Goal: Task Accomplishment & Management: Use online tool/utility

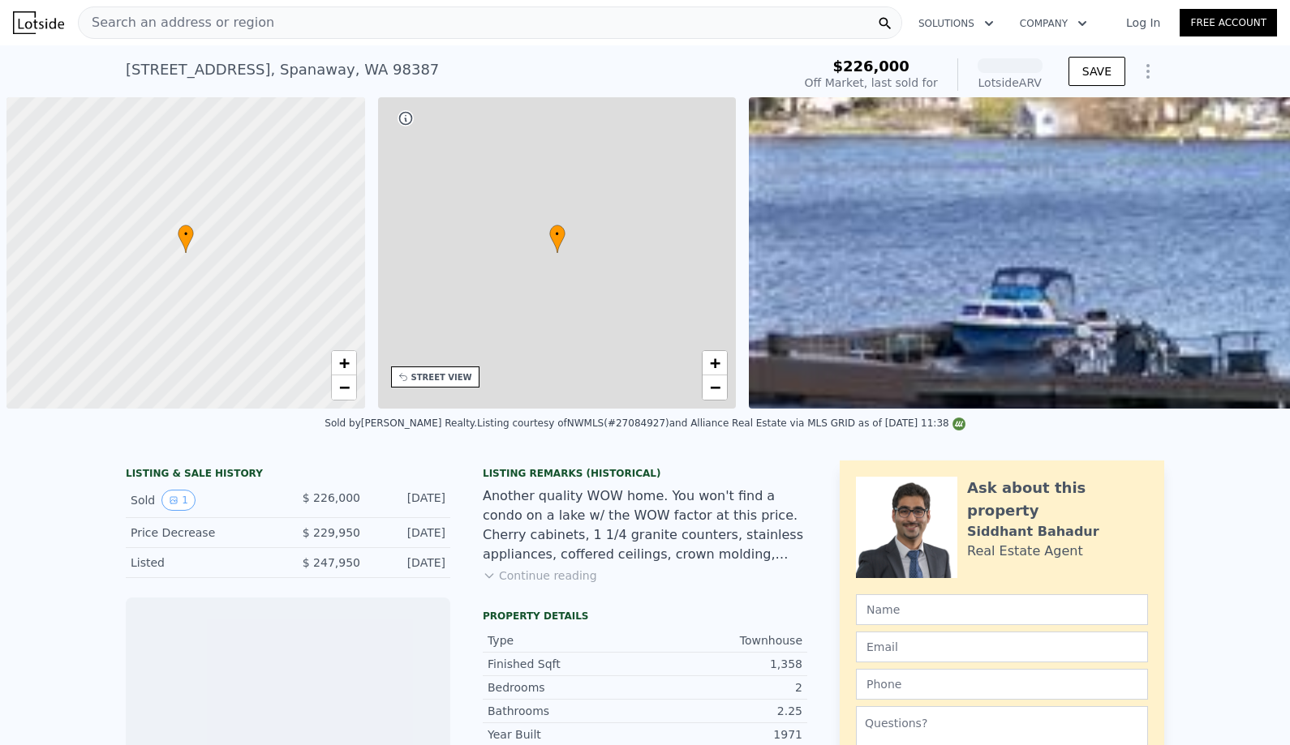
scroll to position [0, 6]
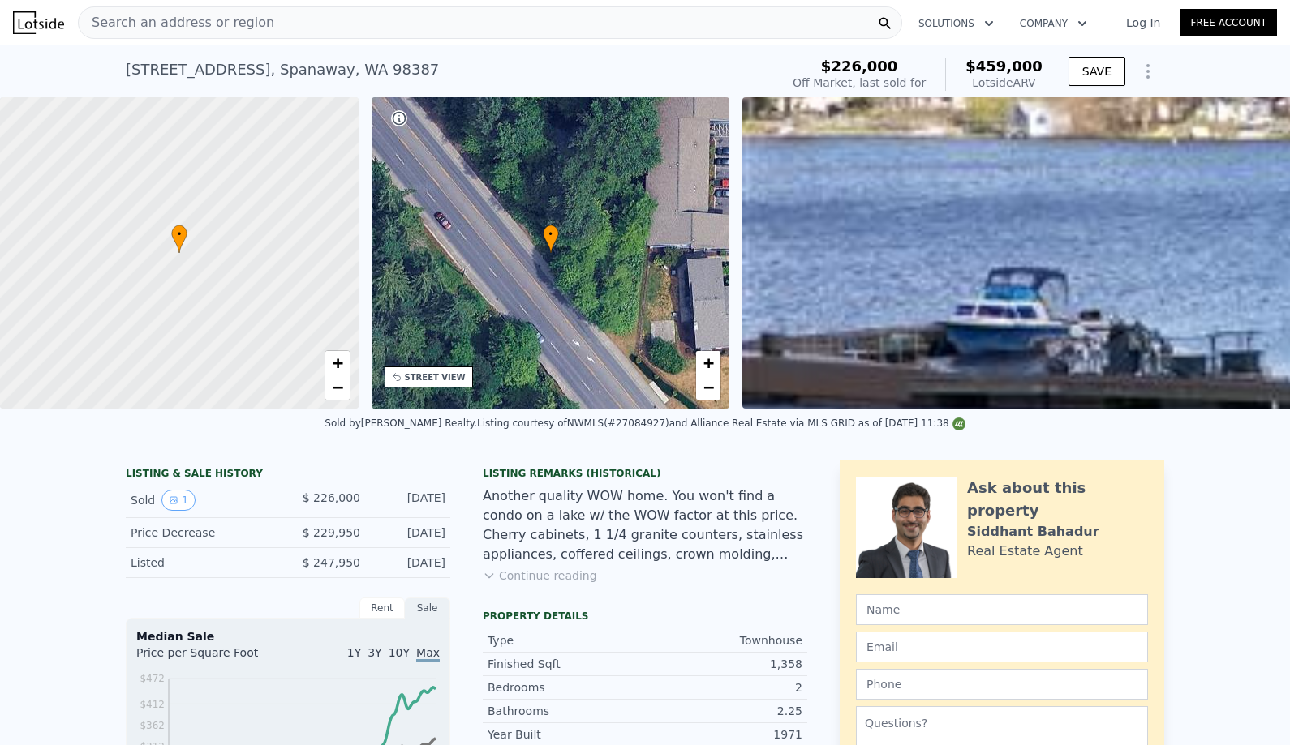
click at [560, 22] on div "Search an address or region" at bounding box center [490, 22] width 824 height 32
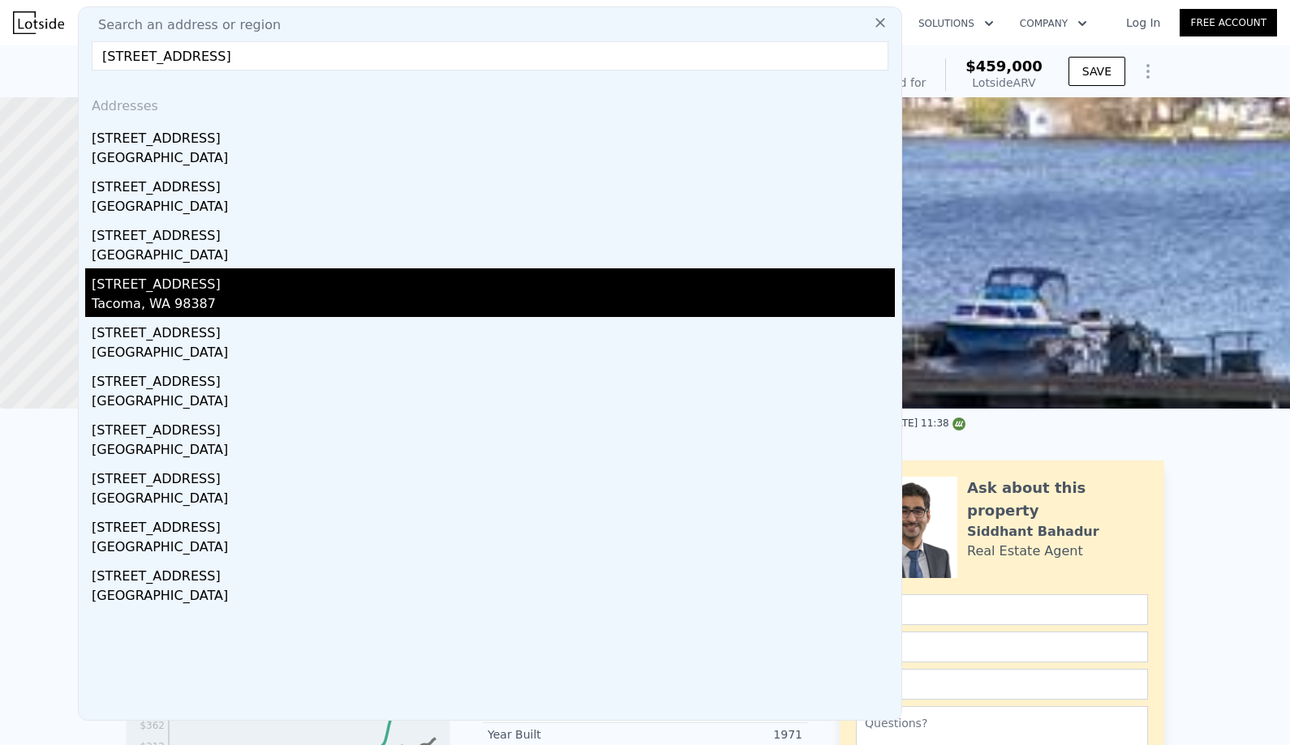
type input "17303 Spanaway Loop Rd S UNIT 7, Spanaway, WA 98387"
click at [366, 285] on div "17303 Spanaway Loop Rd S Unit 7" at bounding box center [493, 281] width 803 height 26
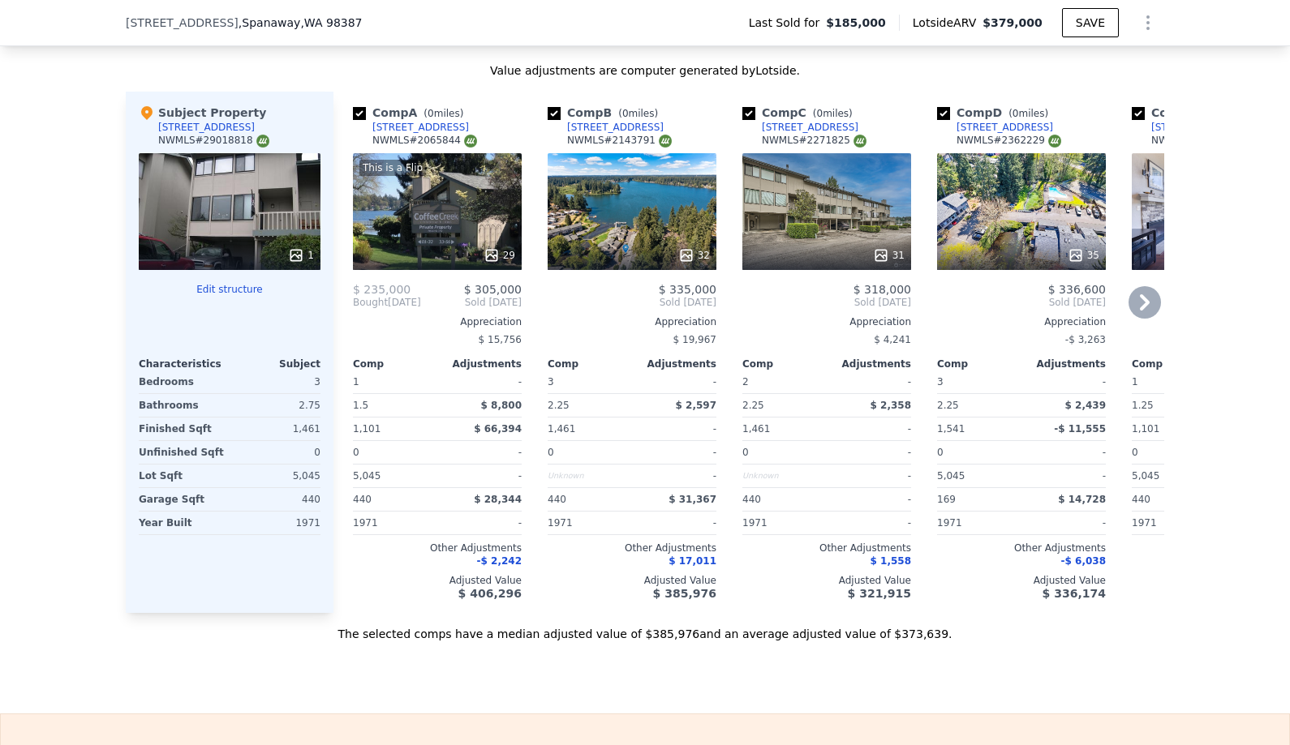
scroll to position [1738, 0]
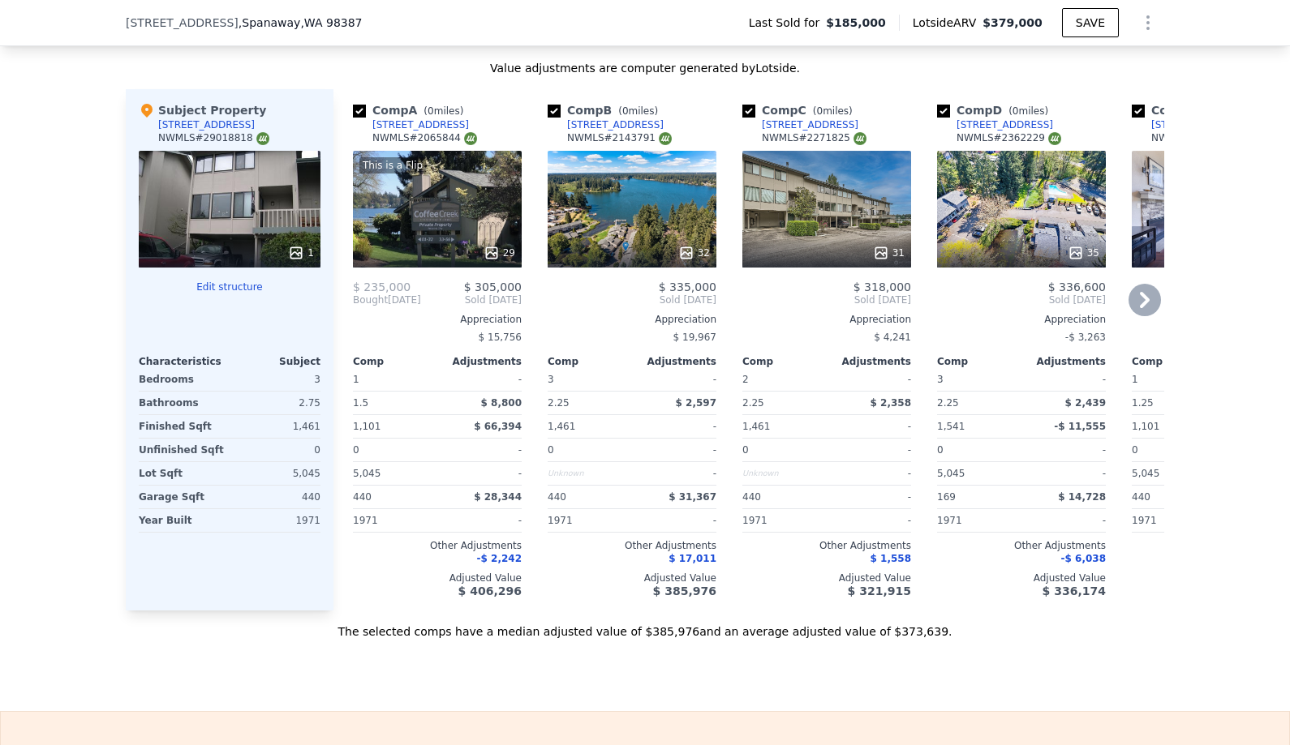
click at [690, 212] on div "32" at bounding box center [631, 209] width 169 height 117
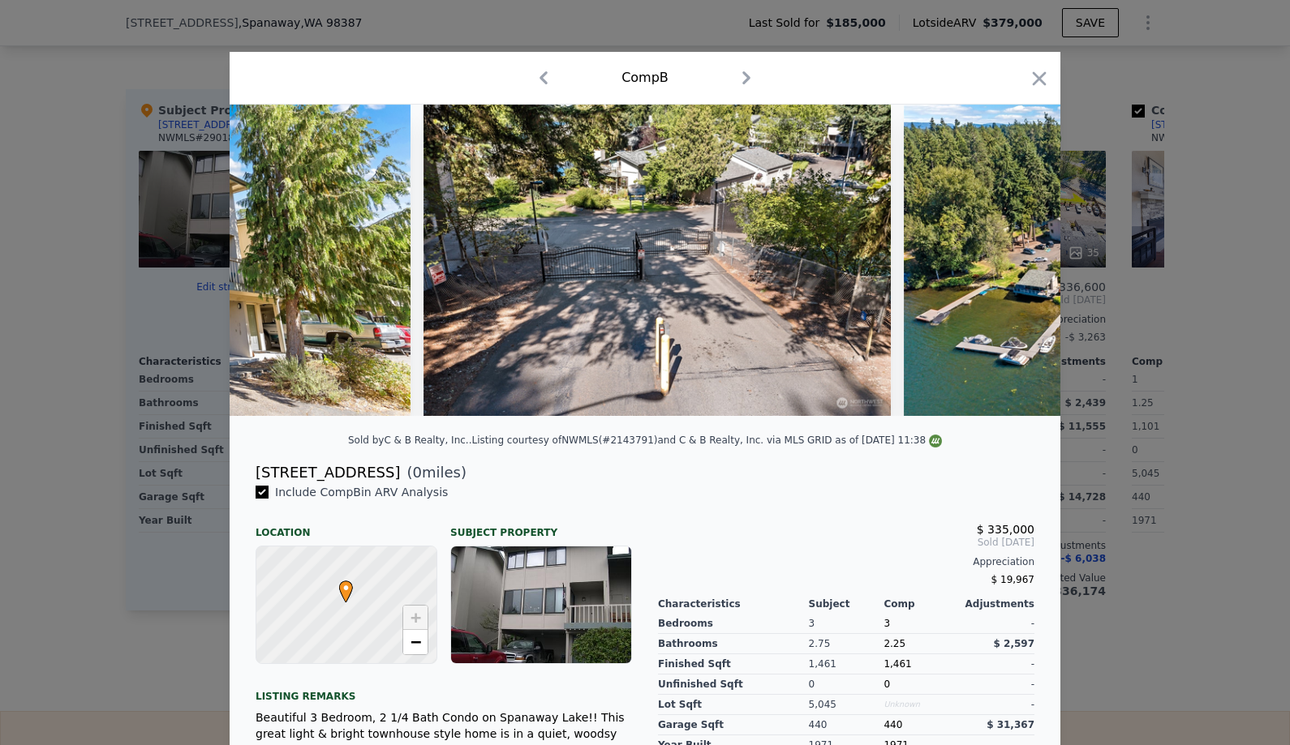
scroll to position [0, 3694]
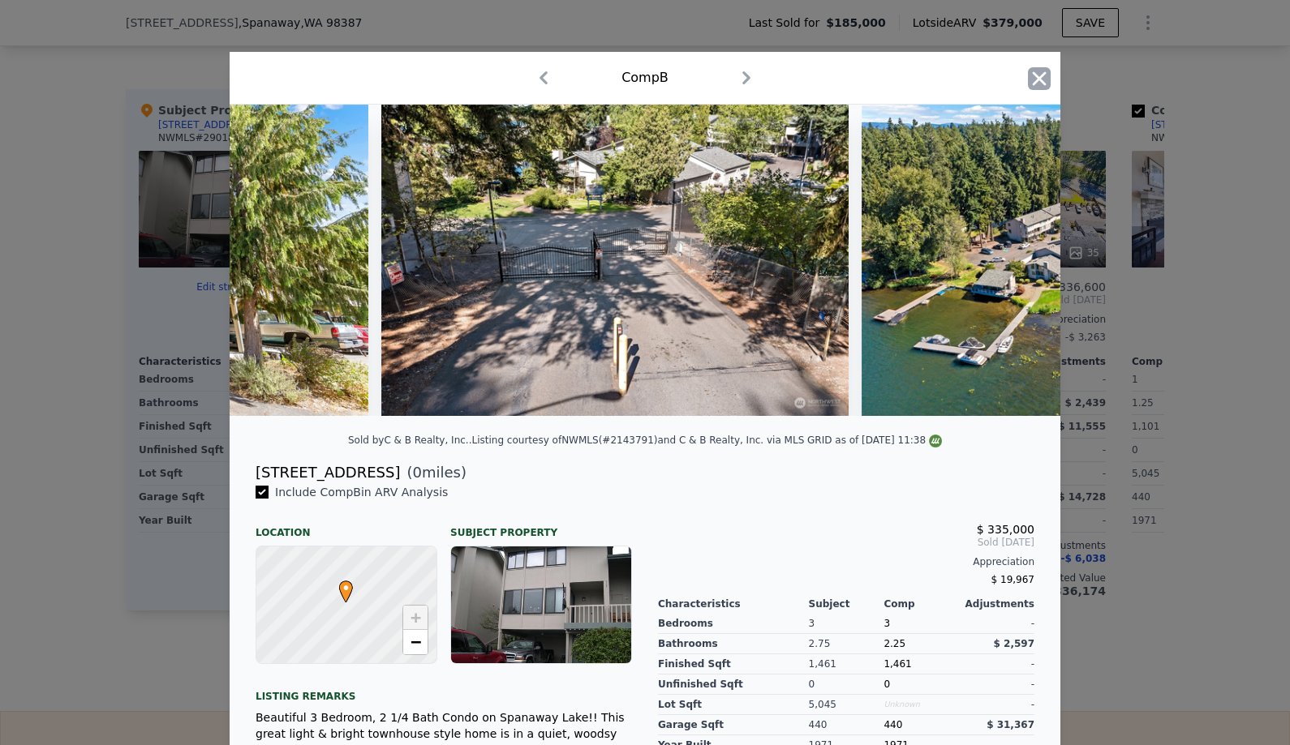
click at [1042, 80] on icon "button" at bounding box center [1039, 78] width 23 height 23
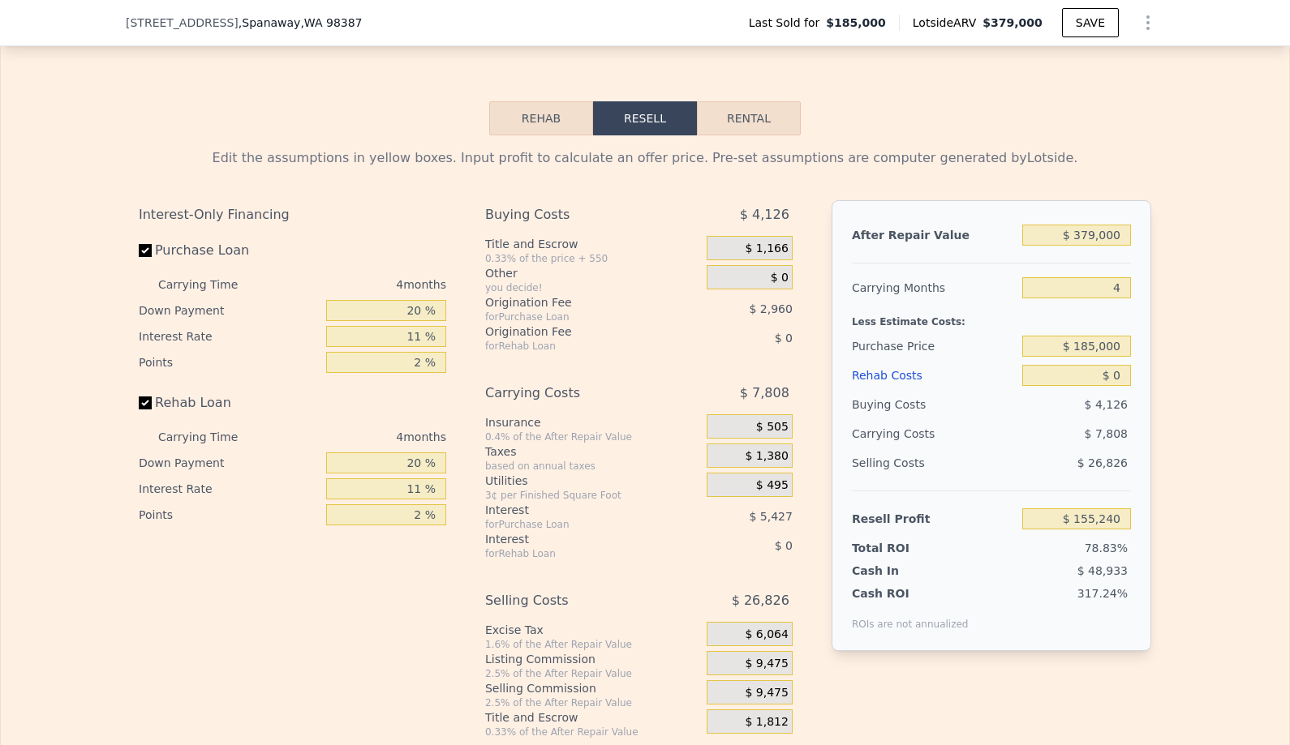
scroll to position [2451, 0]
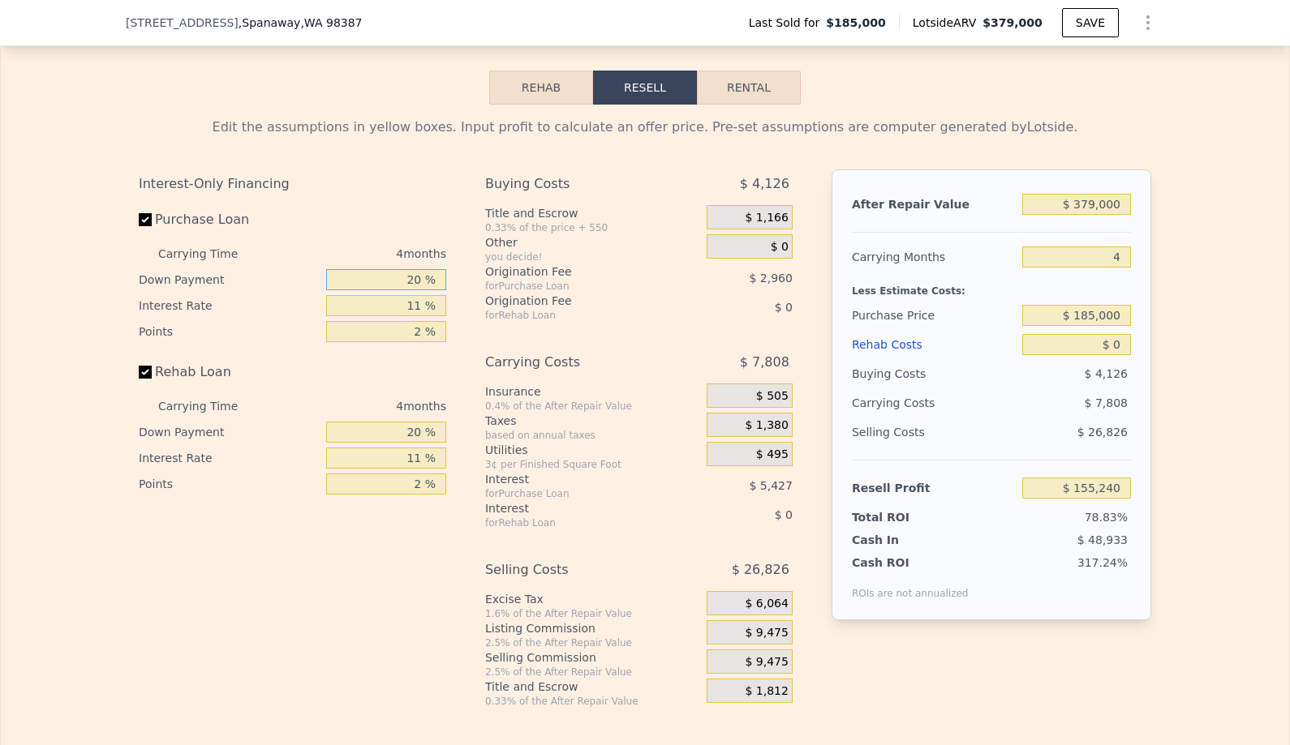
click at [376, 280] on input "20 %" at bounding box center [386, 279] width 120 height 21
type input "10 %"
type input "$ 154,194"
type input "10 %"
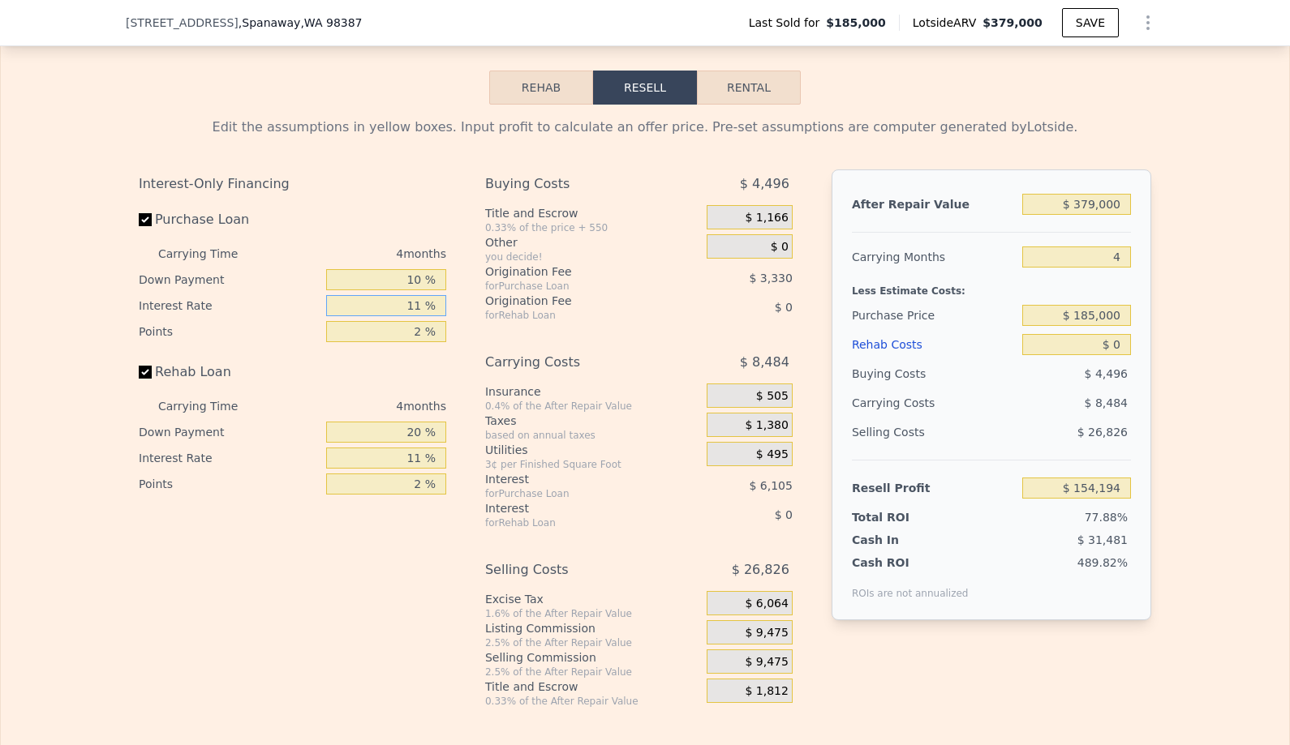
type input "1 %"
type input "$ 159,742"
type input "11 %"
type input "$ 154,194"
type input "11 %"
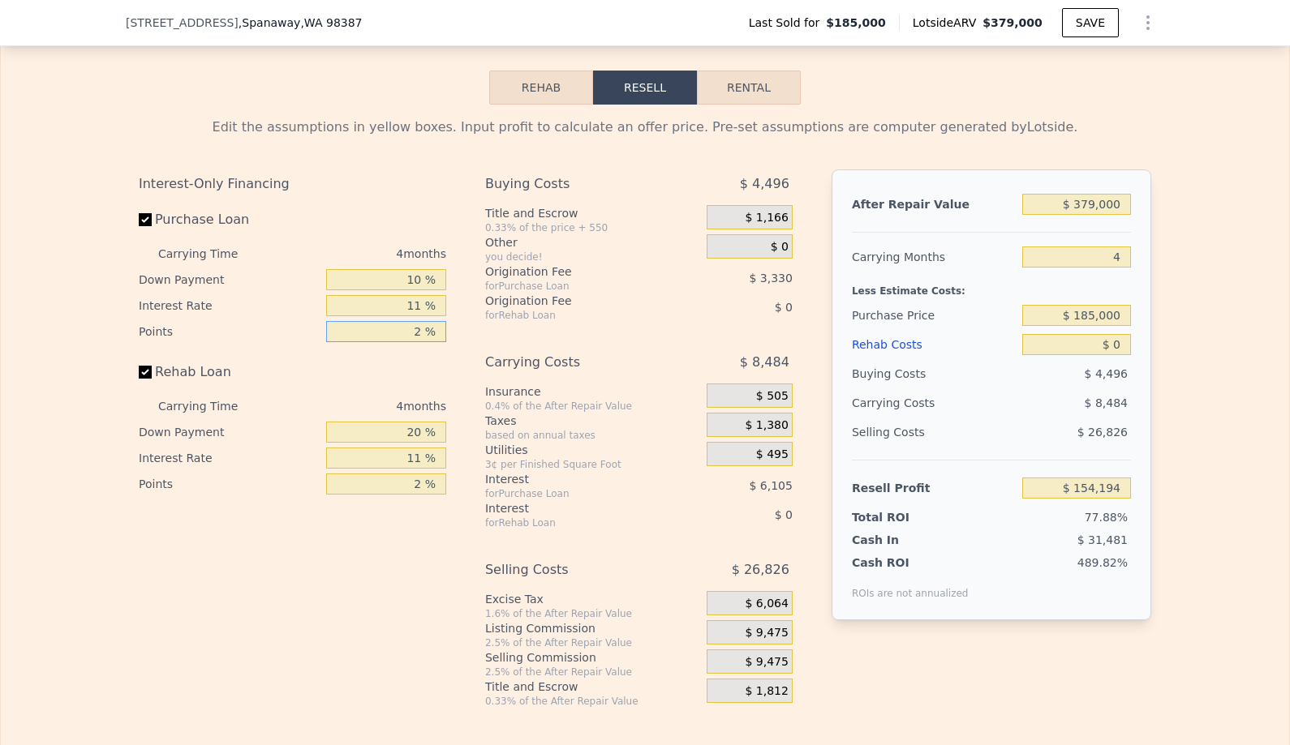
type input "1 %"
type input "$ 155,859"
type input "10 %"
type input "1 %"
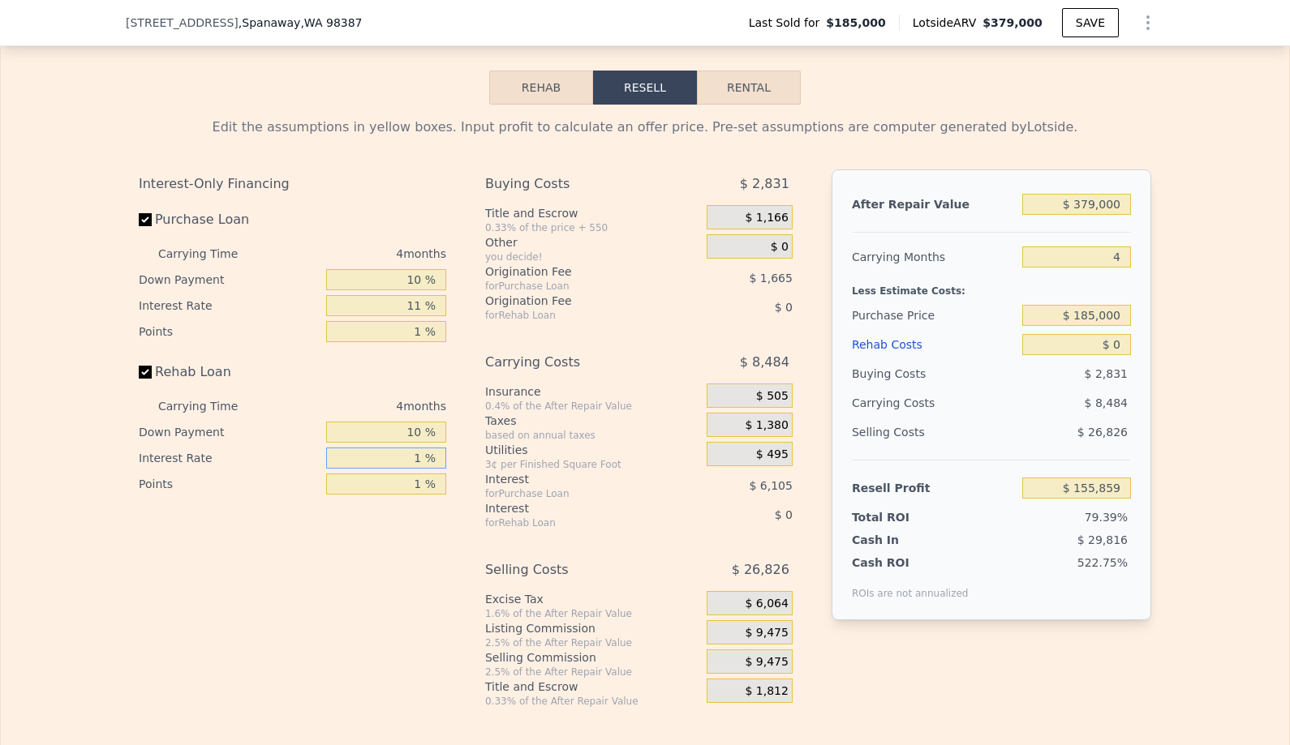
click at [381, 463] on input "1 %" at bounding box center [386, 458] width 120 height 21
type input "11 %"
click at [1112, 205] on input "$ 379,000" at bounding box center [1076, 204] width 109 height 21
type input "$ 3"
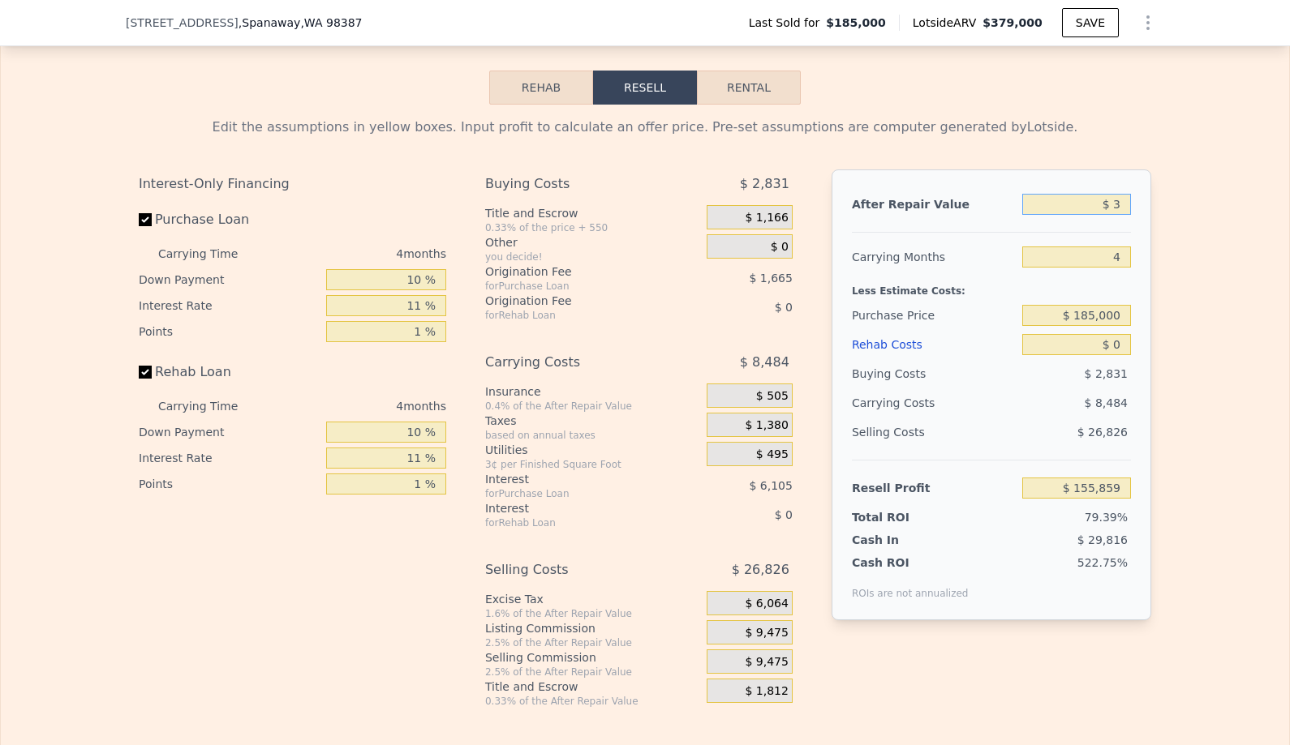
type input "-$ 196,357"
type input "$ 32"
type input "-$ 196,331"
type input "$ 325"
type input "-$ 196,057"
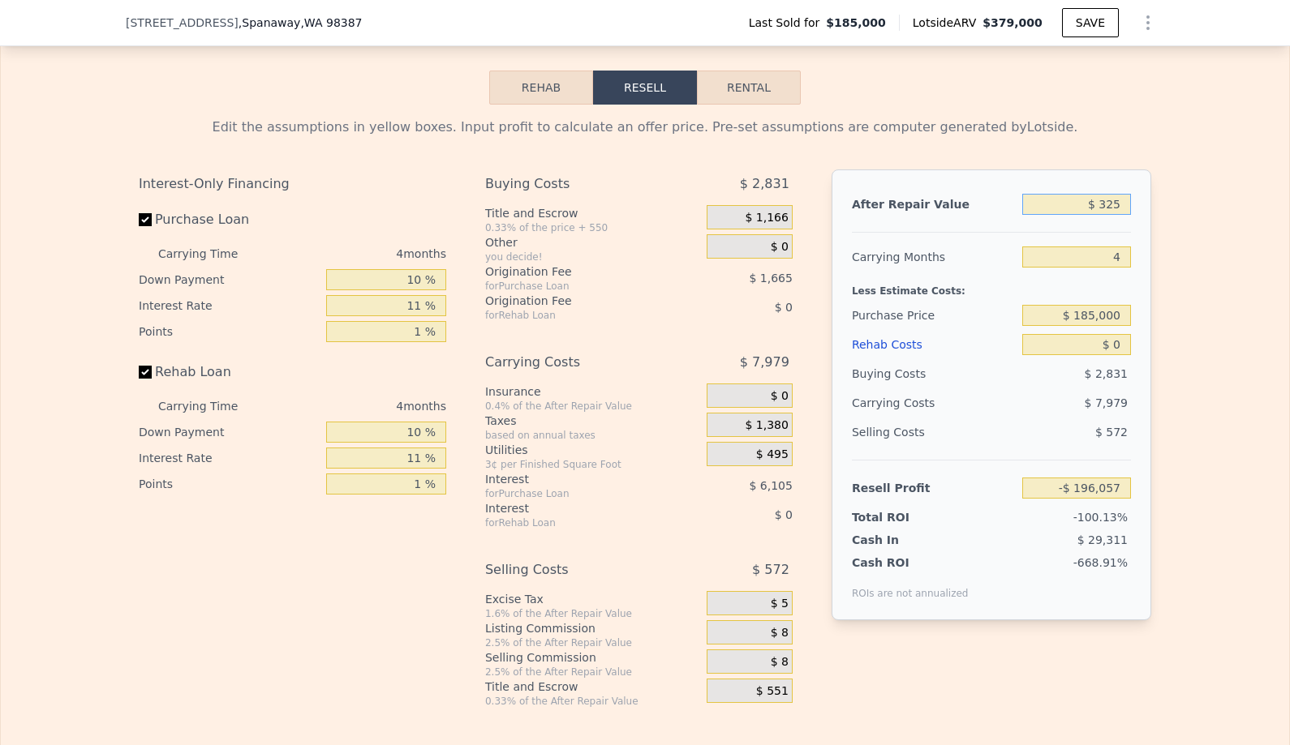
type input "$ 3,250"
type input "-$ 193,339"
type input "$ 32,500"
type input "-$ 166,157"
type input "$ 325,000"
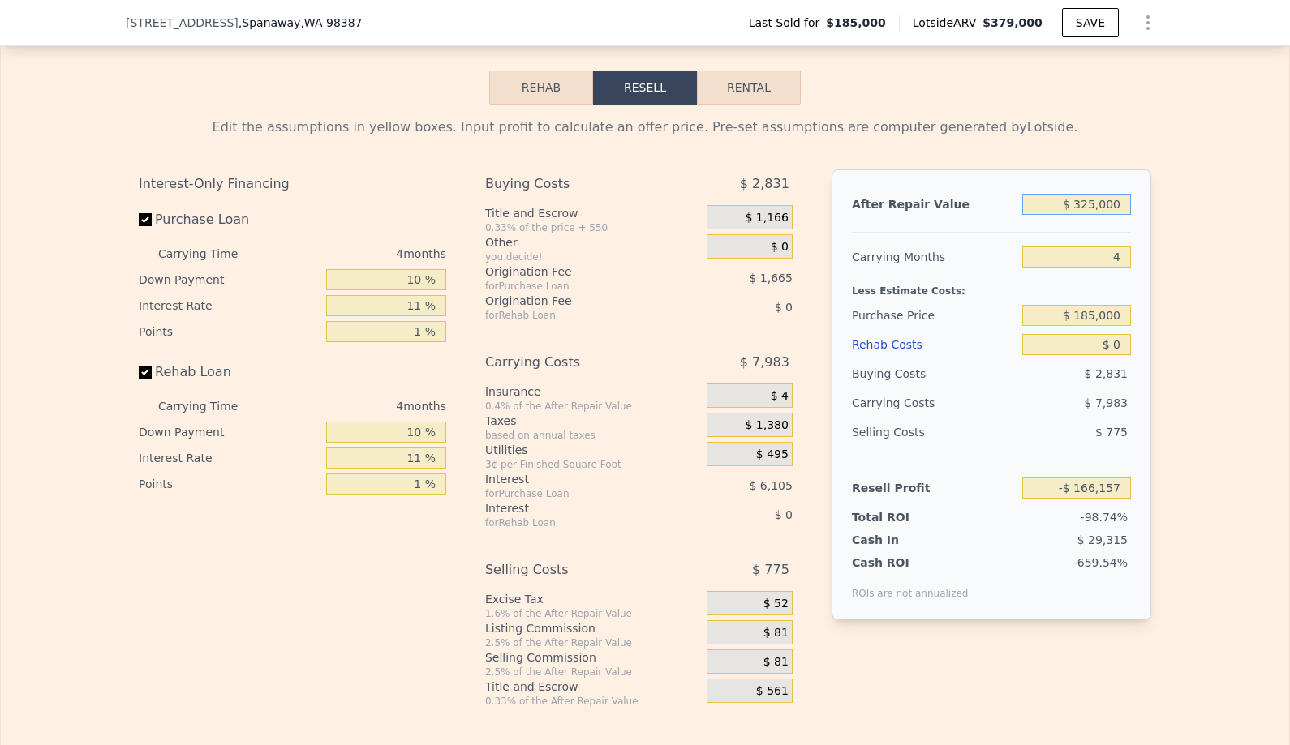
type input "$ 105,675"
type input "$ 3,250,000"
type input "$ 2,823,984"
type input "$ 325,000"
type input "$ 105,675"
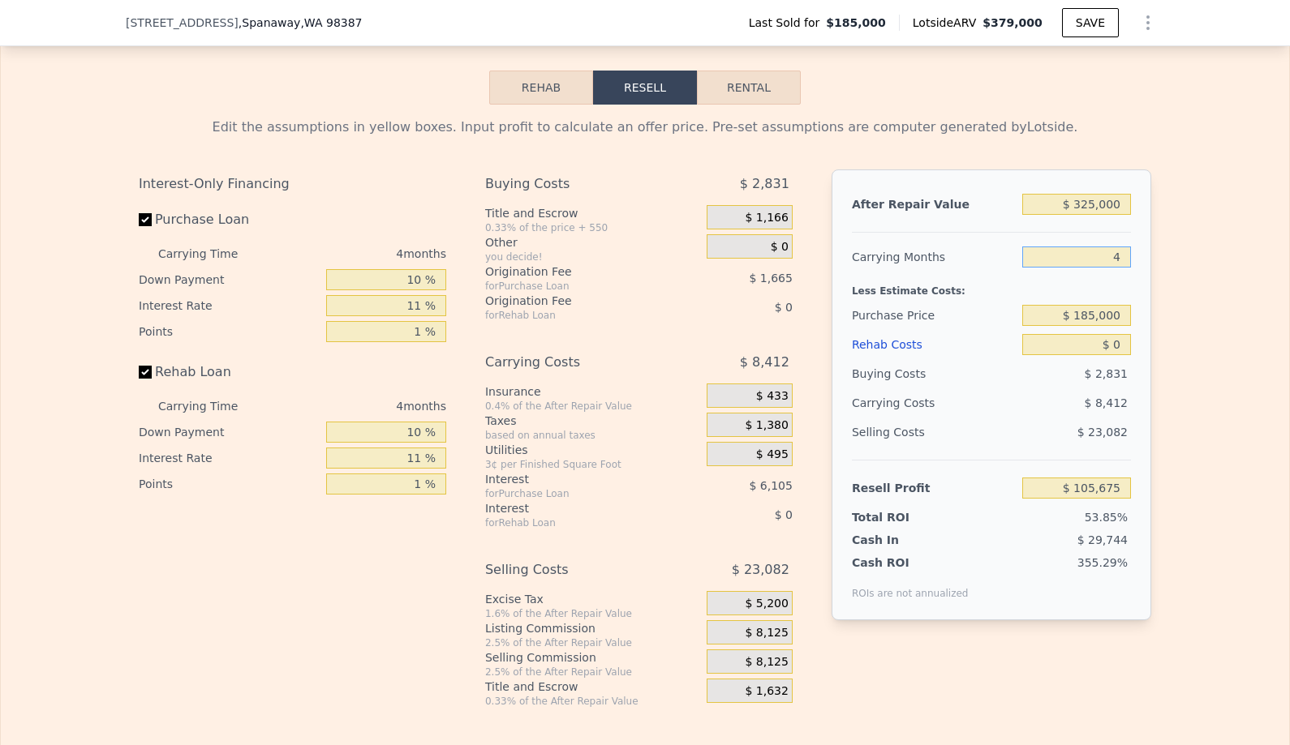
type input "3"
type input "$ 107,778"
type input "3"
type input "$ 147,000"
type input "$ 147,185"
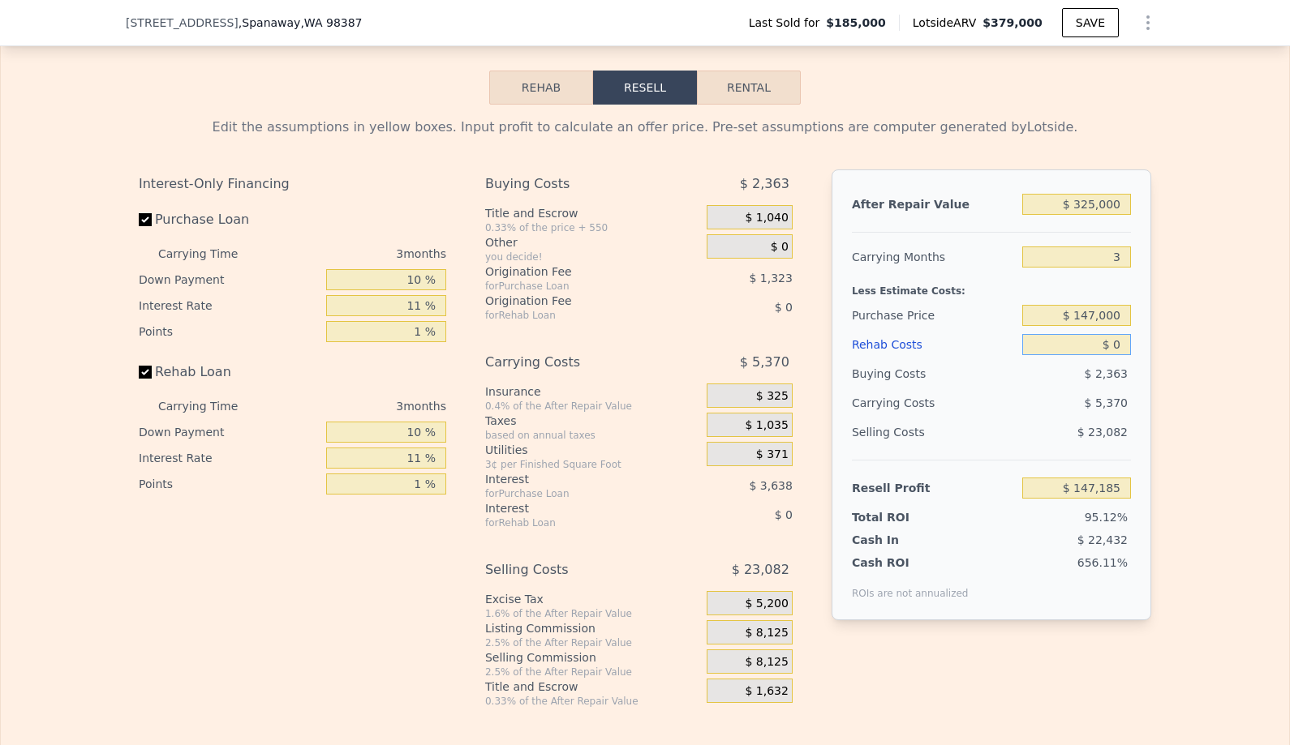
type input "$ 3"
type input "$ 147,182"
type input "$ 35"
type input "$ 147,150"
type input "$ 350"
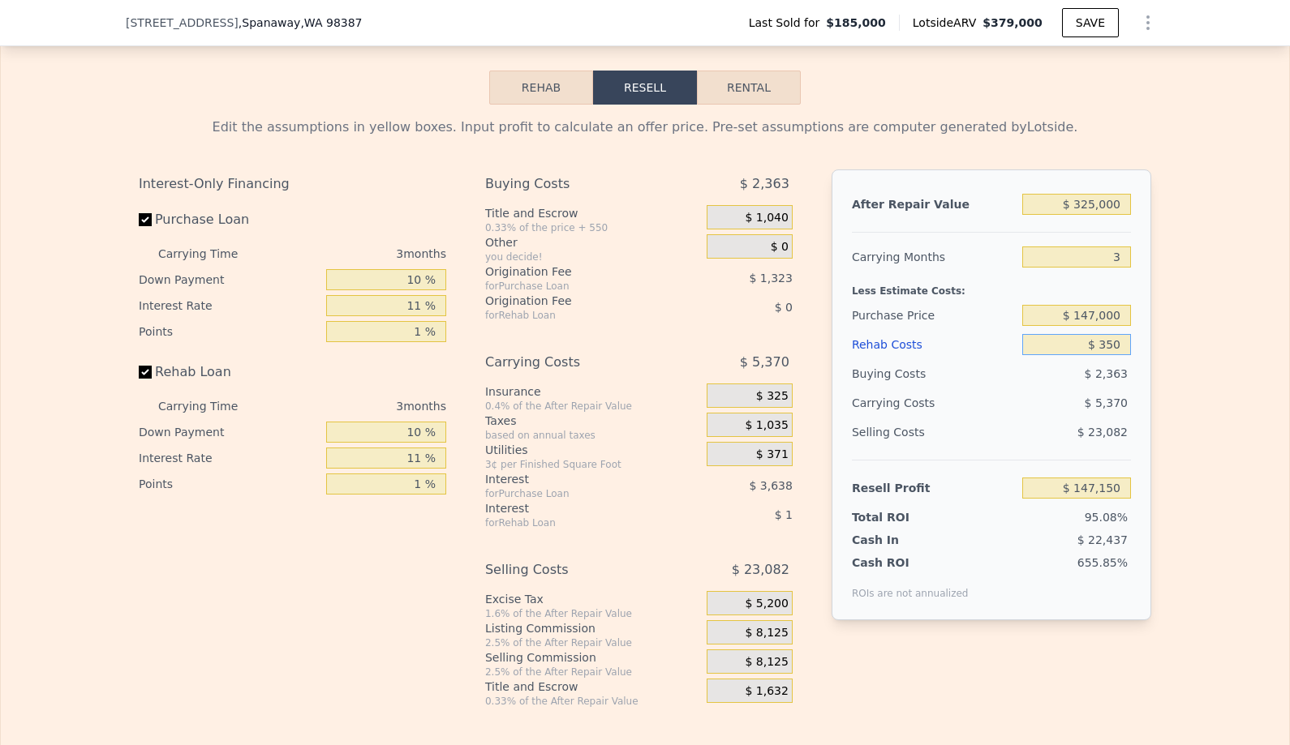
type input "$ 146,823"
type input "$ 3,500"
type input "$ 143,566"
type input "$ 35,000"
type input "$ 111,003"
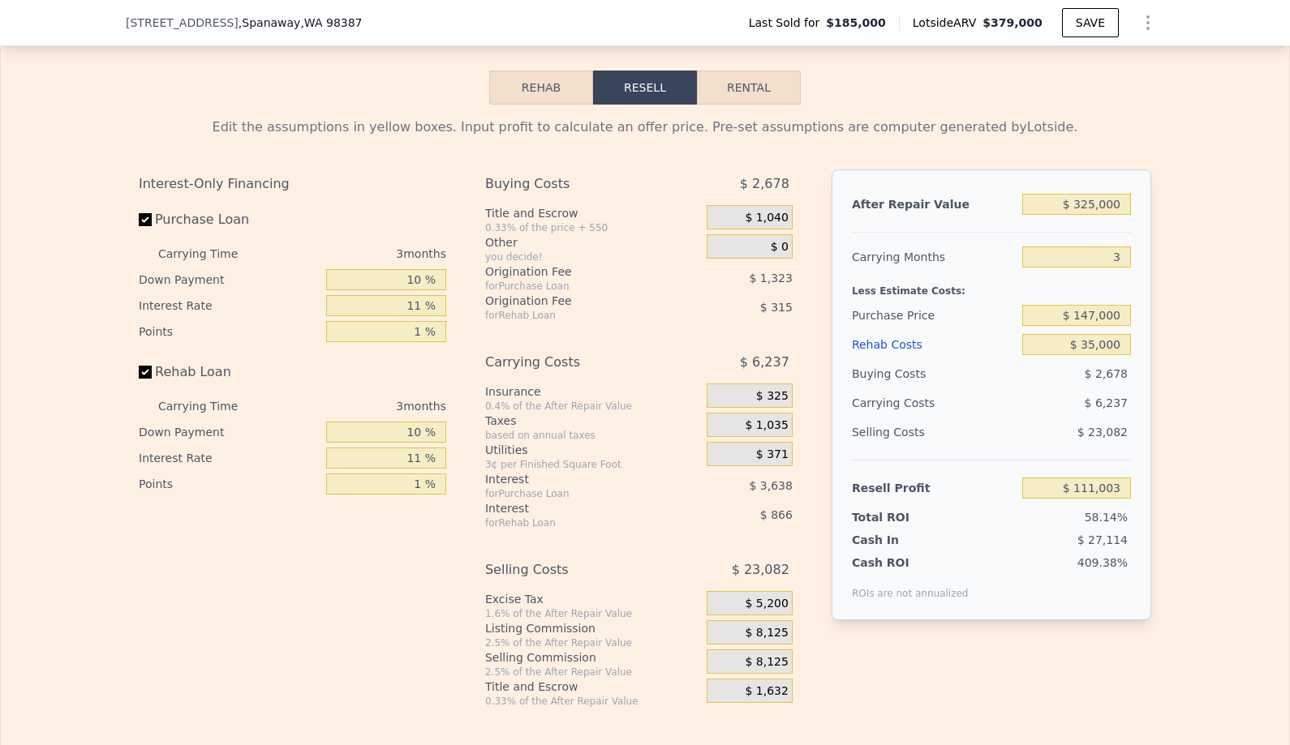
click at [761, 634] on span "$ 8,125" at bounding box center [766, 633] width 43 height 15
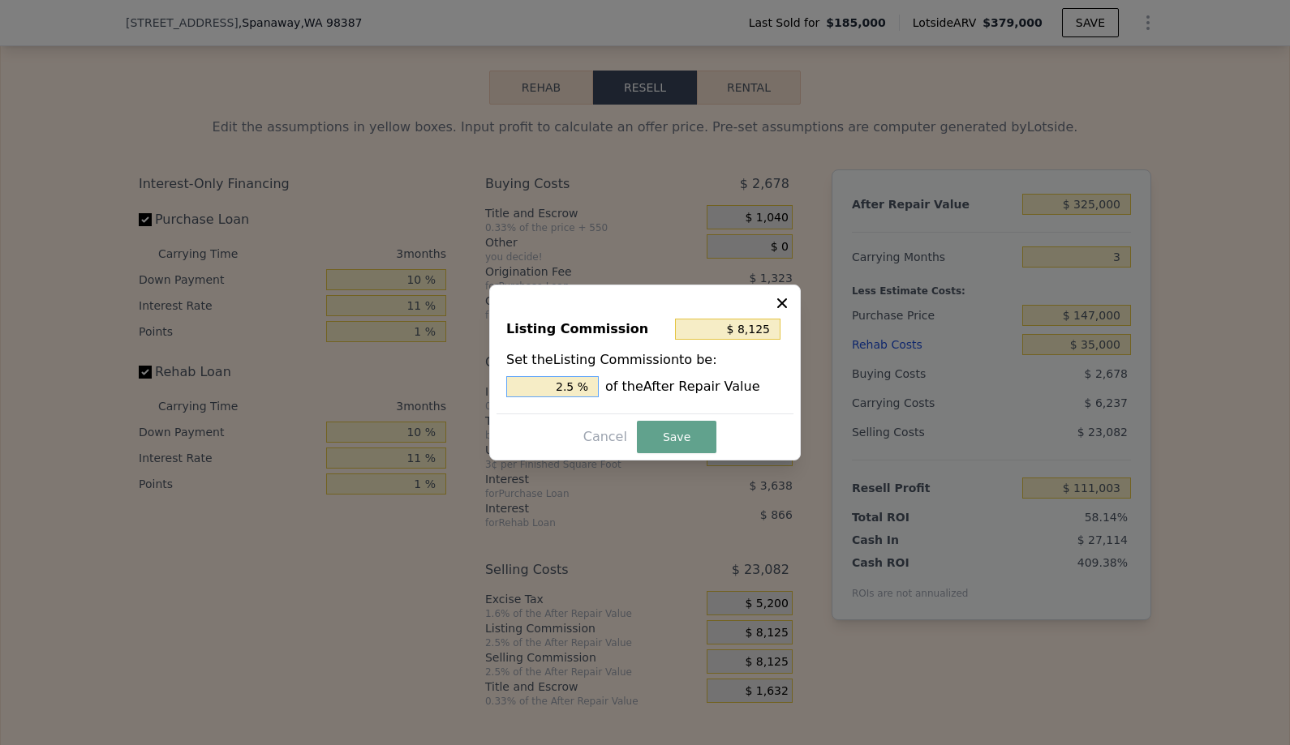
drag, startPoint x: 551, startPoint y: 390, endPoint x: 640, endPoint y: 397, distance: 89.5
click at [640, 397] on div "Listing Commission $ 8,125 Set the Listing Commission to be: 2.5 % of the After…" at bounding box center [644, 359] width 297 height 109
type input "$ 0"
type input "0 %"
type input "$ 3,250"
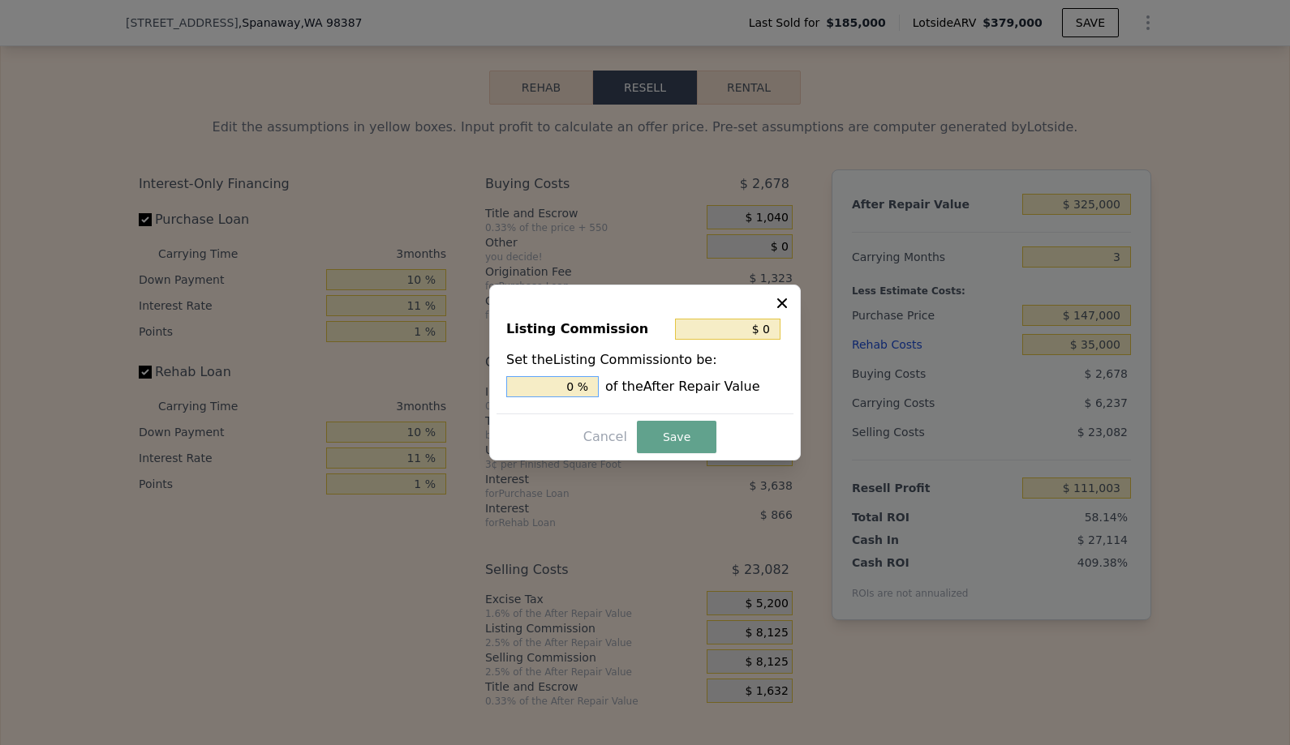
type input "01 %"
type input "$ 0"
type input "0 %"
click at [773, 328] on input "$ 0" at bounding box center [727, 329] width 105 height 21
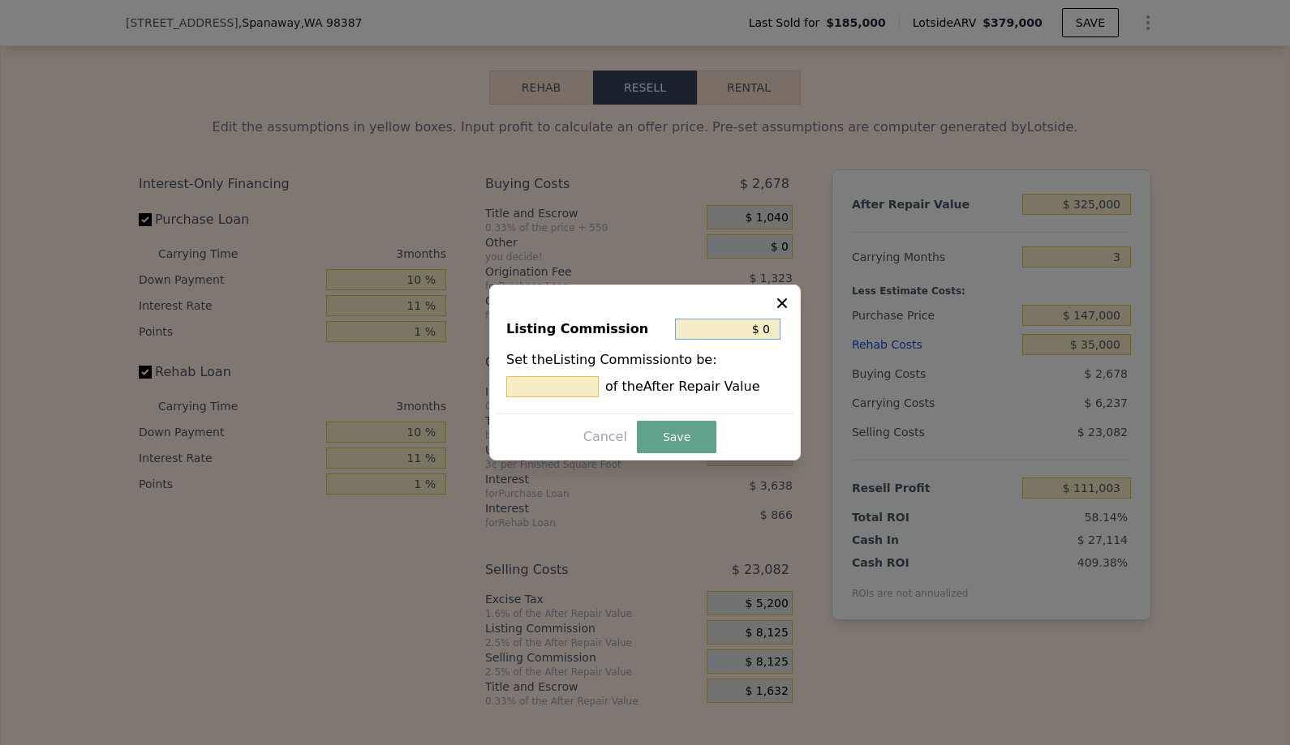
type input "$ 2"
type input "0.001 %"
type input "$ 25"
type input "0.008 %"
type input "$ 250"
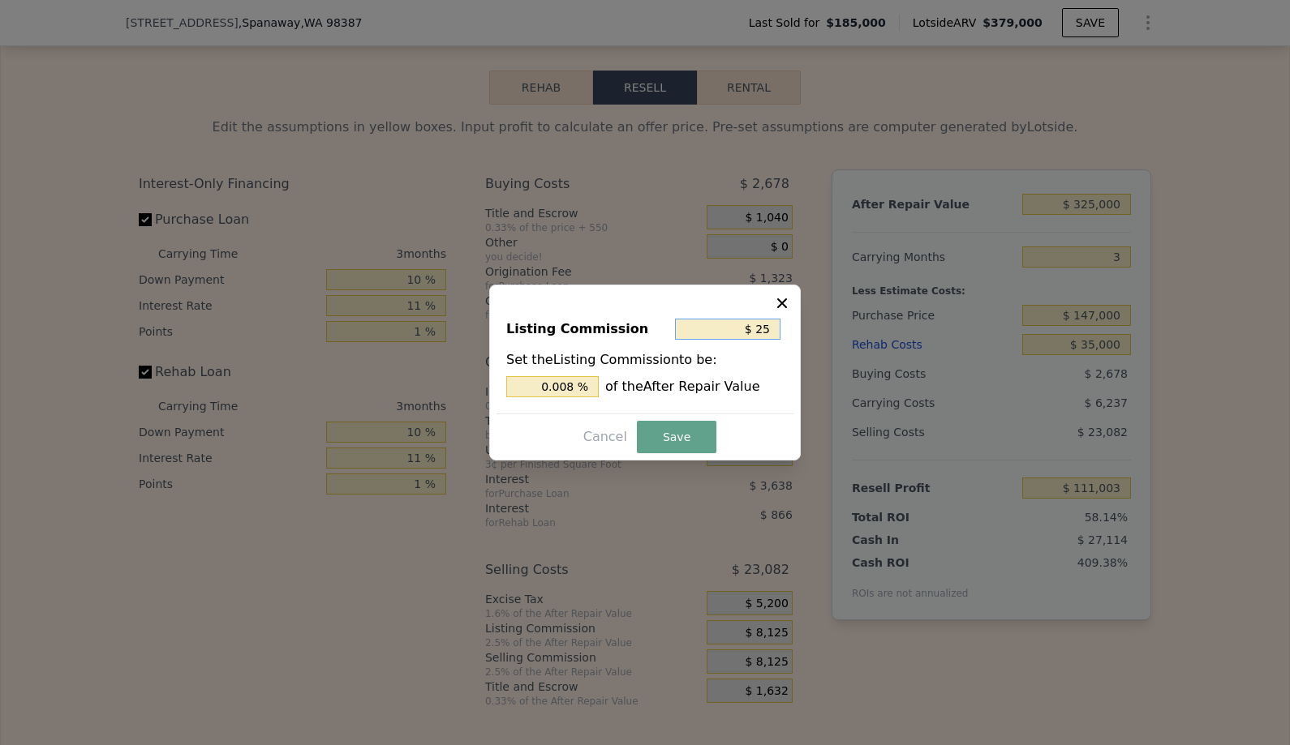
type input "0.077 %"
type input "$ 2,500"
type input "0.769 %"
click at [682, 435] on button "Save" at bounding box center [676, 437] width 79 height 32
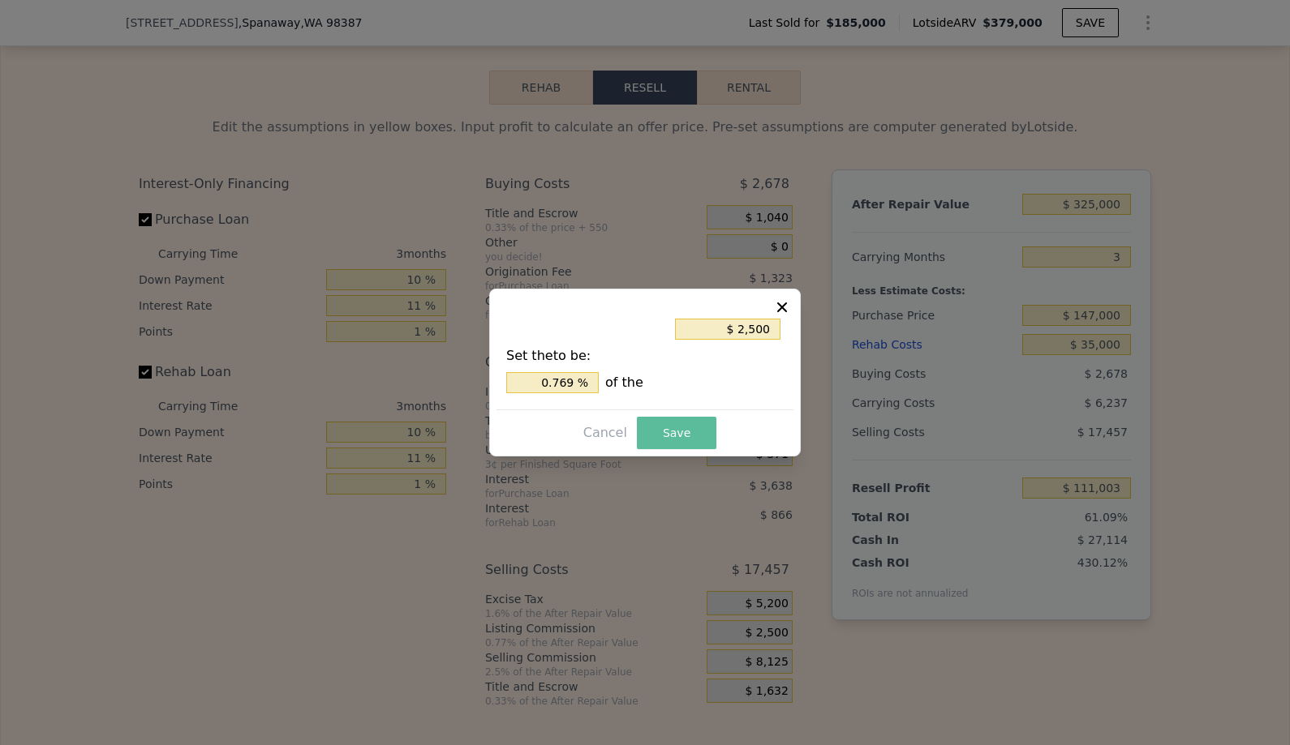
type input "$ 116,628"
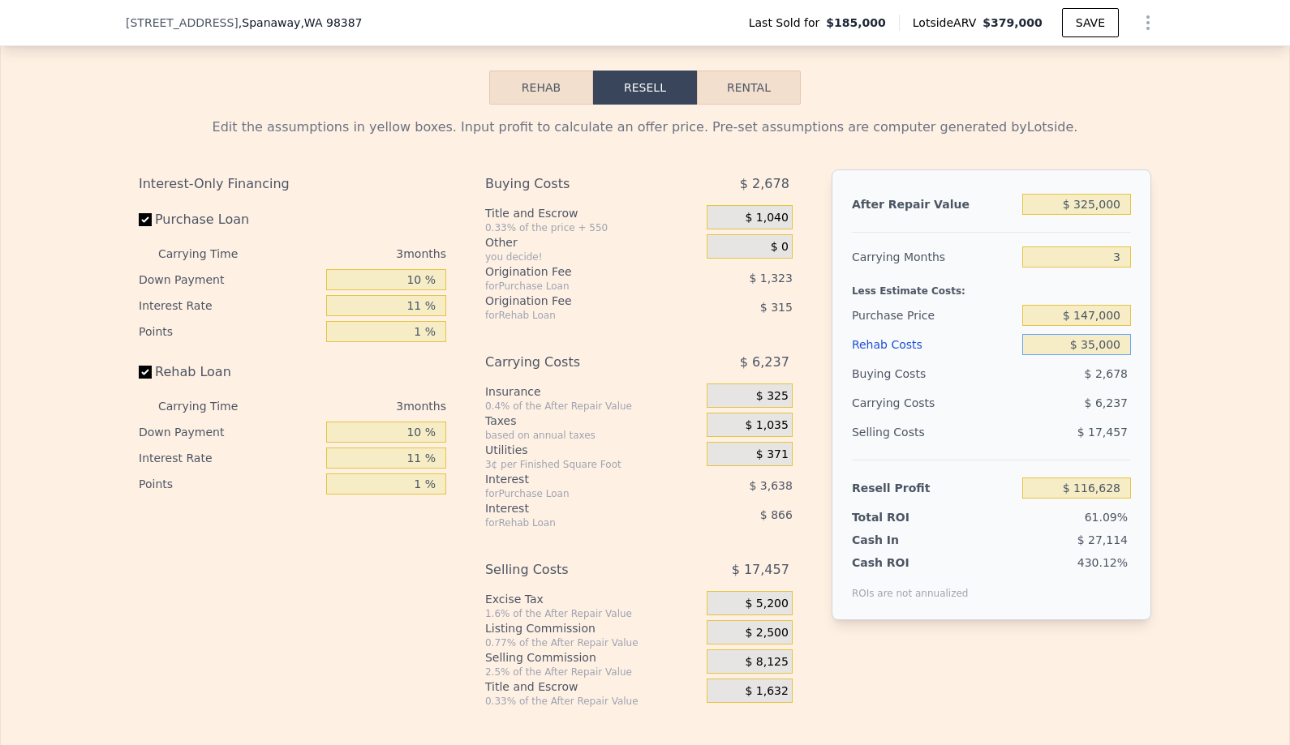
click at [1111, 346] on input "$ 35,000" at bounding box center [1076, 344] width 109 height 21
type input "$ 3"
type input "$ 152,807"
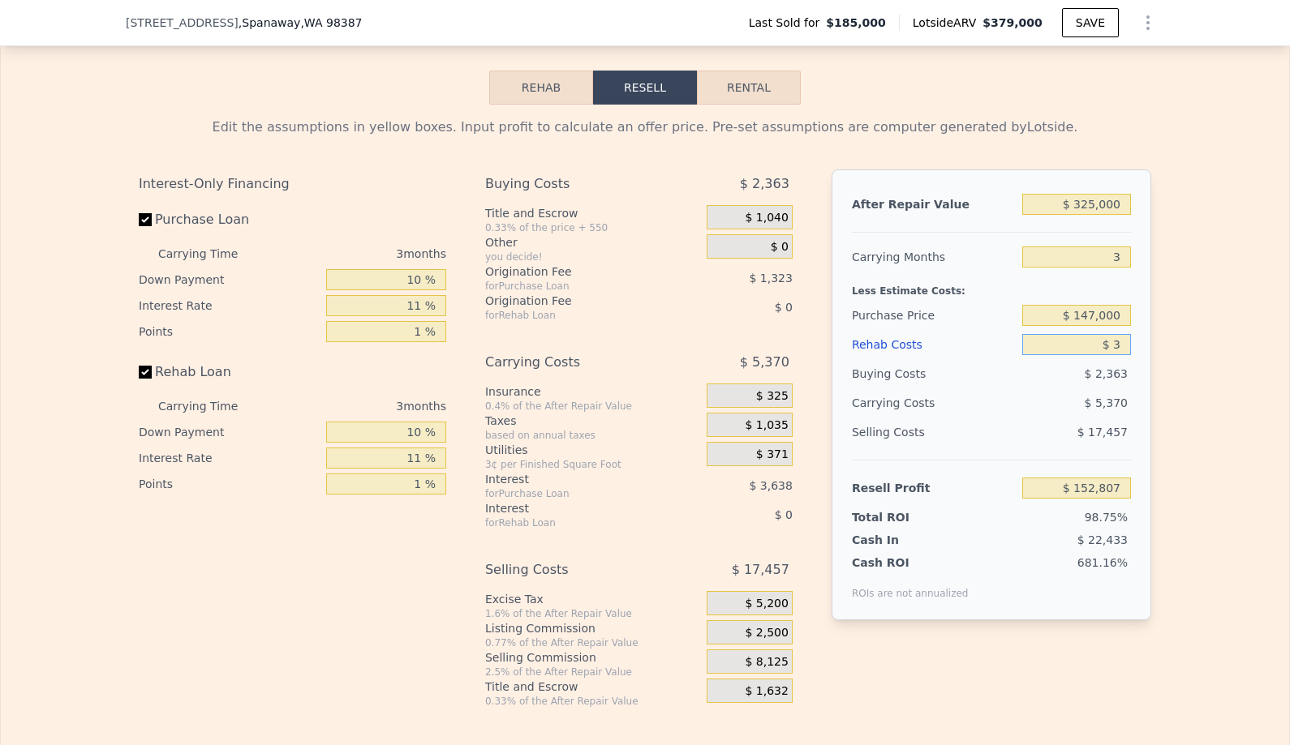
type input "$ 30"
type input "$ 152,780"
type input "$ 300"
type input "$ 152,501"
type input "$ 3,000"
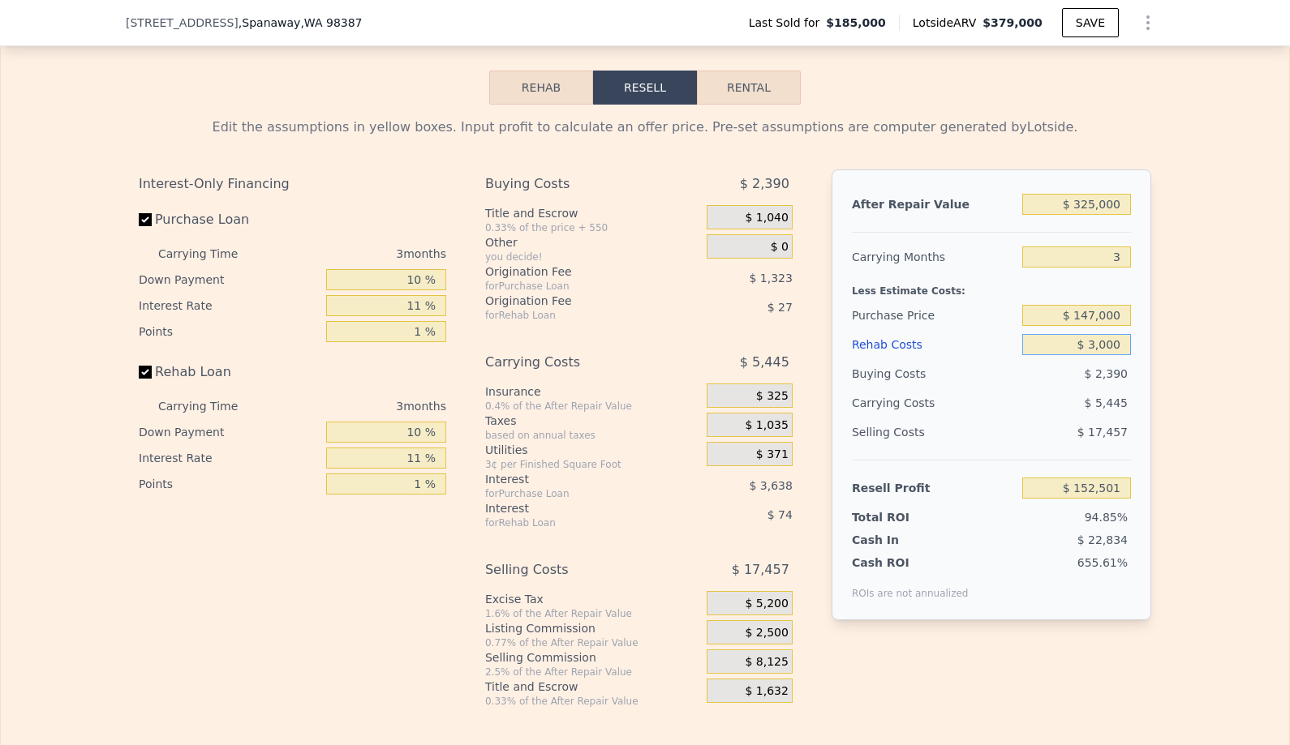
type input "$ 149,708"
type input "$ 30,000"
type input "$ 121,796"
click at [951, 652] on div "After Repair Value $ 325,000 Carrying Months 3 Less Estimate Costs: Purchase Pr…" at bounding box center [991, 426] width 320 height 513
click at [764, 667] on span "$ 8,125" at bounding box center [766, 662] width 43 height 15
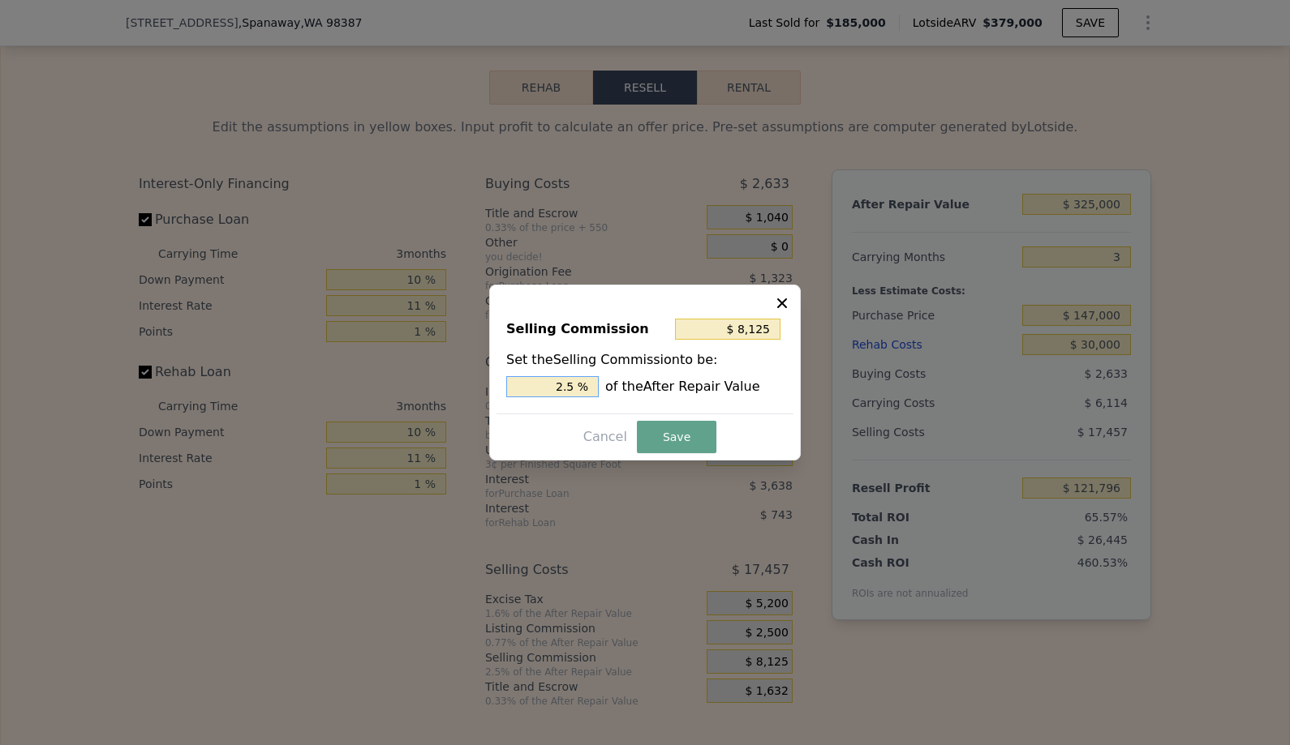
drag, startPoint x: 545, startPoint y: 384, endPoint x: 674, endPoint y: 394, distance: 129.3
click at [674, 394] on div "2.5 % of the After Repair Value" at bounding box center [644, 386] width 277 height 21
type input "$ 9,750"
type input "3 %"
click at [653, 446] on button "Save" at bounding box center [676, 437] width 79 height 32
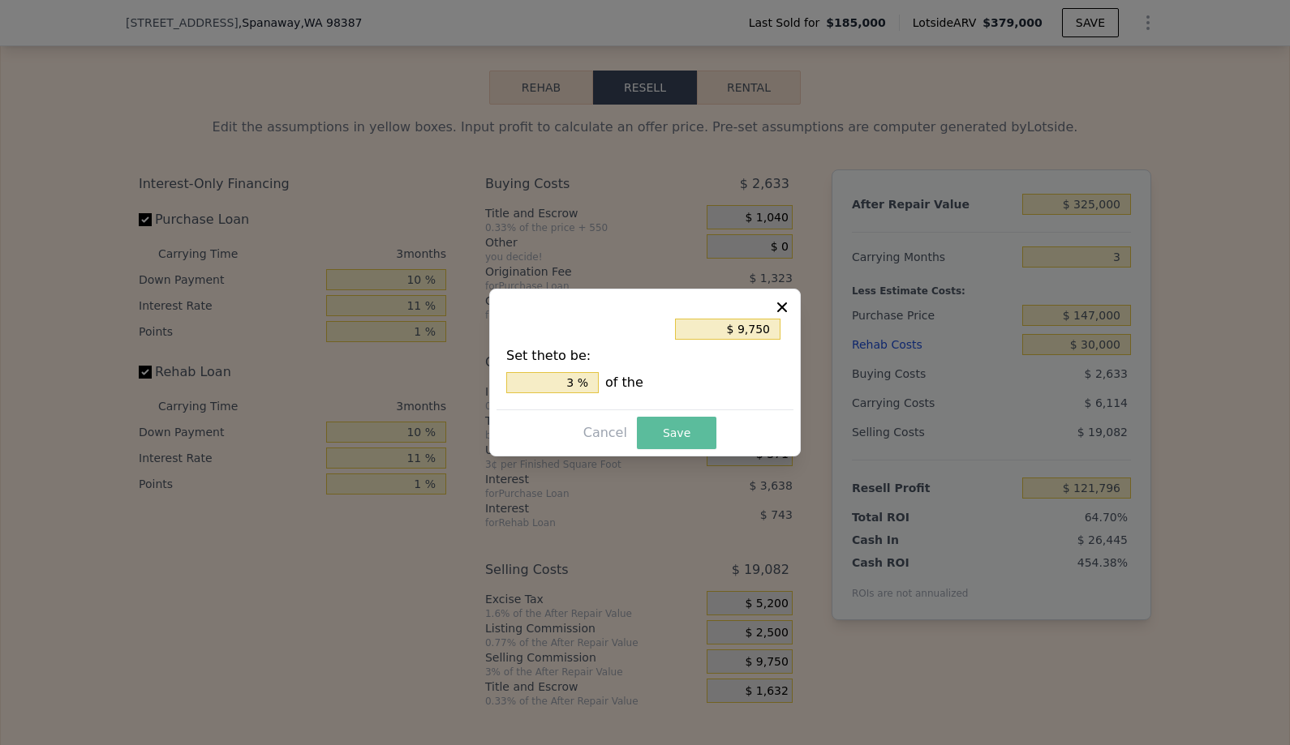
type input "$ 120,171"
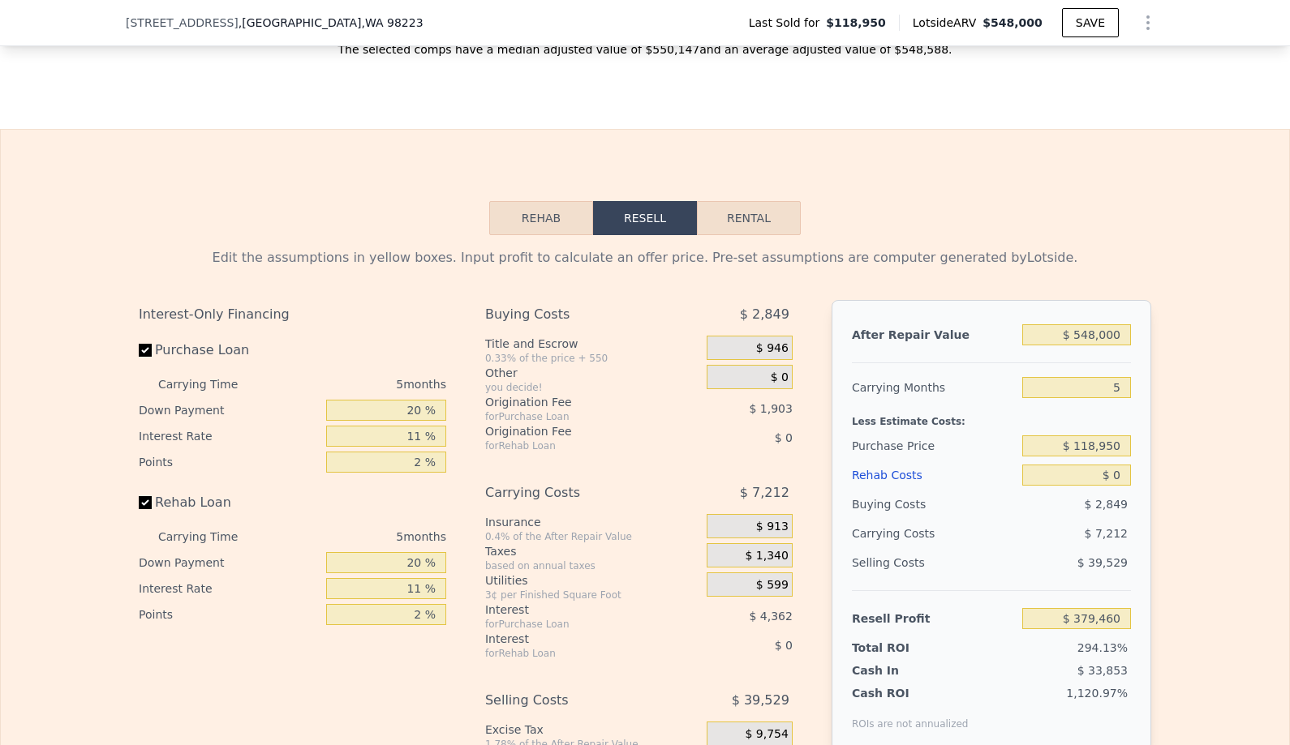
scroll to position [2229, 0]
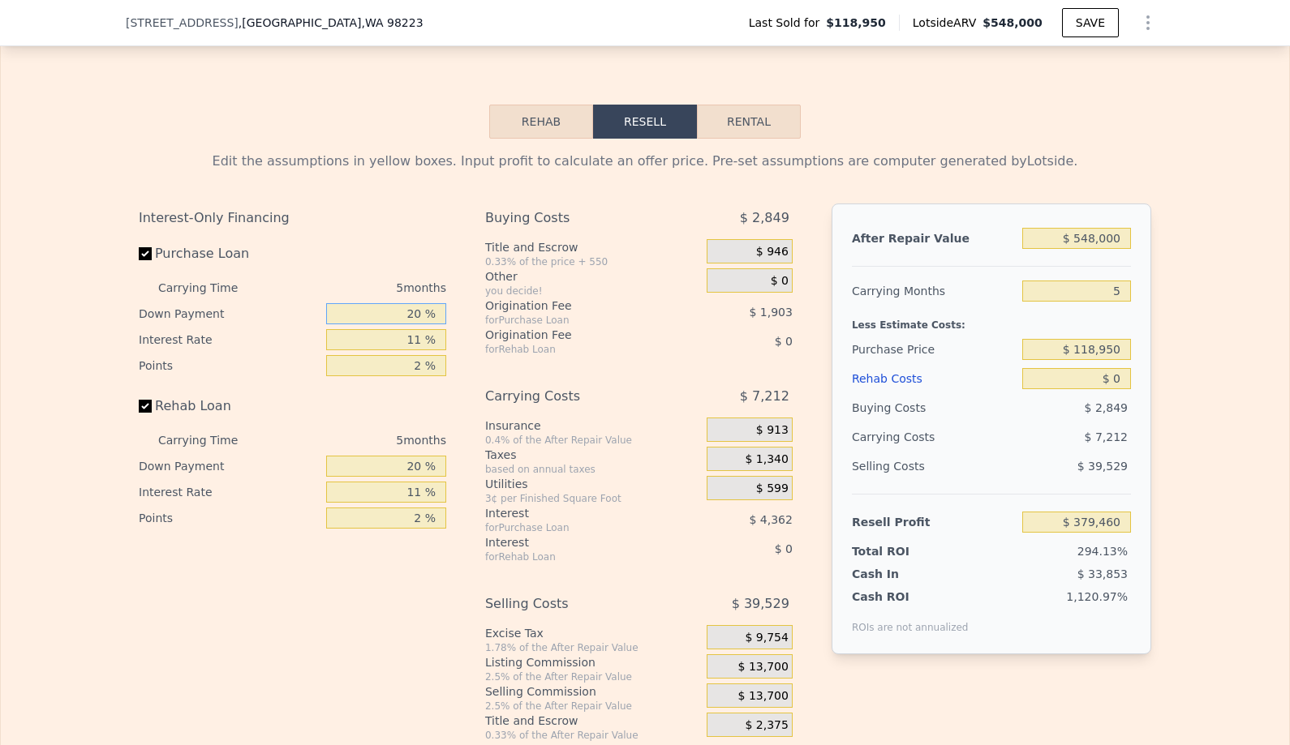
click at [387, 316] on input "20 %" at bounding box center [386, 313] width 120 height 21
type input "1 %"
type input "$ 377,973"
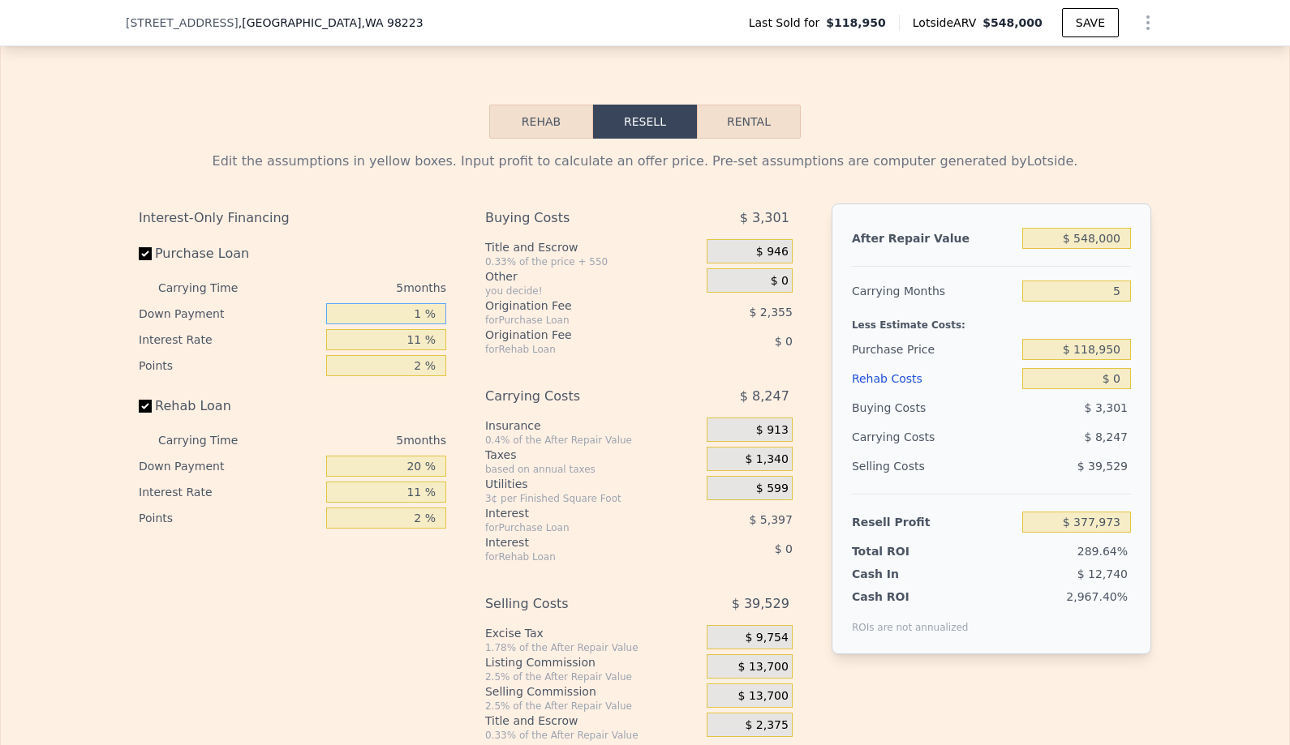
type input "10 %"
type input "$ 378,677"
type input "101 %"
type input "$ 385,802"
type input "10 %"
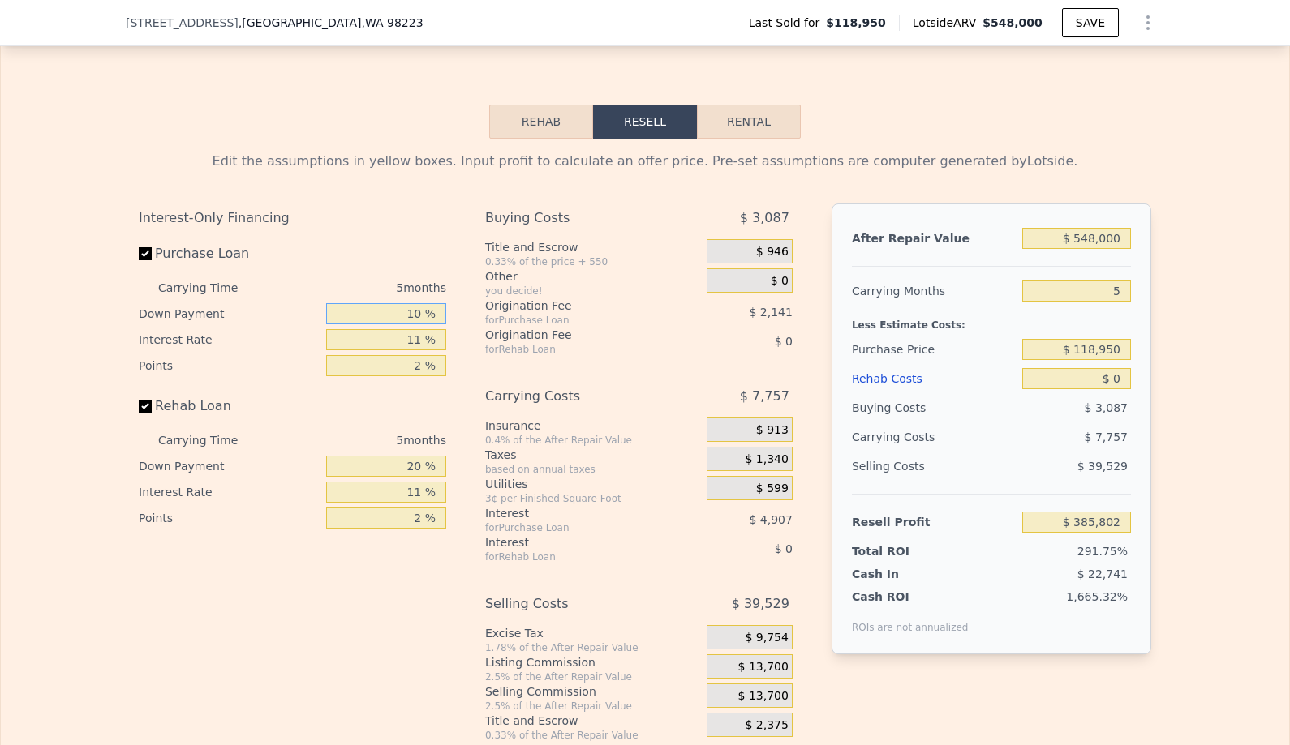
type input "$ 378,677"
type input "10 %"
type input "$ 379,122"
type input "10 %"
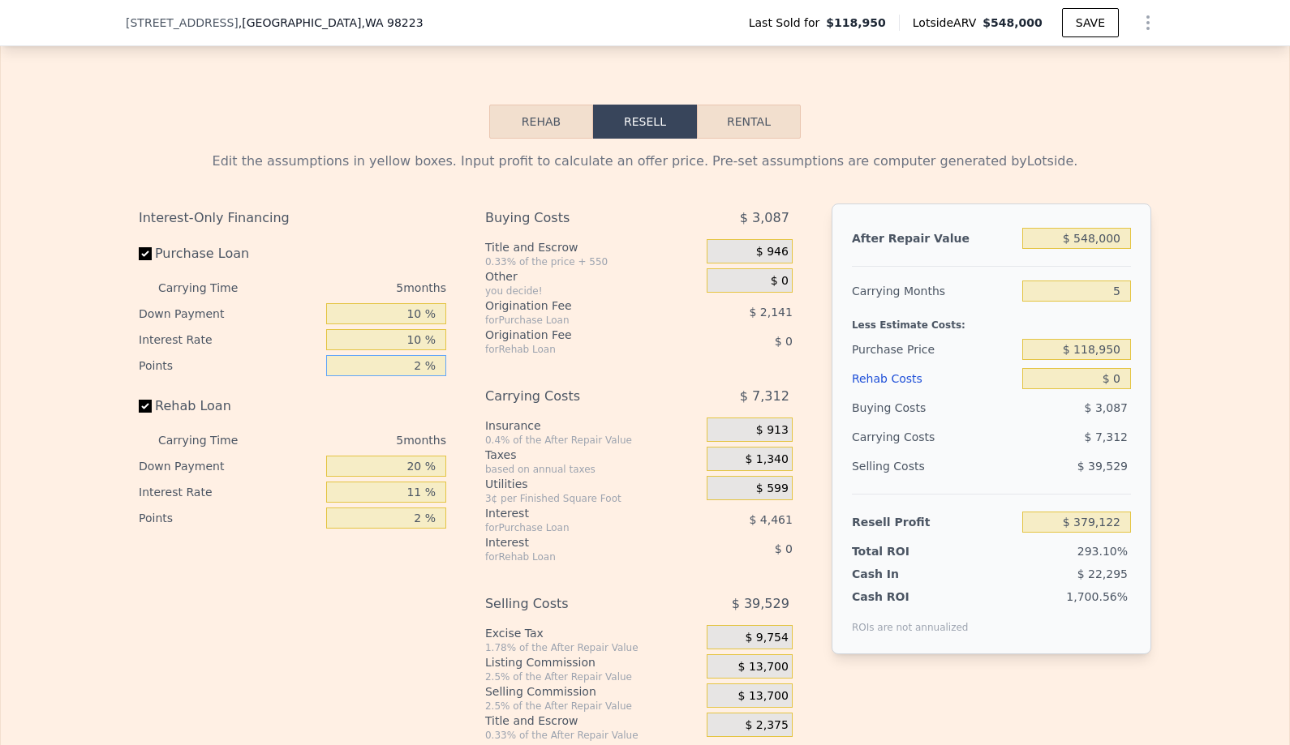
type input "1 %"
type input "$ 380,192"
type input "10 %"
click at [384, 513] on input "2 %" at bounding box center [386, 518] width 120 height 21
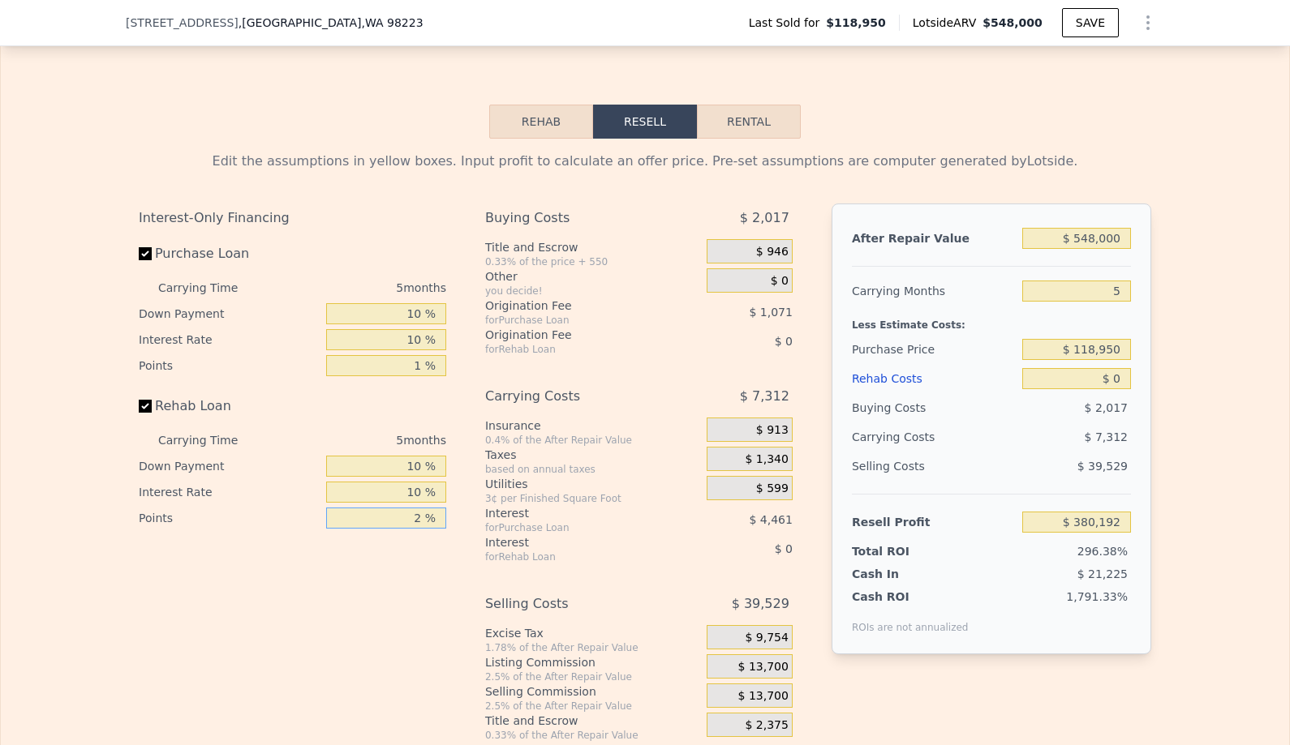
click at [384, 513] on input "2 %" at bounding box center [386, 518] width 120 height 21
type input "1 %"
click at [1097, 238] on input "$ 548,000" at bounding box center [1076, 238] width 109 height 21
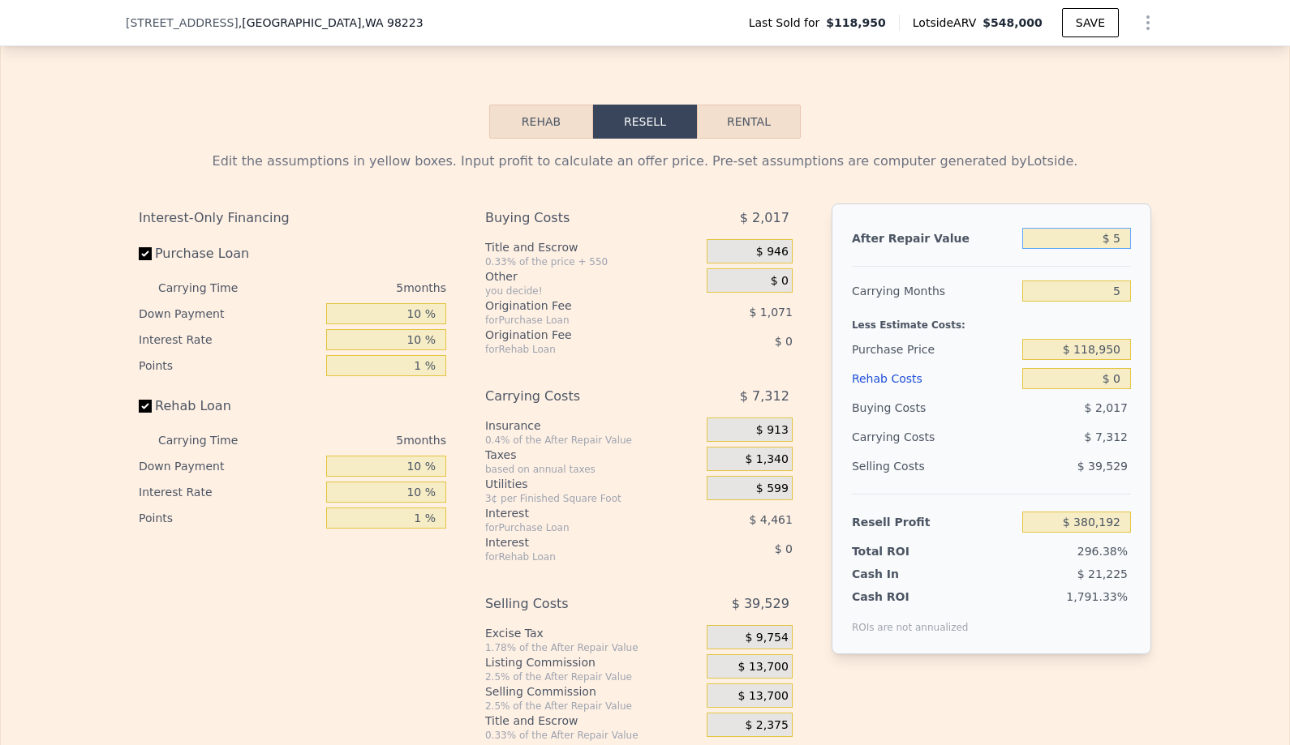
type input "$ 55"
type input "-$ 127,864"
type input "$ 550"
type input "-$ 127,407"
type input "$ 5,500"
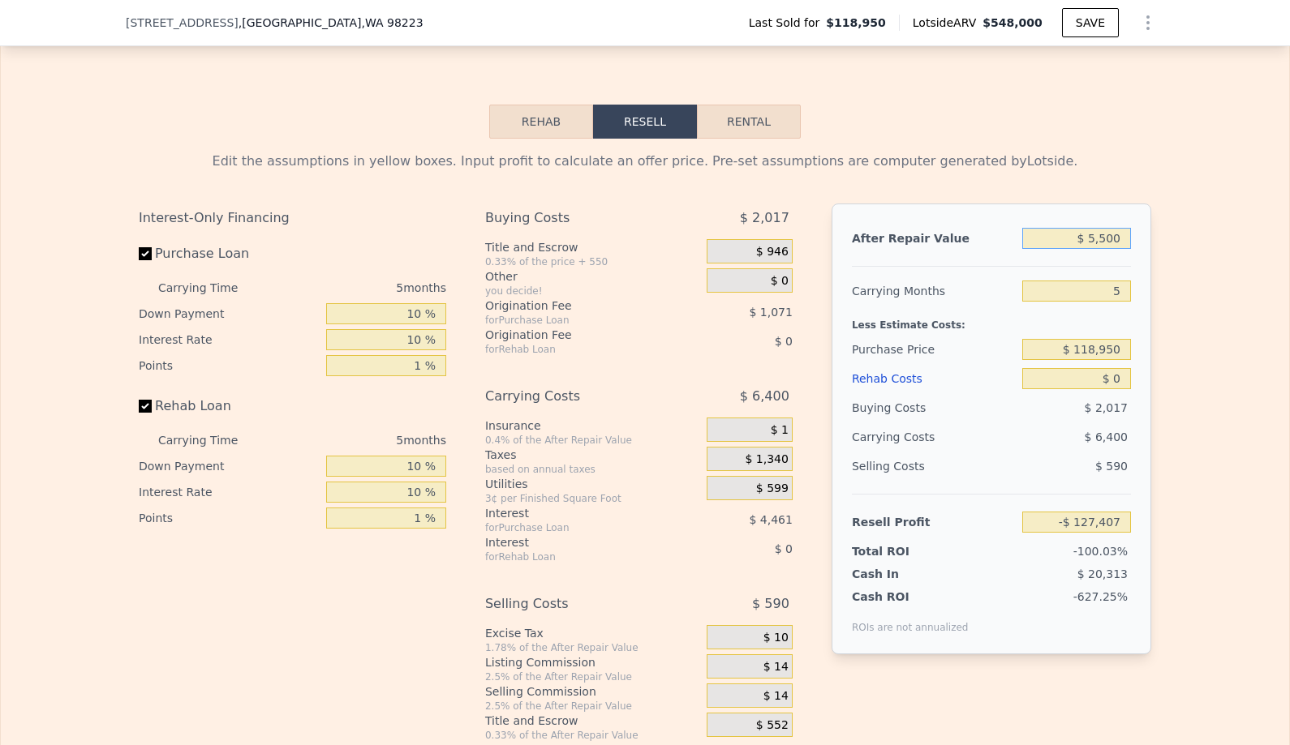
type input "-$ 122,817"
type input "$ 55,000"
type input "-$ 76,920"
type input "$ 550,000"
type input "$ 382,045"
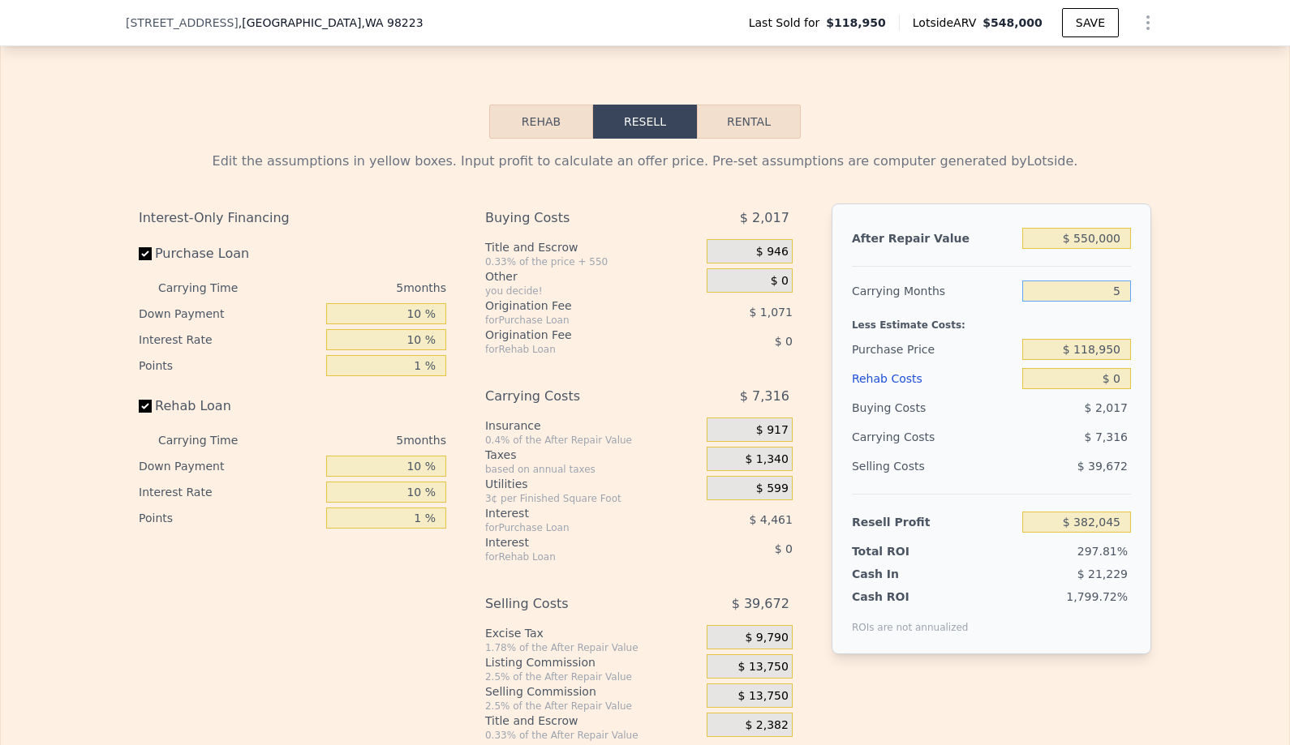
click at [1105, 289] on input "5" at bounding box center [1076, 291] width 109 height 21
type input "6"
type input "$ 380,581"
type input "6"
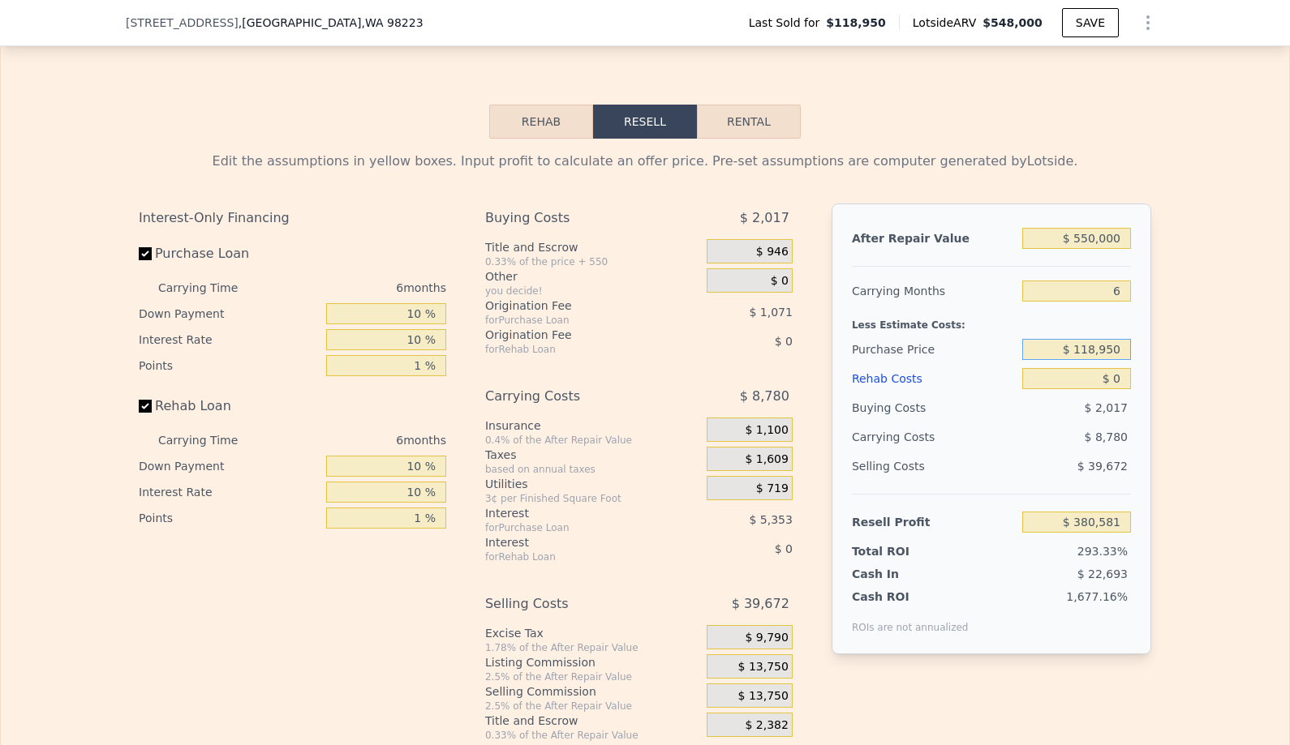
click at [1105, 346] on input "$ 118,950" at bounding box center [1076, 349] width 109 height 21
type input "$ 320,000"
click at [1119, 382] on input "$ 0" at bounding box center [1076, 378] width 109 height 21
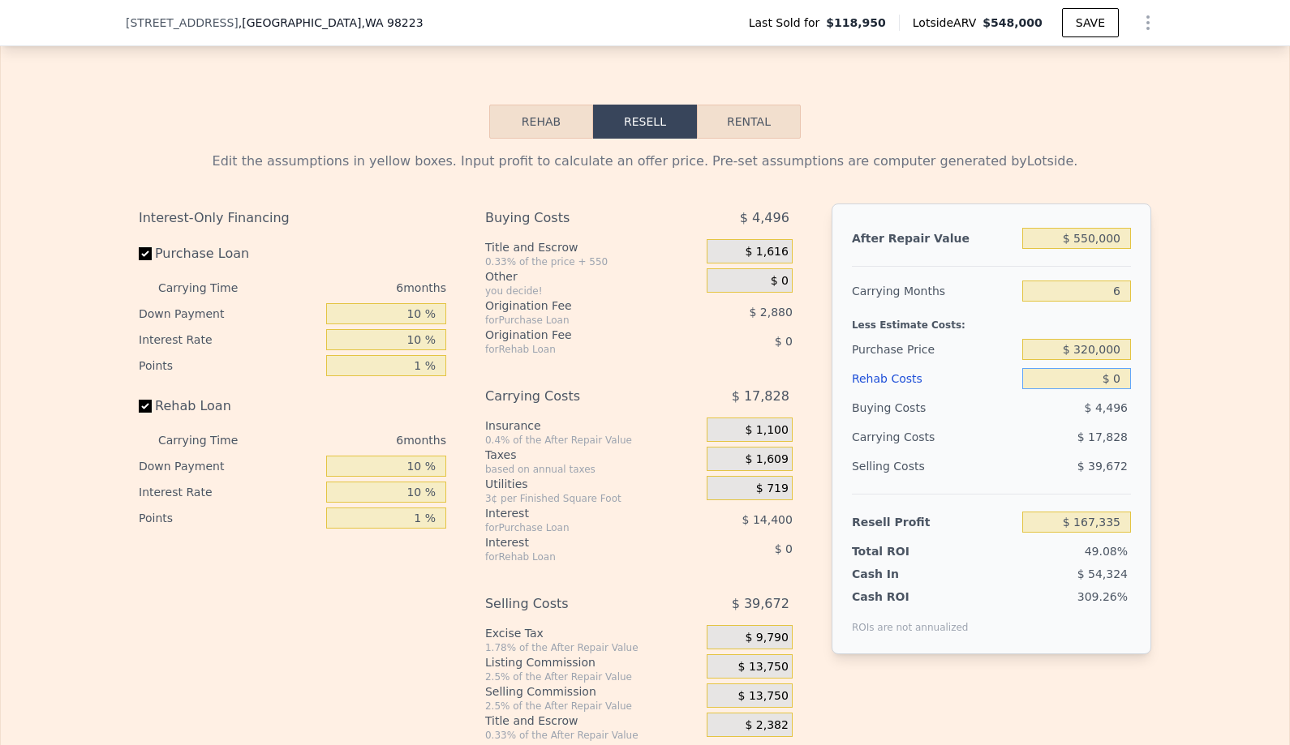
type input "$ 168,004"
click at [1119, 382] on input "$ 0" at bounding box center [1076, 378] width 109 height 21
type input "$ 85"
type input "$ 167,912"
type input "$ 850"
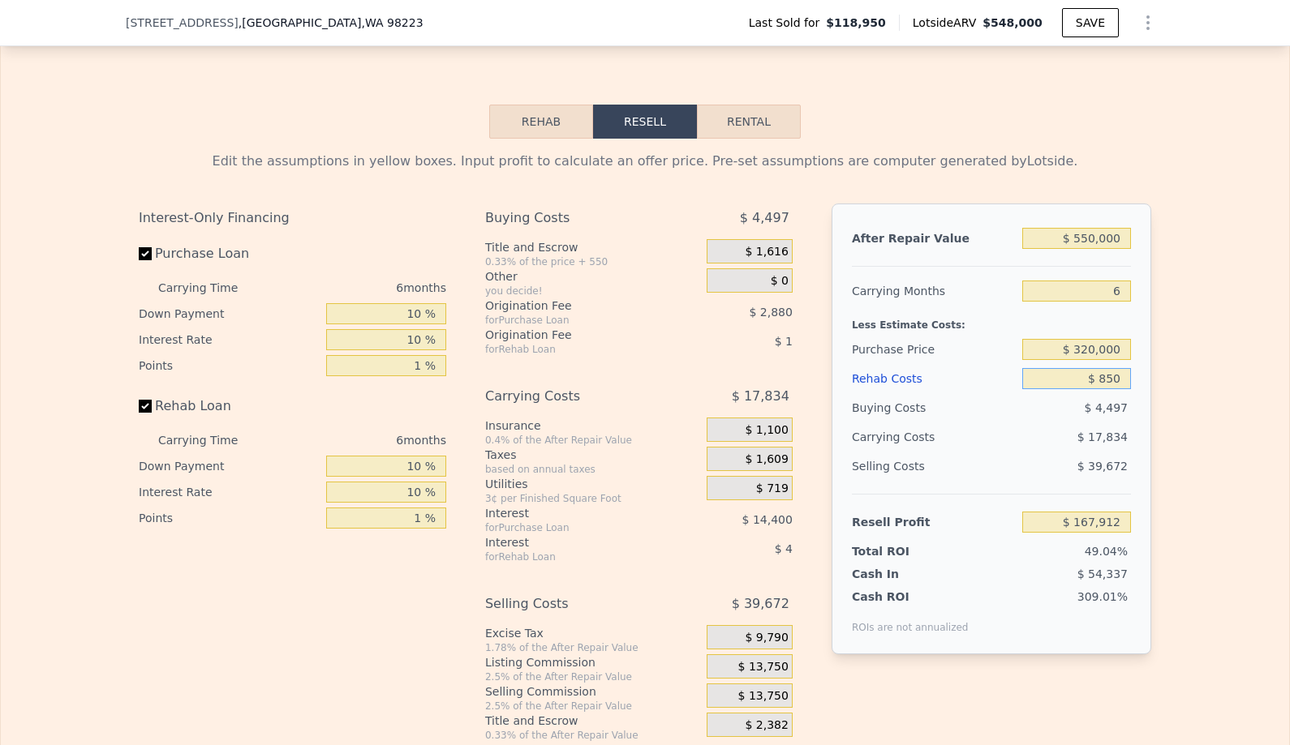
type input "$ 167,110"
type input "$ 8,500"
type input "$ 159,043"
type input "$ 85,000"
type input "$ 78,411"
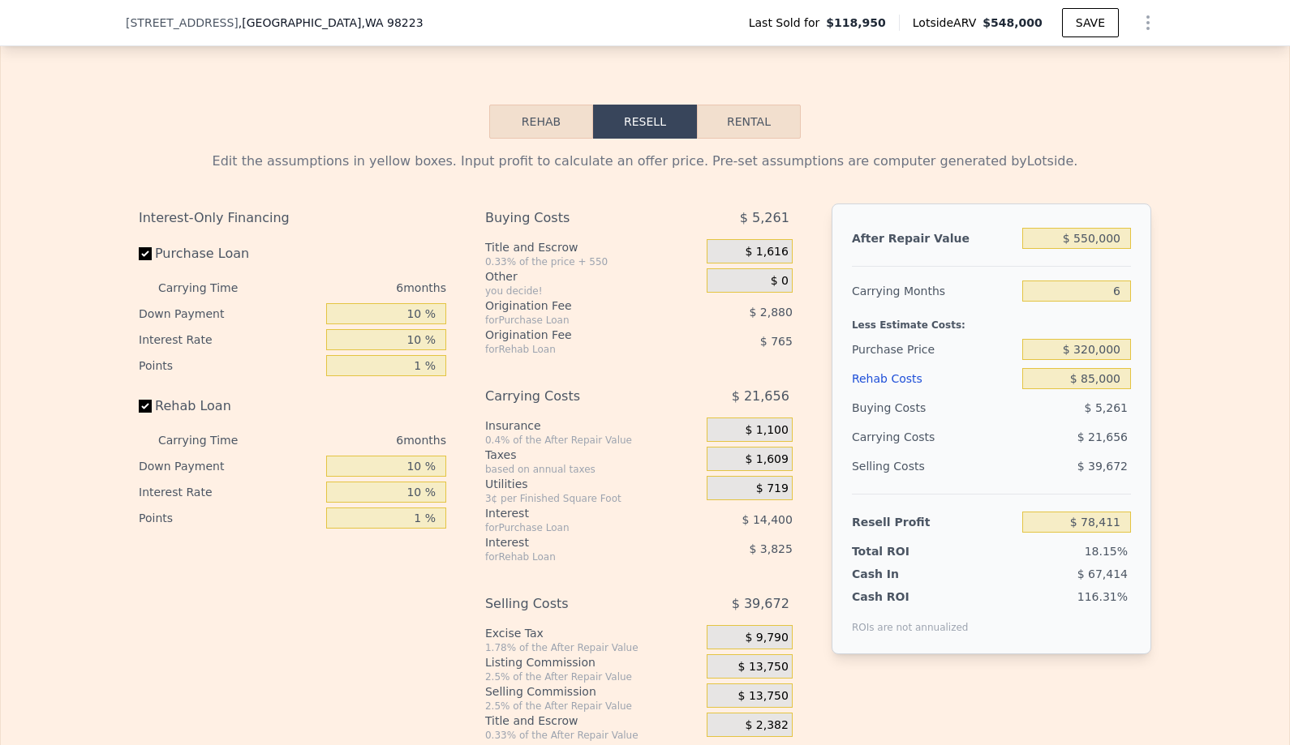
click at [783, 664] on span "$ 13,750" at bounding box center [763, 667] width 50 height 15
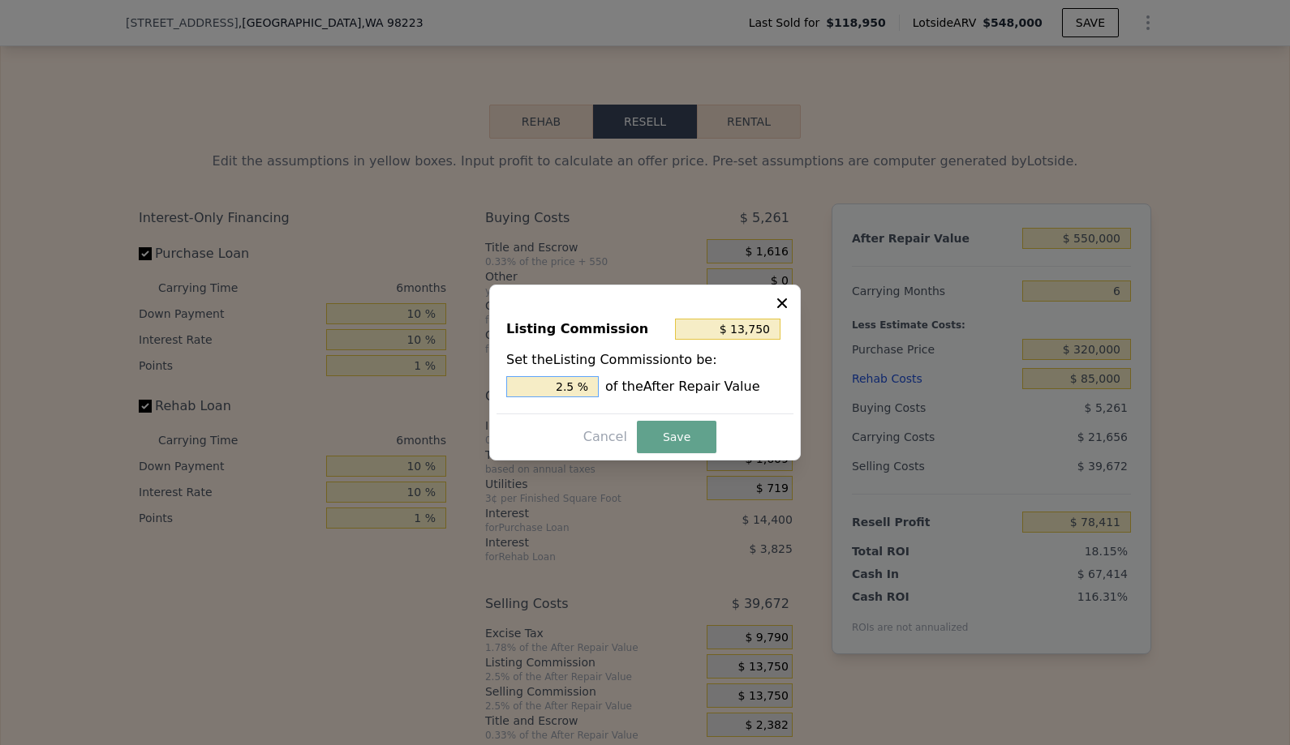
click at [554, 388] on input "2.5 %" at bounding box center [552, 386] width 92 height 21
type input ". %"
type input "$ 3,850"
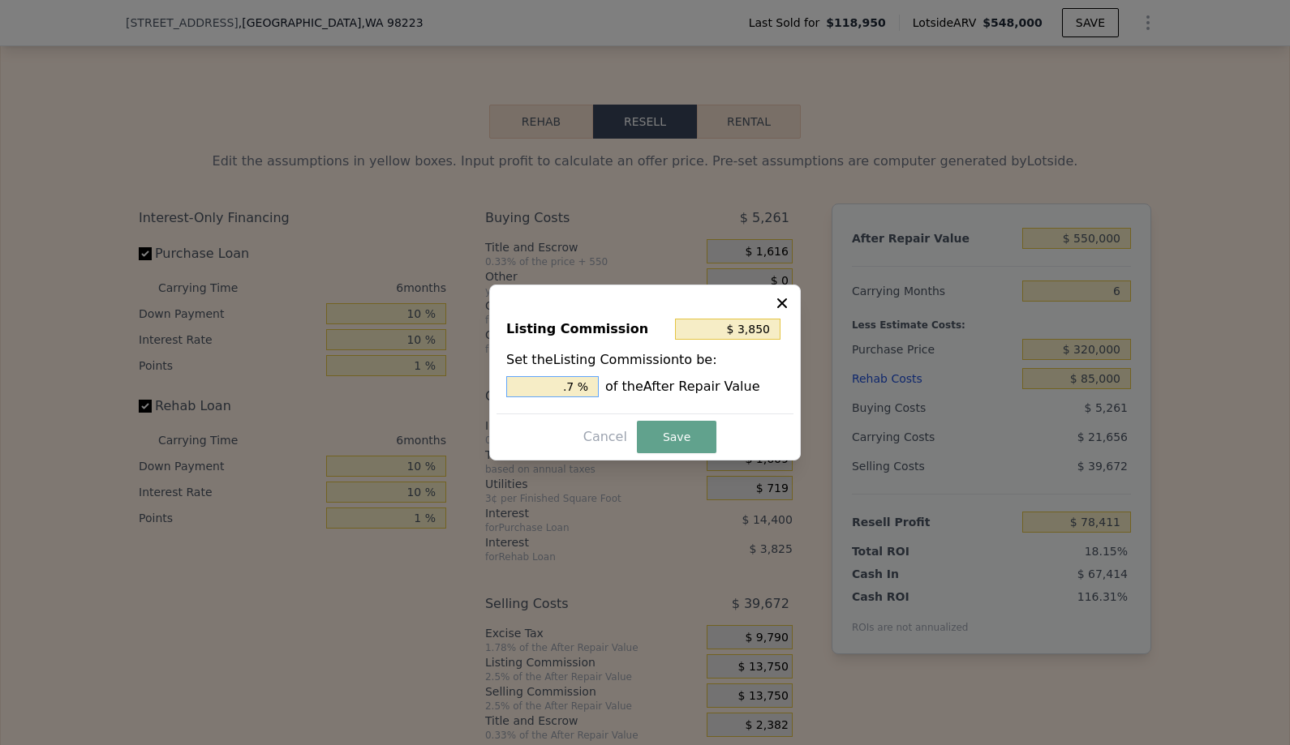
type input ". %"
type input "$ 2,750"
type input "0.5 %"
click at [667, 436] on button "Save" at bounding box center [676, 437] width 79 height 32
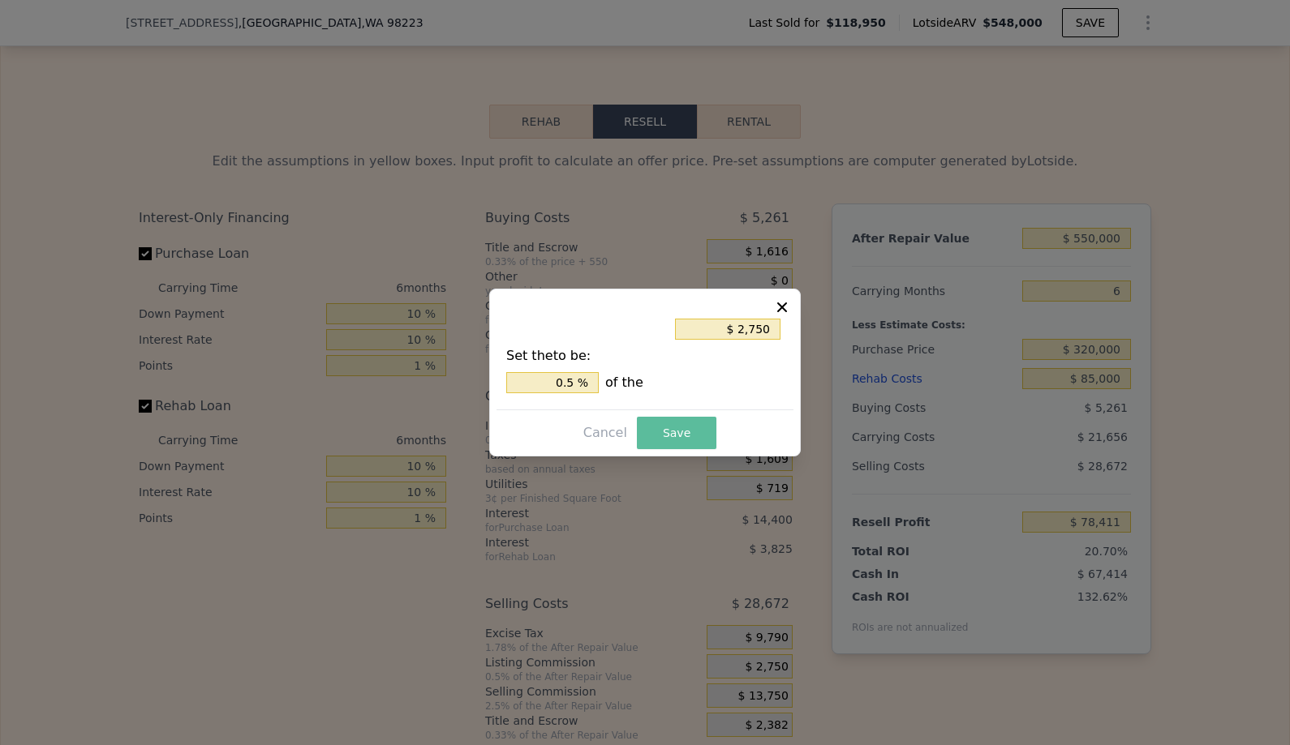
type input "$ 89,411"
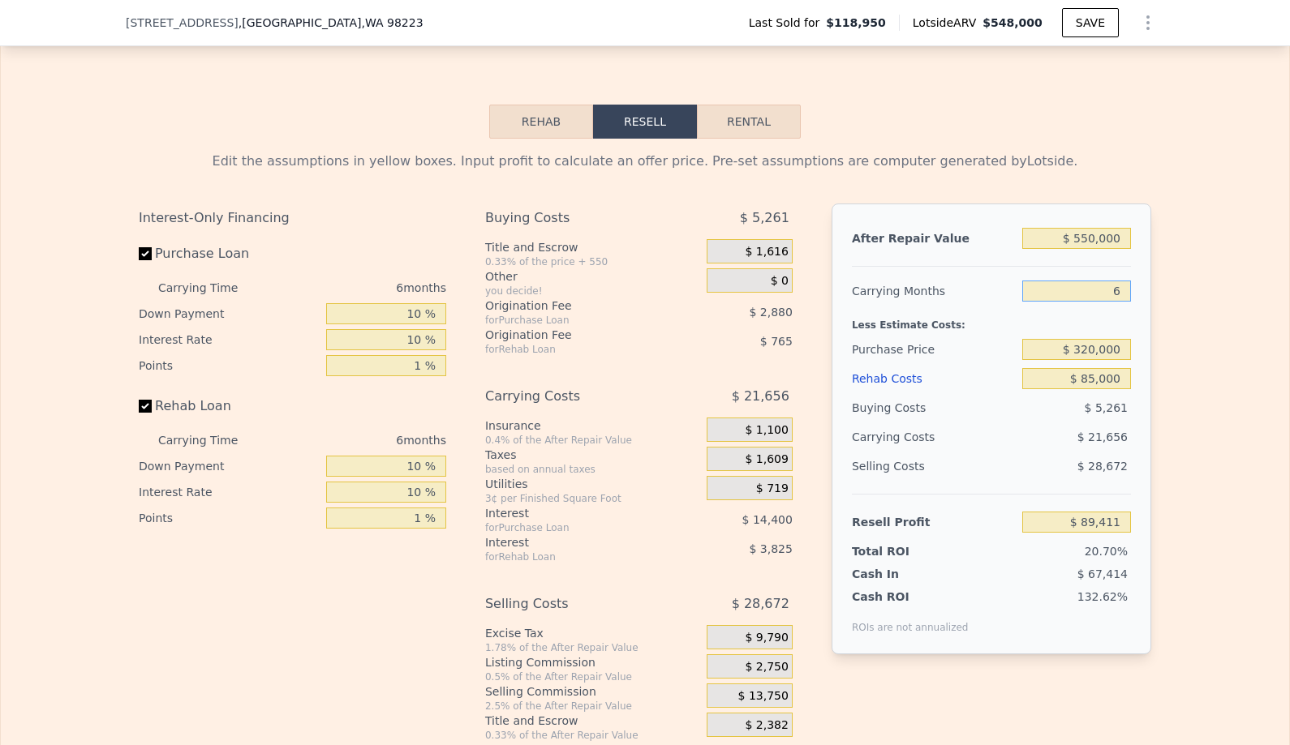
click at [1103, 286] on input "6" at bounding box center [1076, 291] width 109 height 21
type input "3"
type input "$ 100,240"
type input "3"
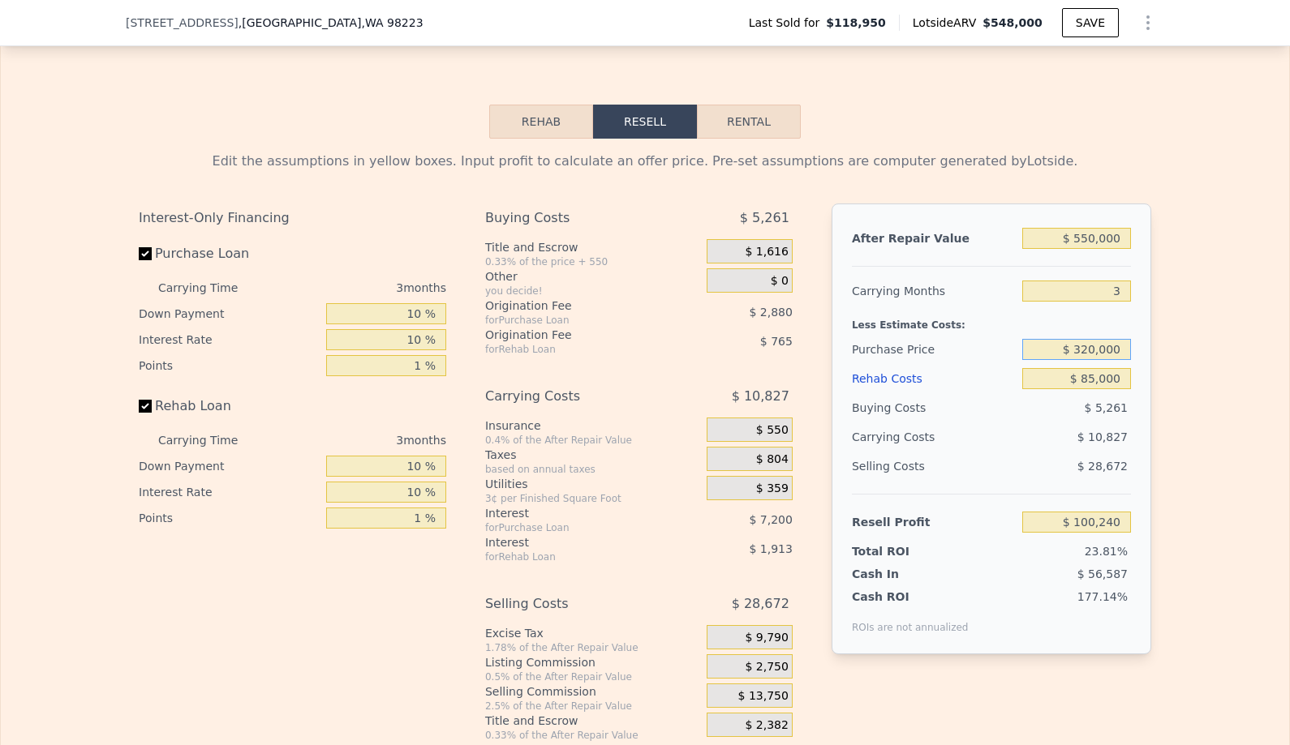
click at [1108, 346] on input "$ 320,000" at bounding box center [1076, 349] width 109 height 21
type input "$ 320,000"
click at [1097, 377] on input "$ 85,000" at bounding box center [1076, 378] width 109 height 21
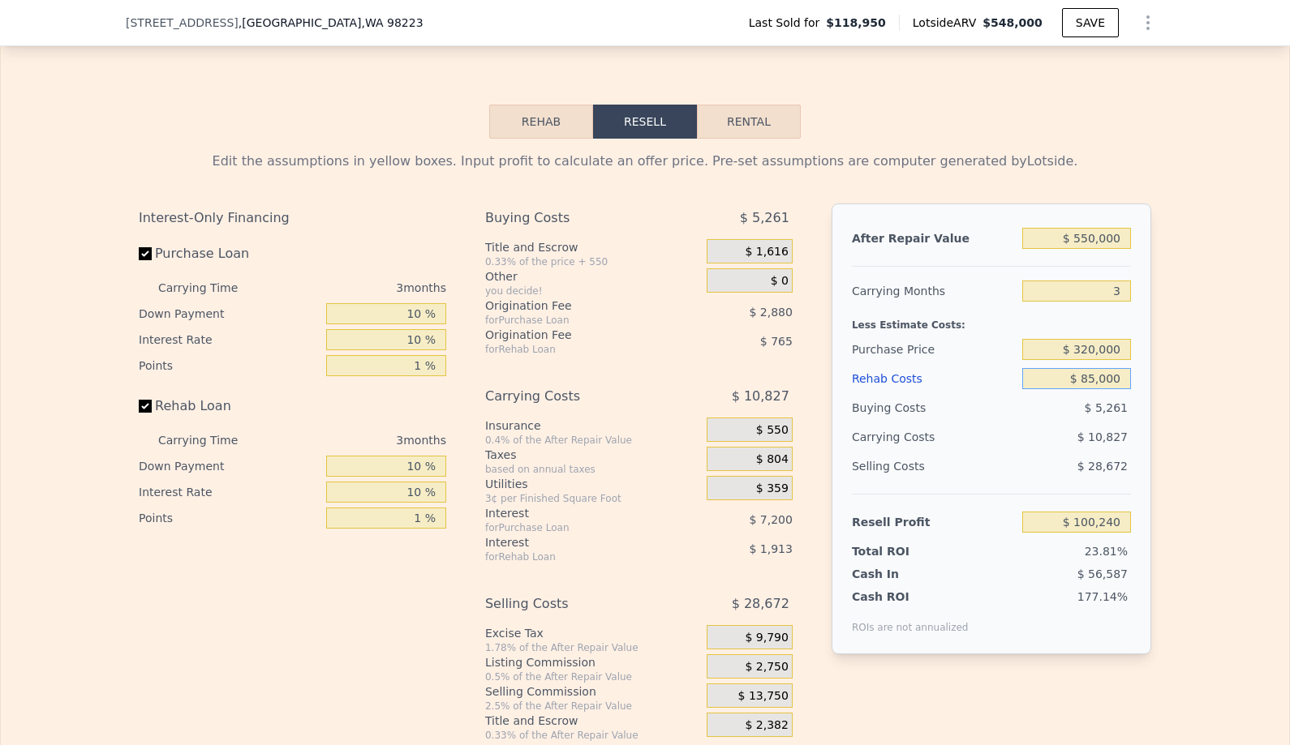
click at [1097, 377] on input "$ 85,000" at bounding box center [1076, 378] width 109 height 21
type input "$ 65"
type input "$ 187,853"
type input "$ 650"
type input "$ 187,248"
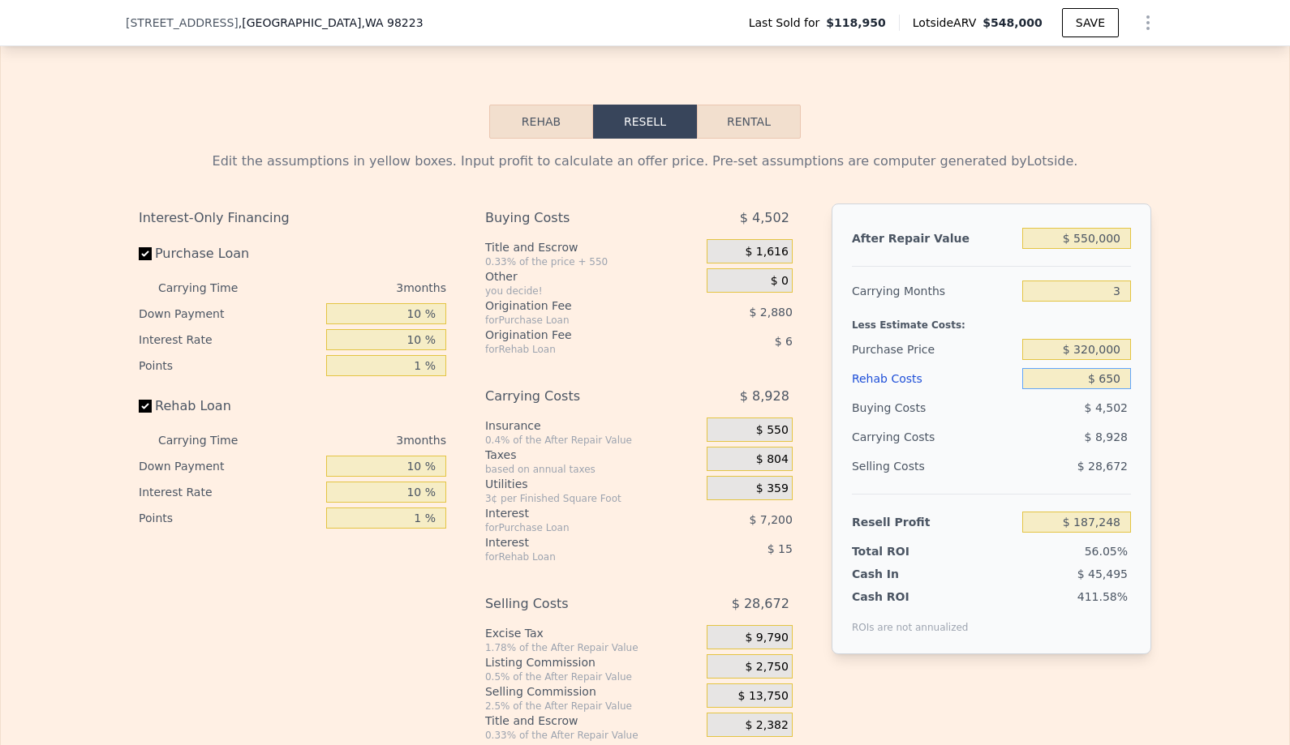
type input "$ 6,500"
type input "$ 181,213"
type input "$ 65,000"
type input "$ 120,870"
click at [1138, 414] on div "After Repair Value $ 550,000 Carrying Months 3 Less Estimate Costs: Purchase Pr…" at bounding box center [991, 429] width 320 height 451
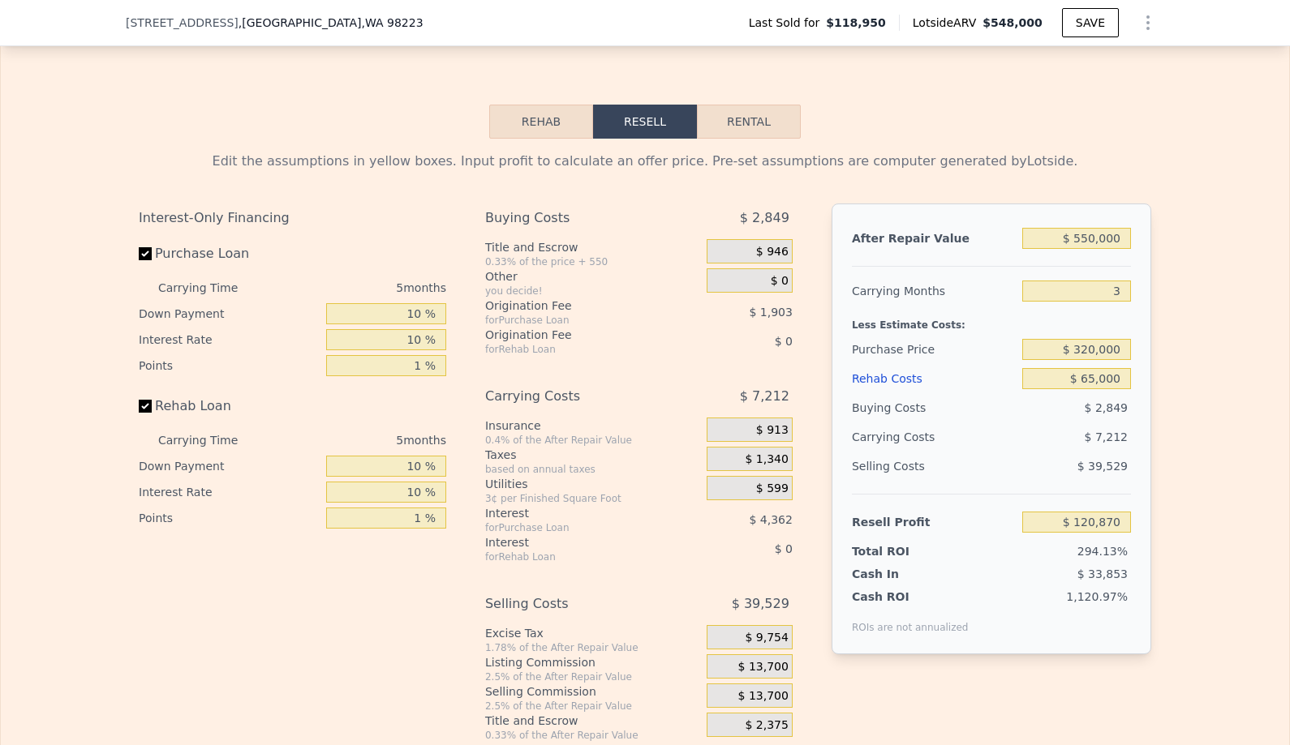
type input "$ 548,000"
type input "5"
type input "$ 0"
type input "$ 379,460"
click at [1097, 349] on input "$ 320,000" at bounding box center [1076, 349] width 109 height 21
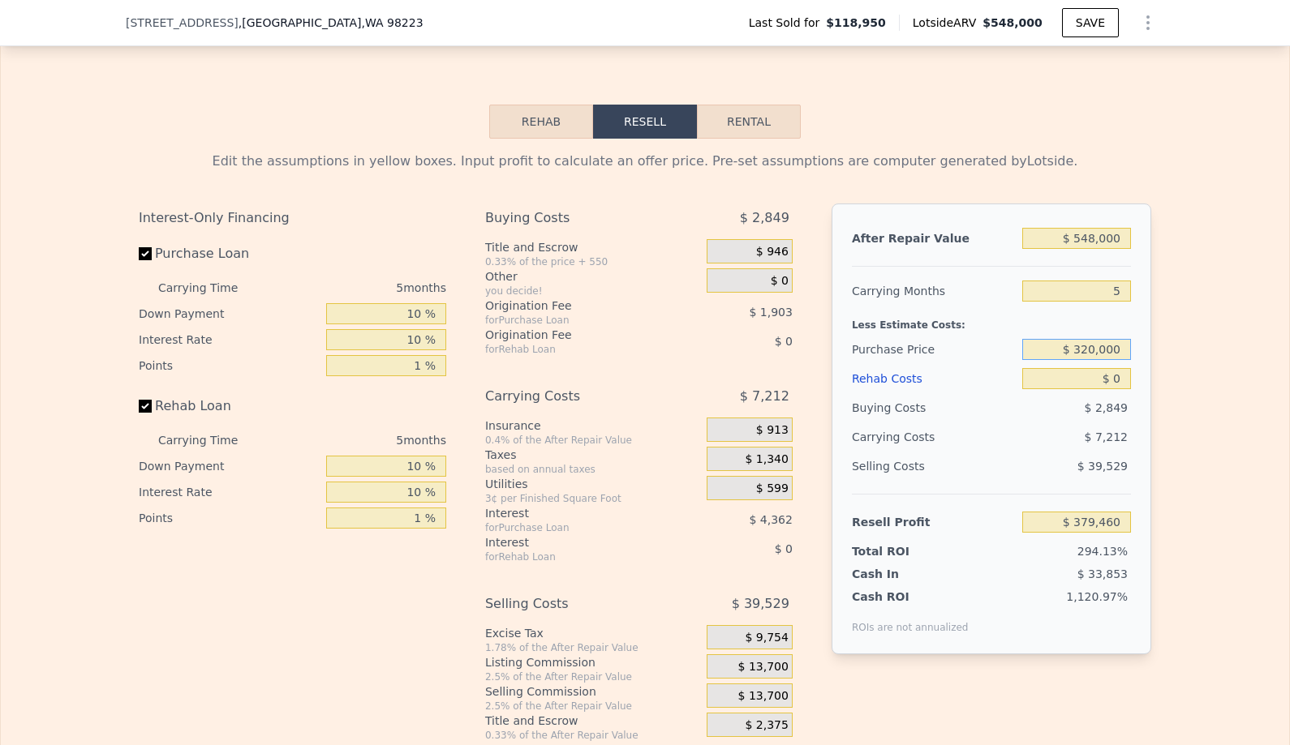
click at [1097, 349] on input "$ 320,000" at bounding box center [1076, 349] width 109 height 21
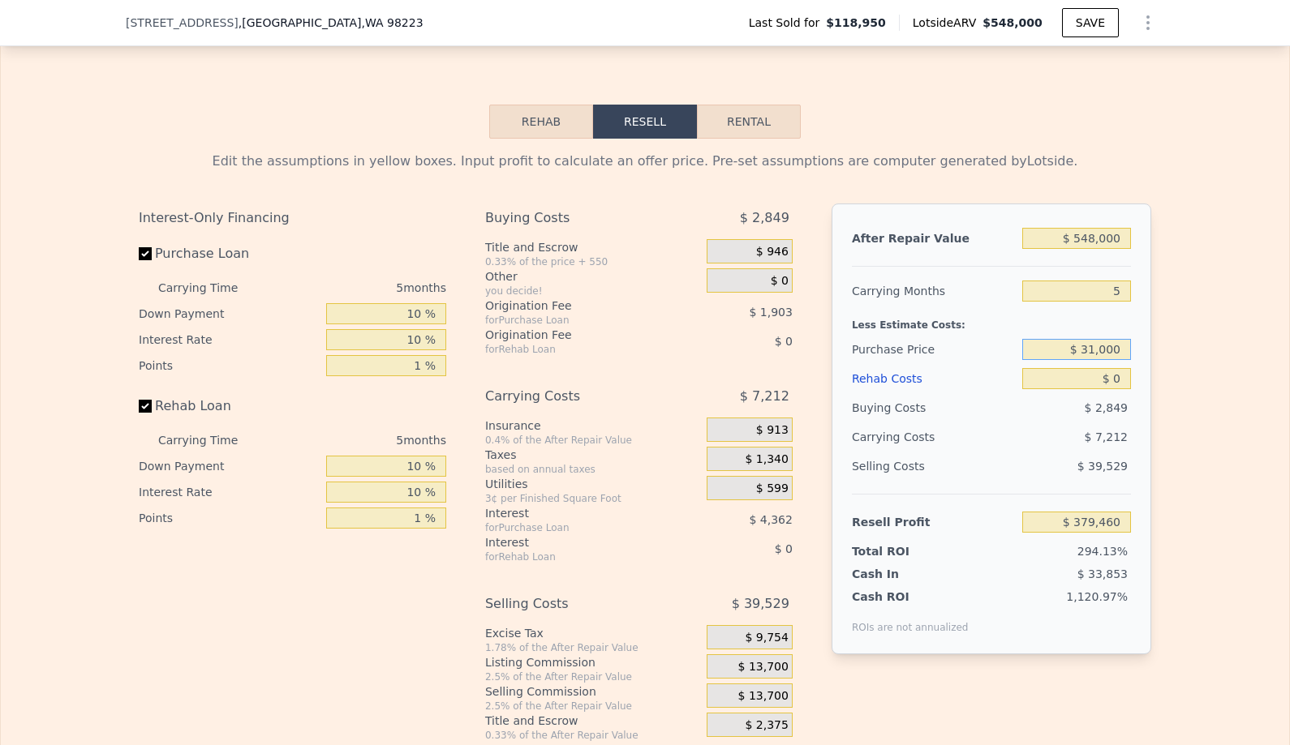
type input "$ 310,000"
click at [1092, 236] on input "$ 548,000" at bounding box center [1076, 238] width 109 height 21
type input "$ 177,712"
click at [1092, 236] on input "$ 548,000" at bounding box center [1076, 238] width 109 height 21
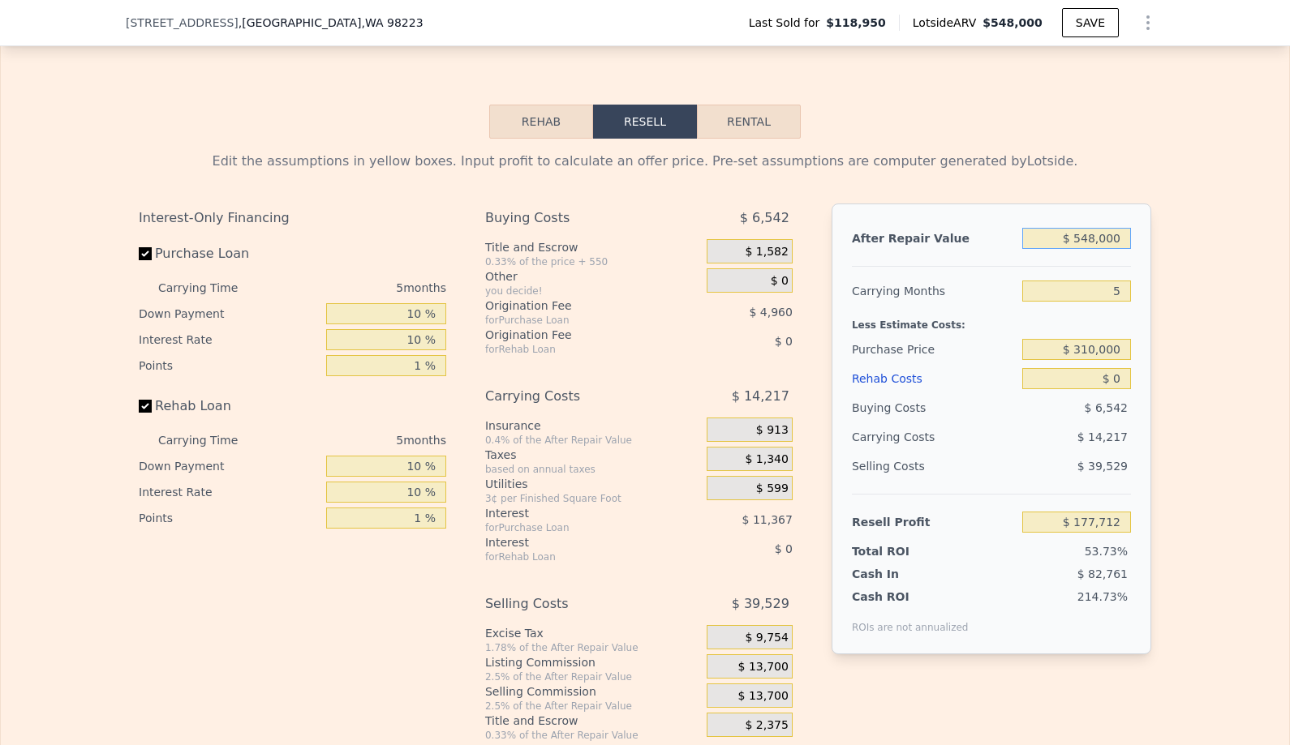
type input "$ 5"
type input "-$ 330,391"
type input "$ 55"
type input "-$ 330,344"
type input "$ 550"
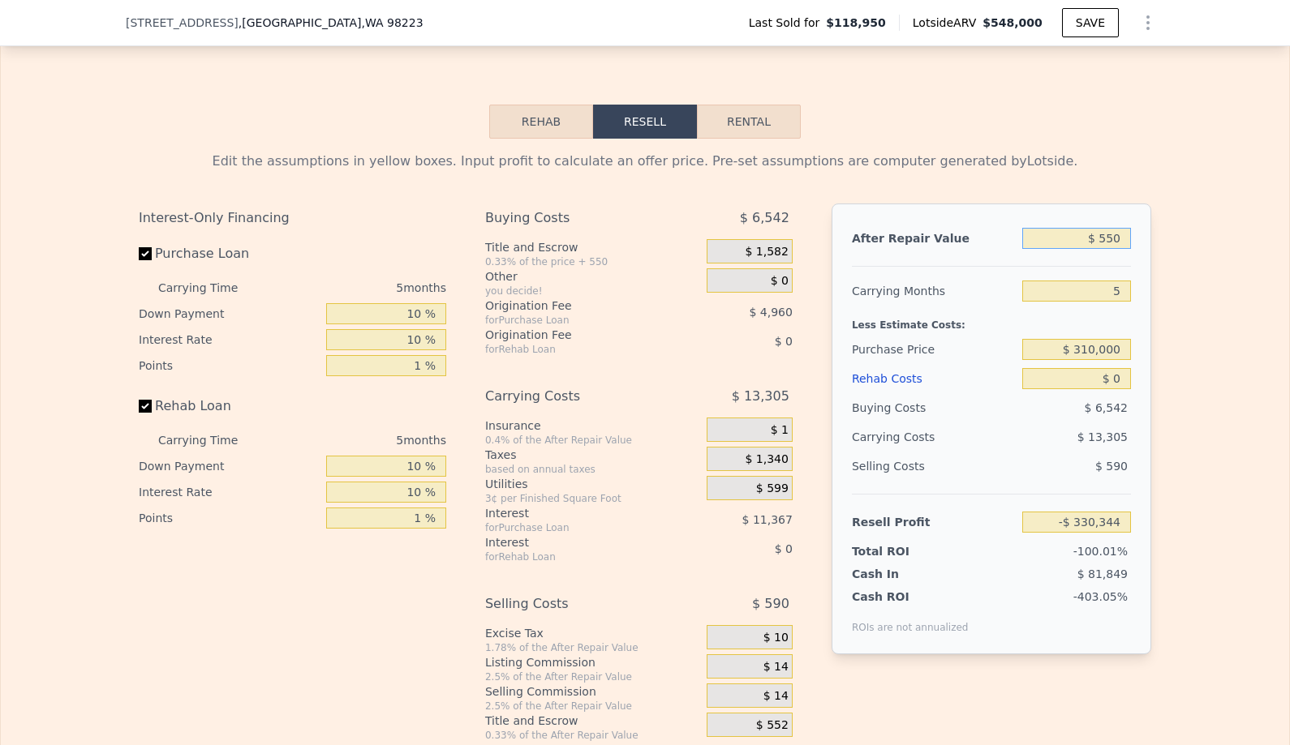
type input "-$ 329,887"
type input "$ 5,500"
type input "-$ 325,297"
type input "$ 55,000"
type input "-$ 279,400"
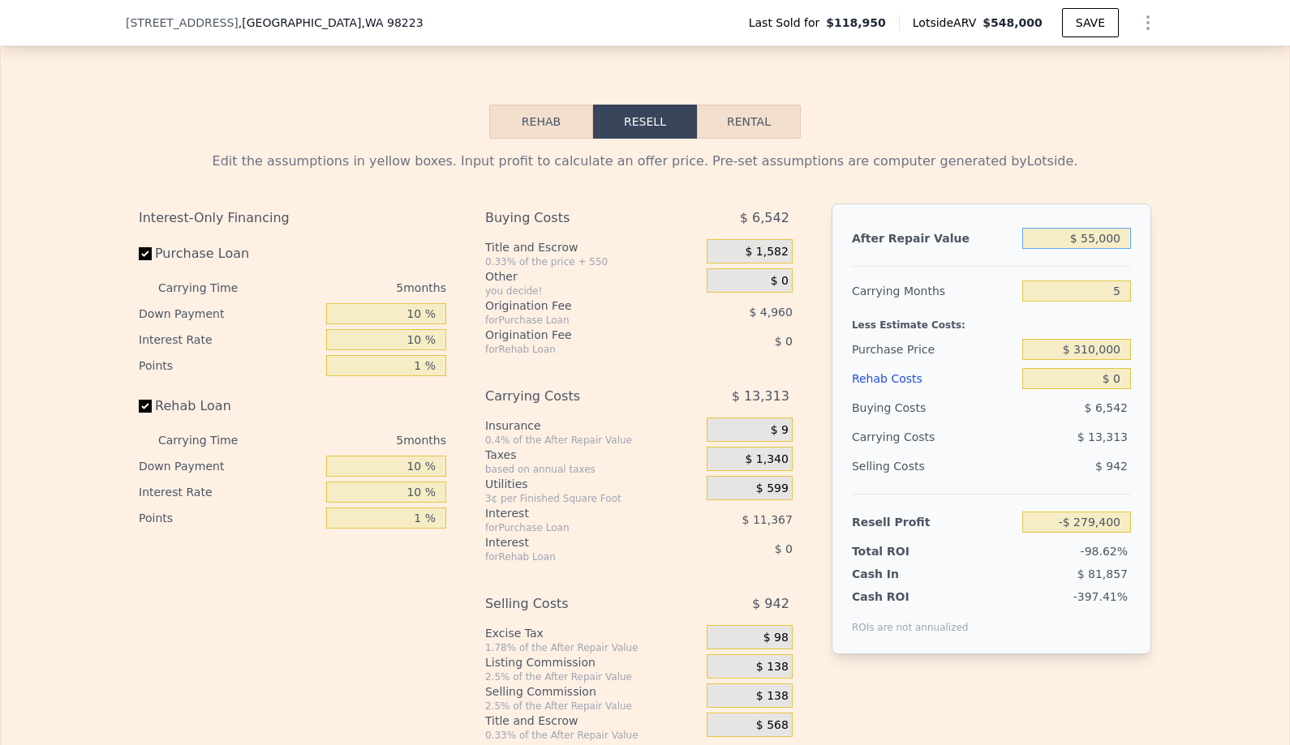
type input "$ 550,000"
type input "$ 179,565"
click at [1121, 376] on input "$ 0" at bounding box center [1076, 378] width 109 height 21
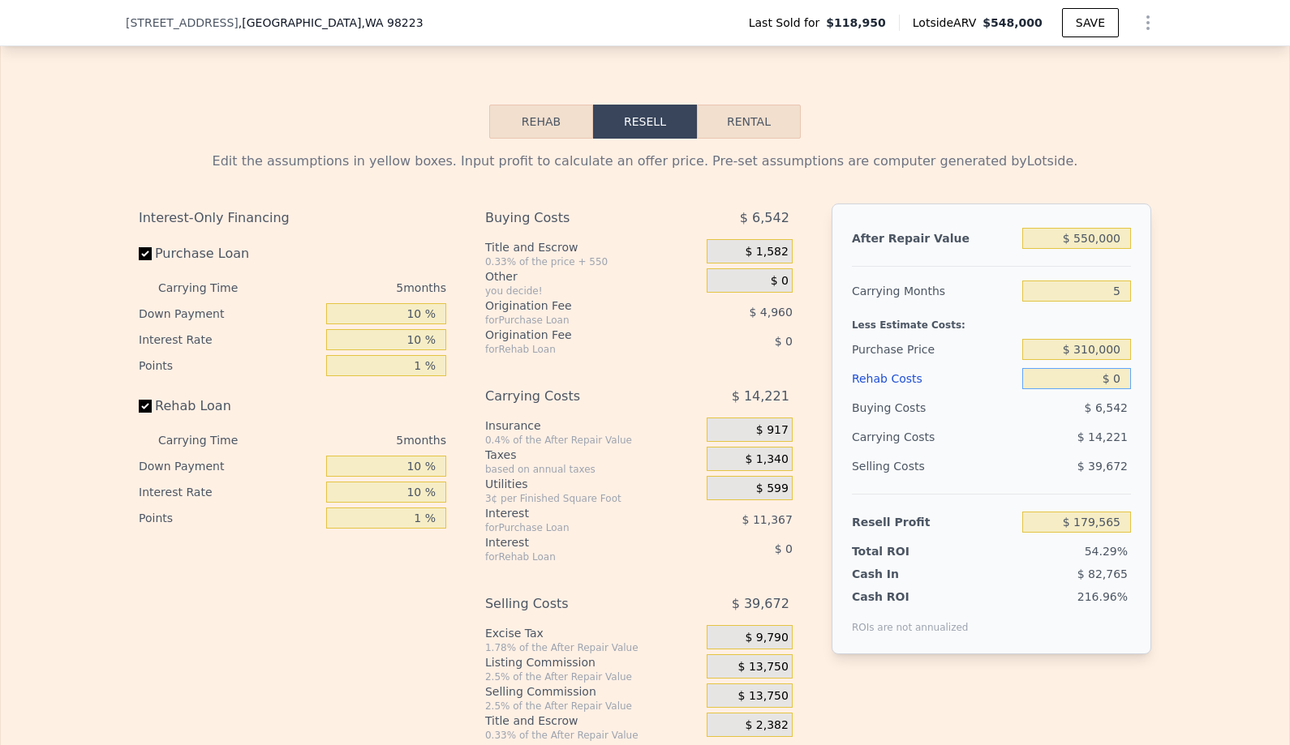
type input "$ 6"
type input "$ 179,559"
type input "$ 65"
type input "$ 179,499"
type input "$ 650"
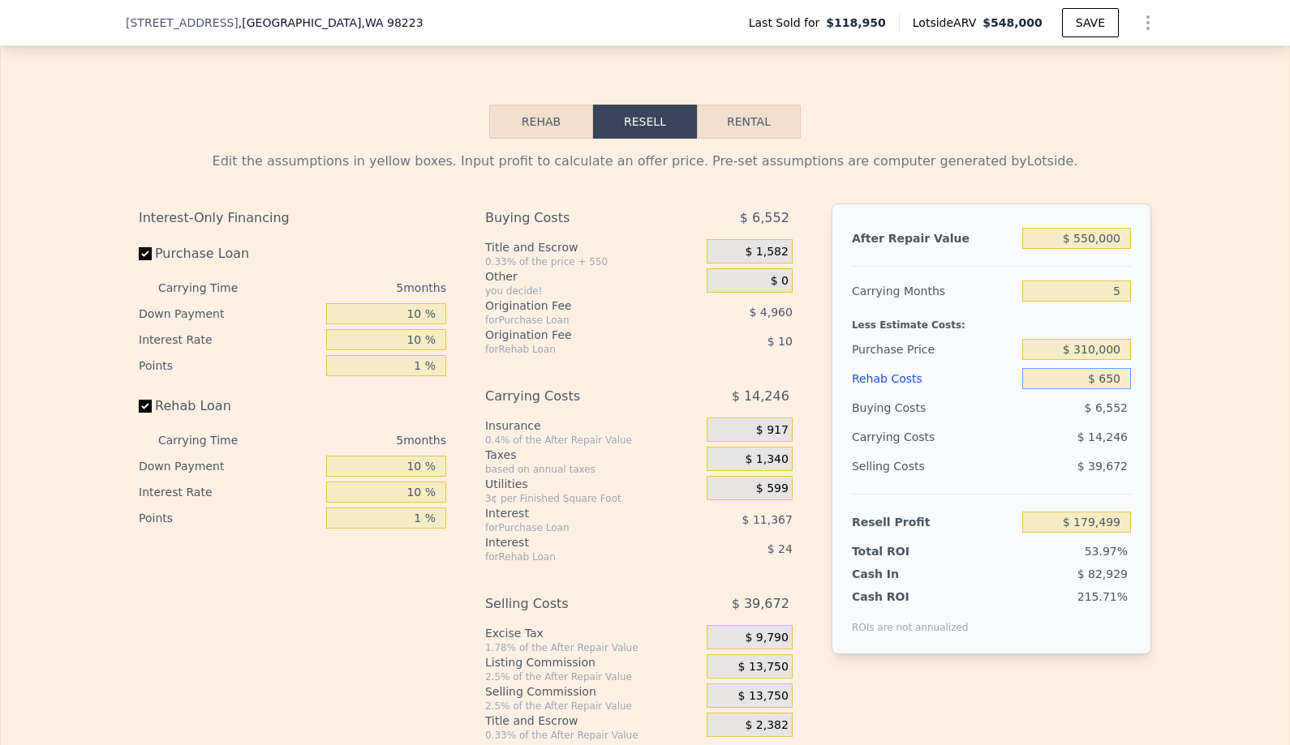
type input "$ 178,880"
type input "$ 6,500"
type input "$ 172,721"
type input "$ 65,000"
type input "$ 111,140"
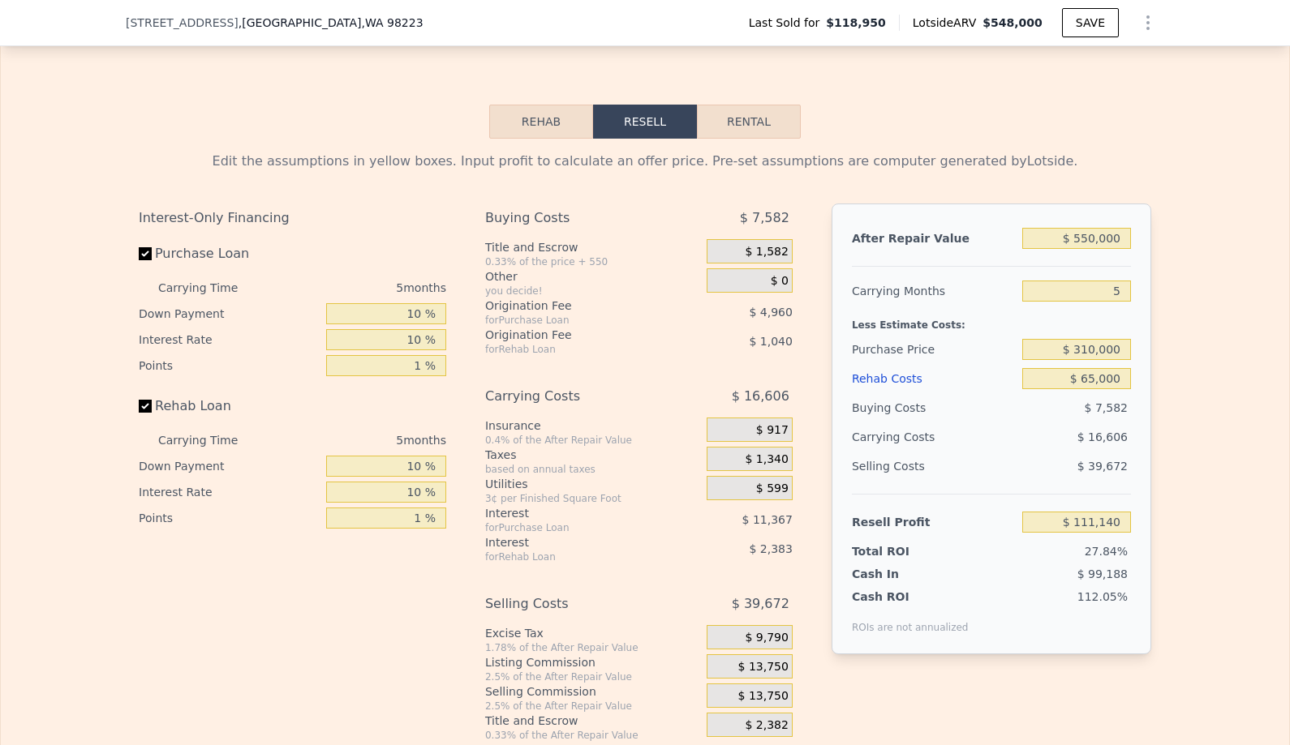
click at [751, 669] on span "$ 13,750" at bounding box center [763, 667] width 50 height 15
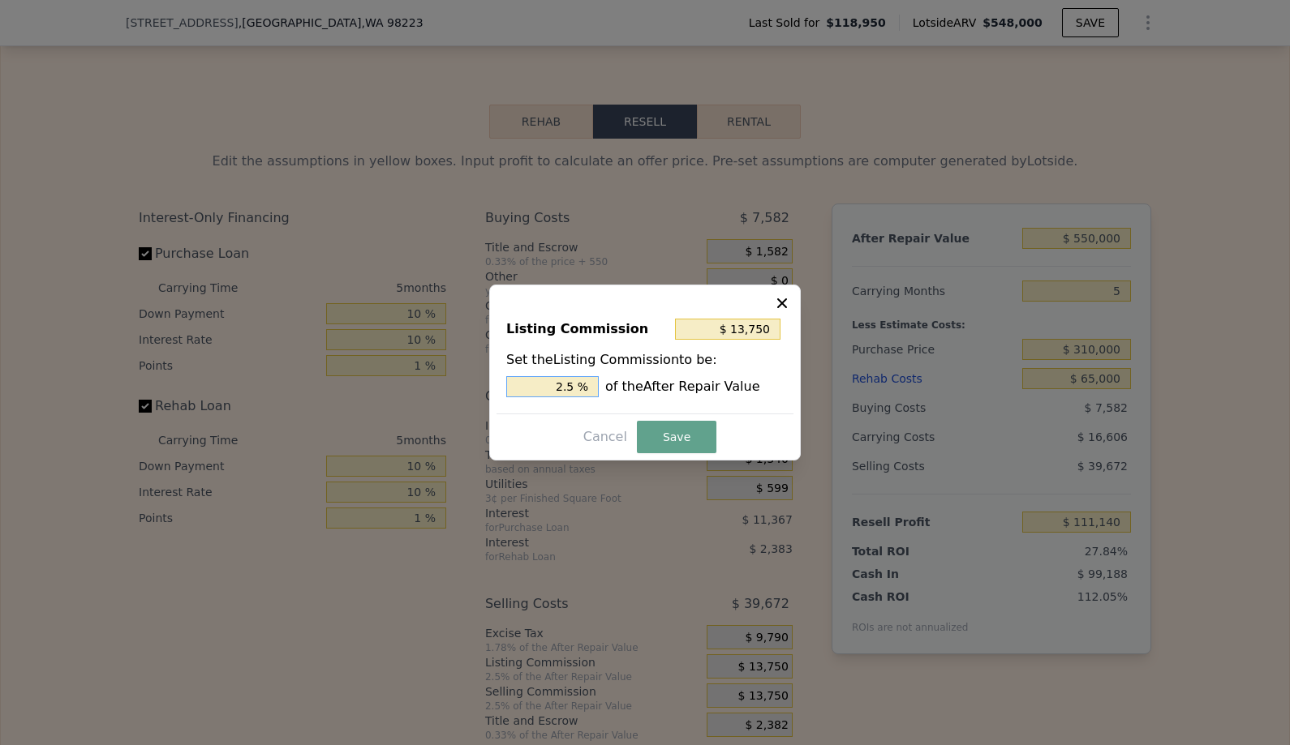
drag, startPoint x: 539, startPoint y: 397, endPoint x: 516, endPoint y: 371, distance: 33.9
click at [516, 371] on div "Set the Listing Commission to be: 2.5 % of the After Repair Value" at bounding box center [644, 373] width 277 height 47
type input "$ 0"
type input "0 %"
click at [677, 432] on button "Save" at bounding box center [676, 437] width 79 height 32
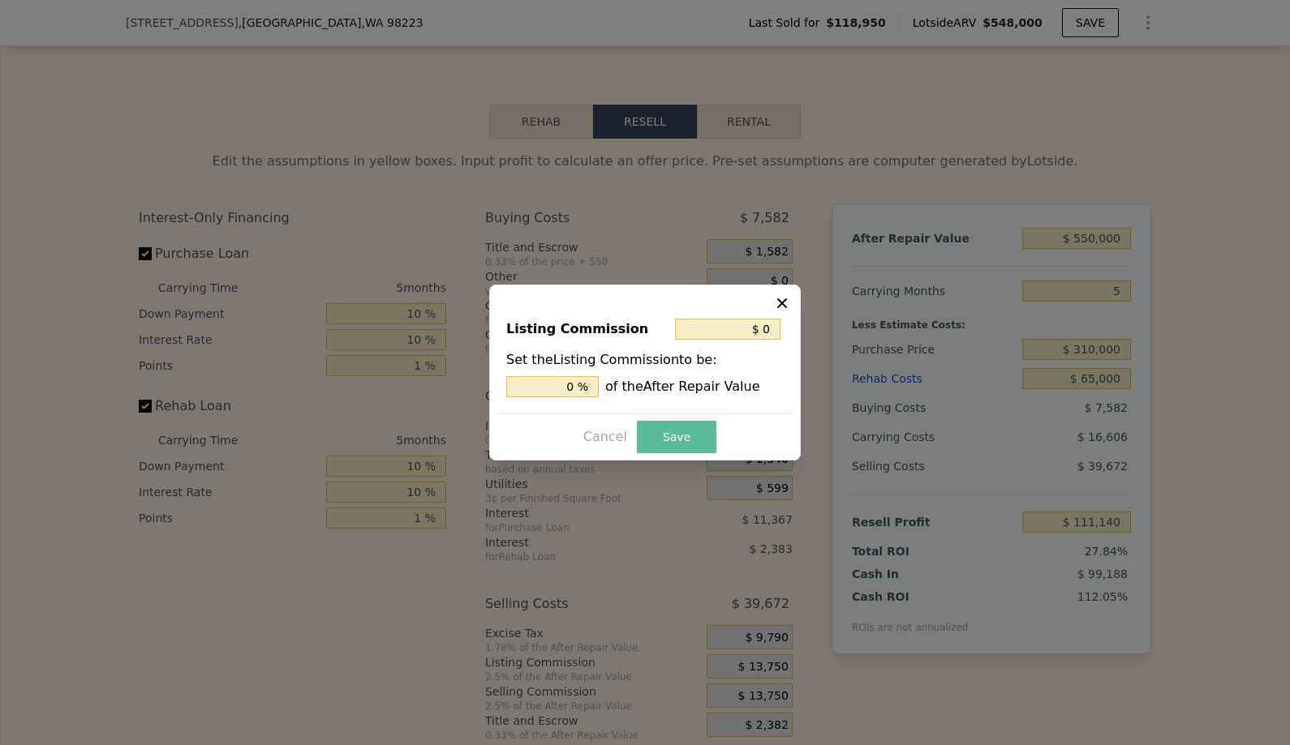
type input "$ 124,890"
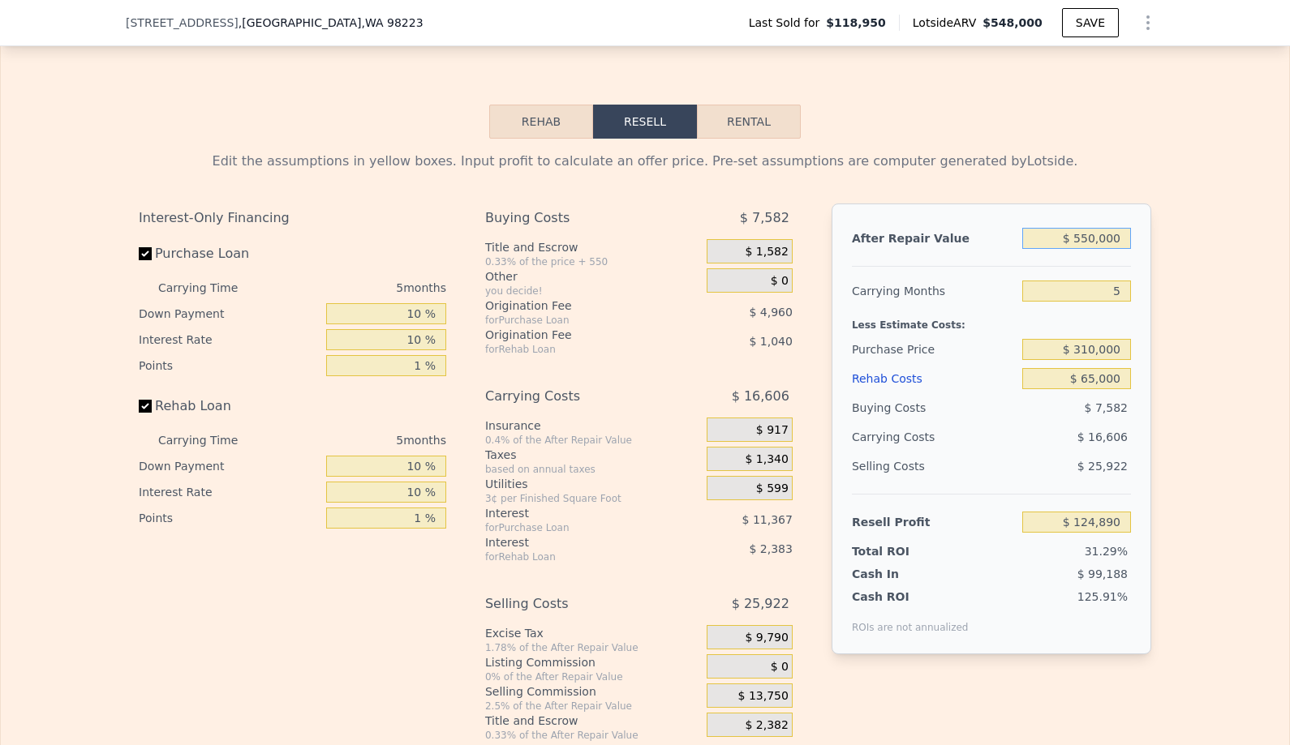
click at [1093, 240] on input "$ 550,000" at bounding box center [1076, 238] width 109 height 21
type input "$ 55,000"
type input "-$ 346,450"
type input "$ 5,000"
type input "-$ 394,060"
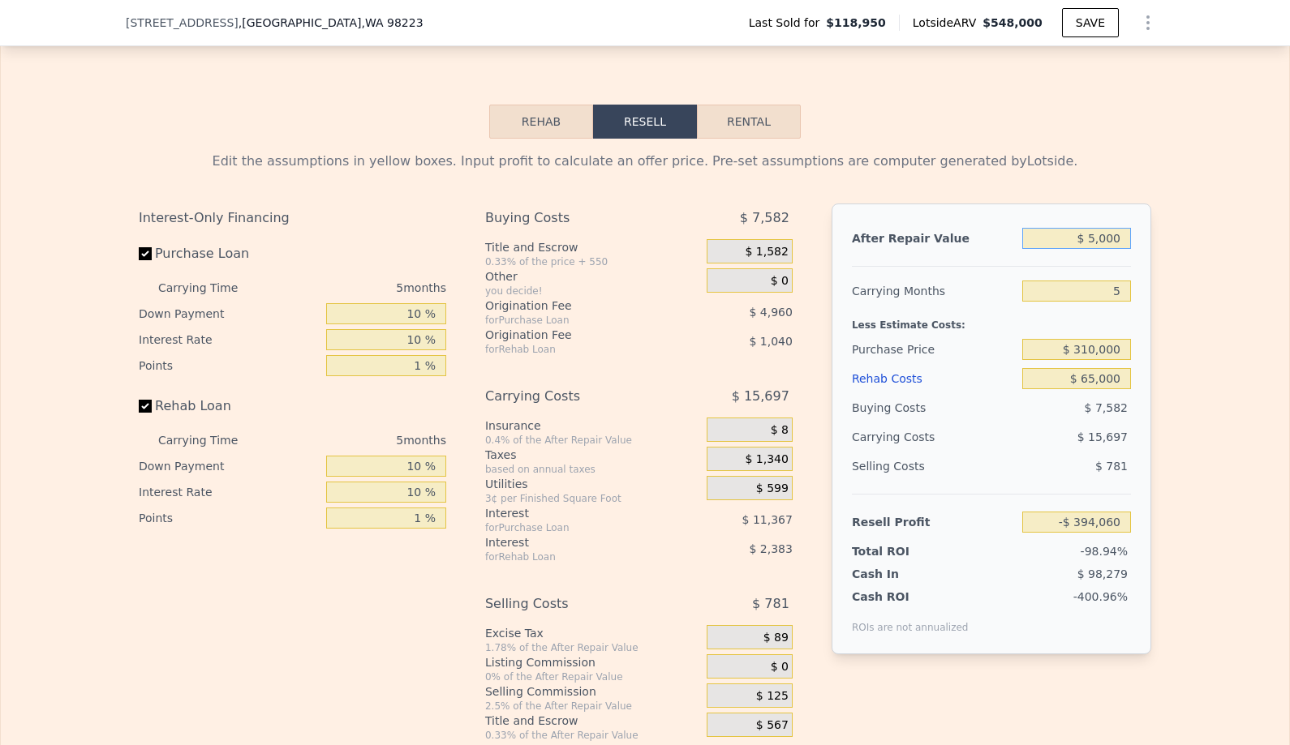
type input "$ 57,000"
type input "-$ 344,546"
type input "$ 575,000"
type input "$ 148,696"
type input "$ 575,000"
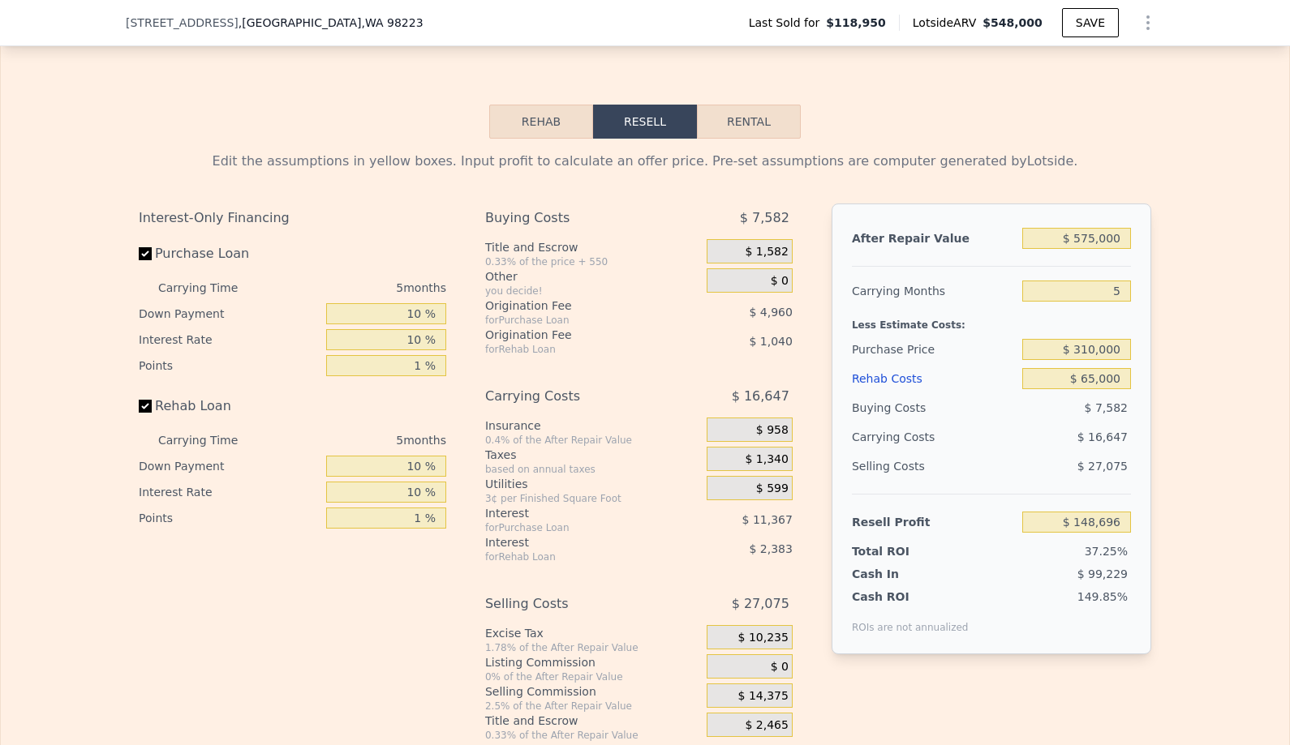
click at [1222, 394] on div "Edit the assumptions in yellow boxes. Input profit to calculate an offer price.…" at bounding box center [645, 440] width 1288 height 603
click at [1095, 349] on input "$ 310,000" at bounding box center [1076, 349] width 109 height 21
type input "$ 308,000"
type input "$ 150,804"
click at [1093, 380] on input "$ 65,000" at bounding box center [1076, 378] width 109 height 21
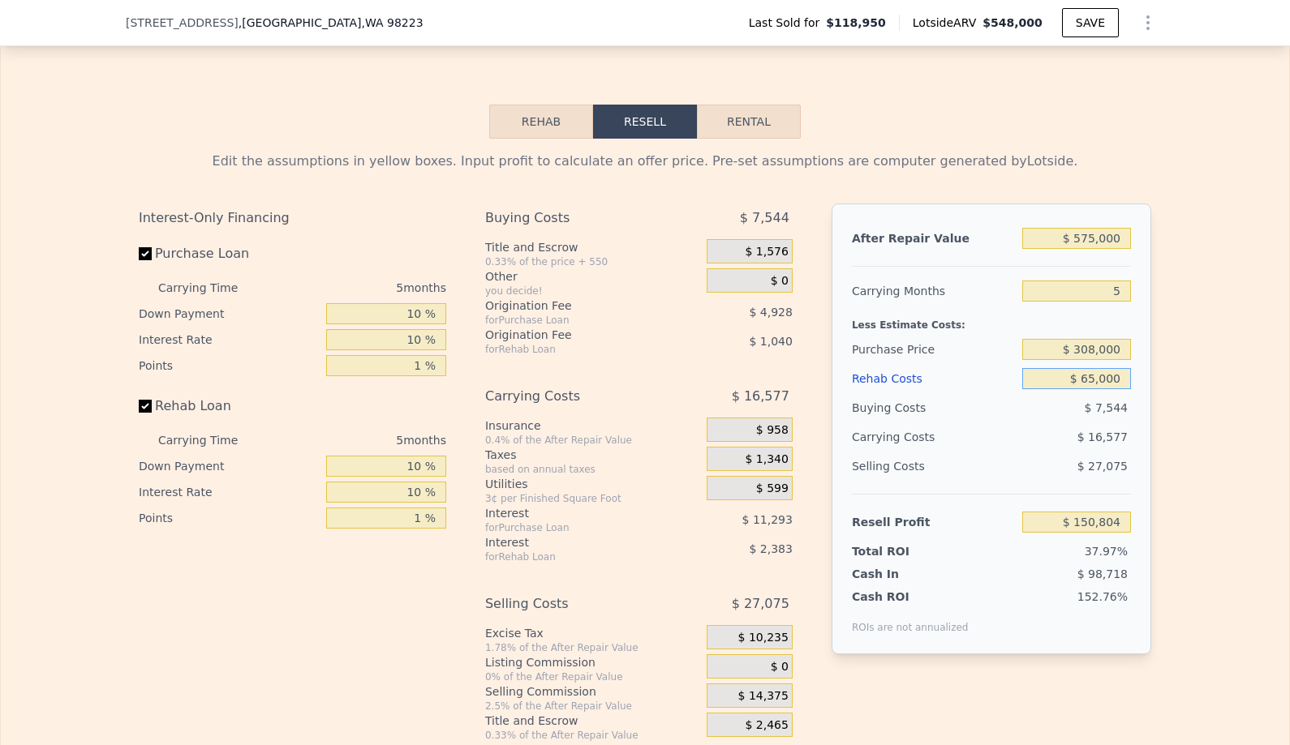
type input "$ 6,000"
type input "$ 212,913"
type input "$ 000"
type input "$ 219,229"
type input "$ 7,000"
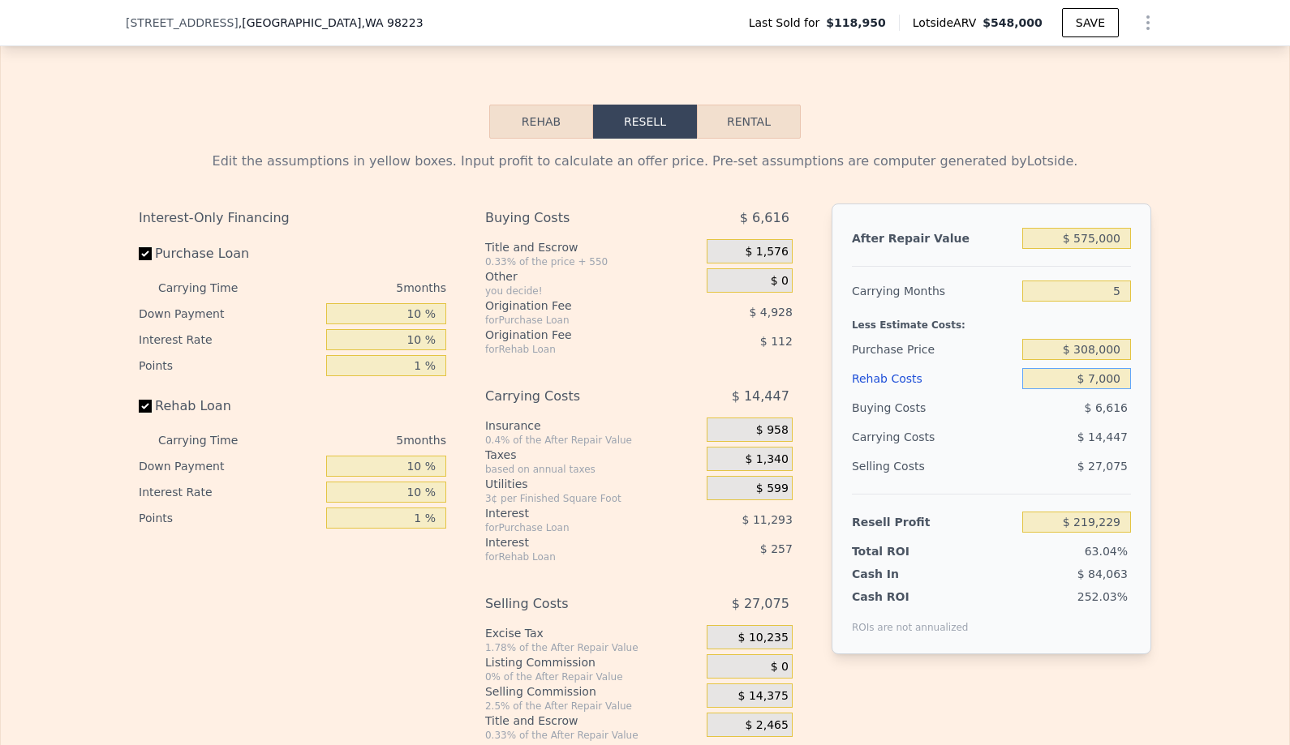
type input "$ 211,862"
type input "$ 75,000"
type input "$ 140,279"
type input "$ 75,000"
click at [1213, 469] on div "Edit the assumptions in yellow boxes. Input profit to calculate an offer price.…" at bounding box center [645, 440] width 1288 height 603
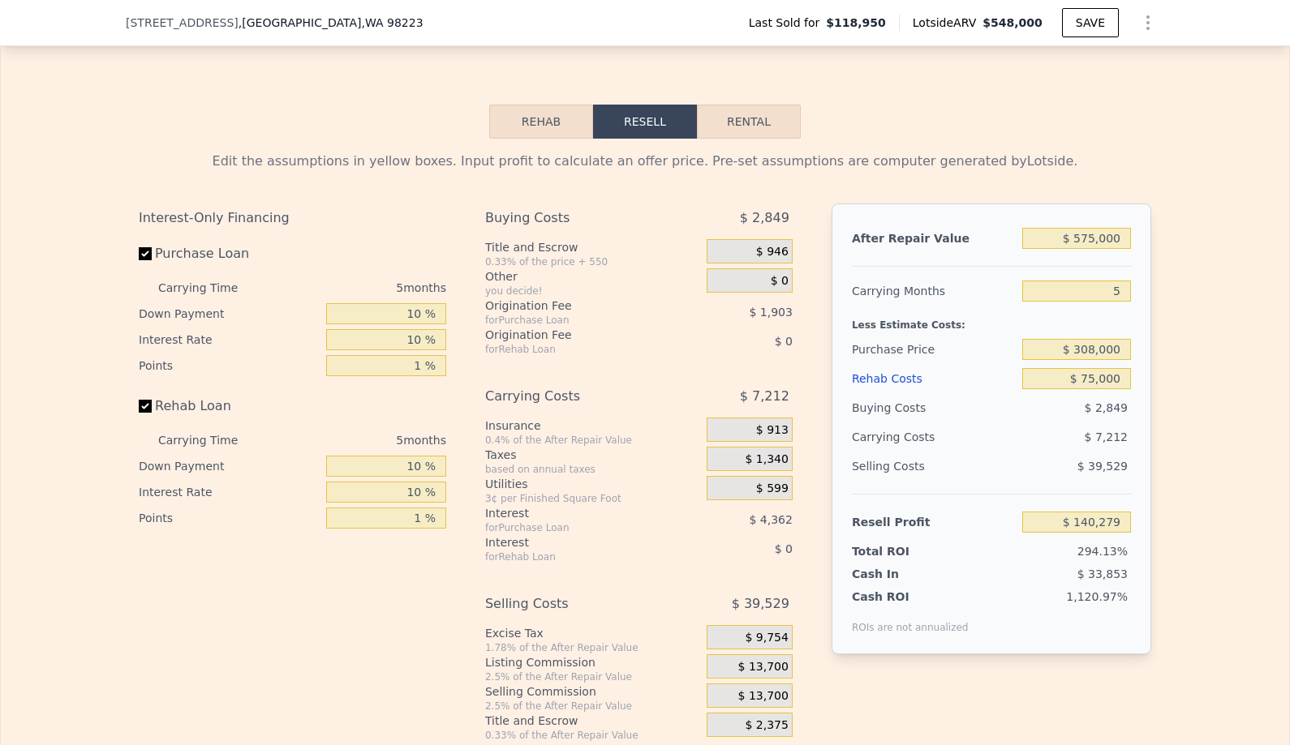
type input "$ 548,000"
type input "$ 0"
type input "$ 379,460"
click at [1108, 284] on input "5" at bounding box center [1076, 291] width 109 height 21
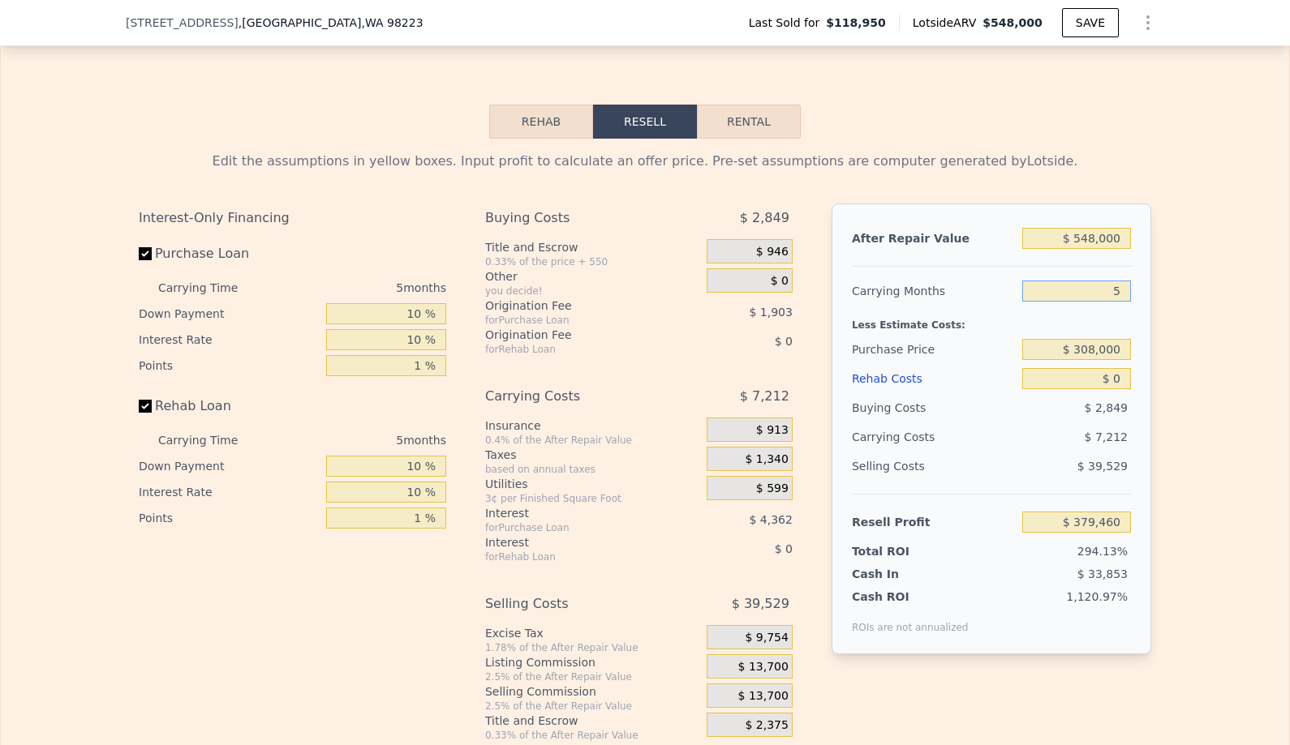
click at [1108, 284] on input "5" at bounding box center [1076, 291] width 109 height 21
type input "4"
type input "$ 380,902"
type input "4"
click at [1114, 233] on input "$ 548,000" at bounding box center [1076, 238] width 109 height 21
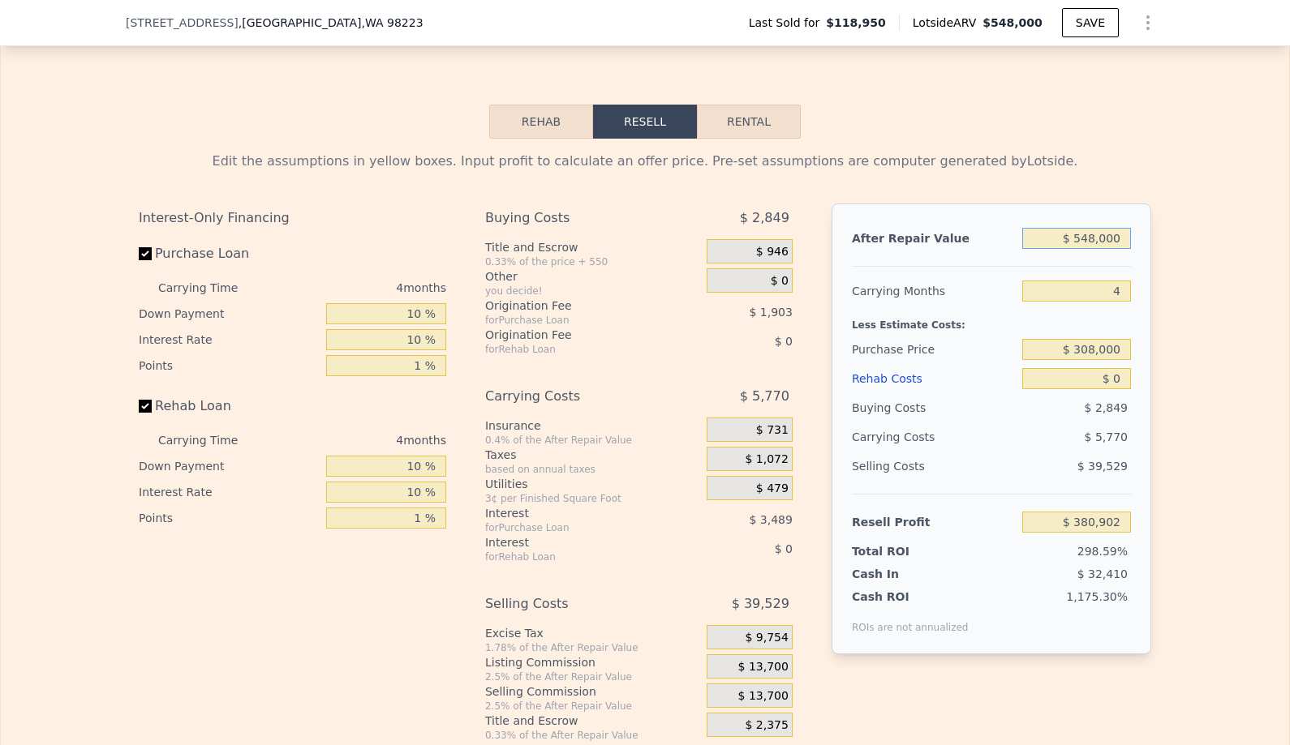
click at [1114, 233] on input "$ 548,000" at bounding box center [1076, 238] width 109 height 21
type input "$ 5"
type input "-$ 127,383"
type input "$ 55"
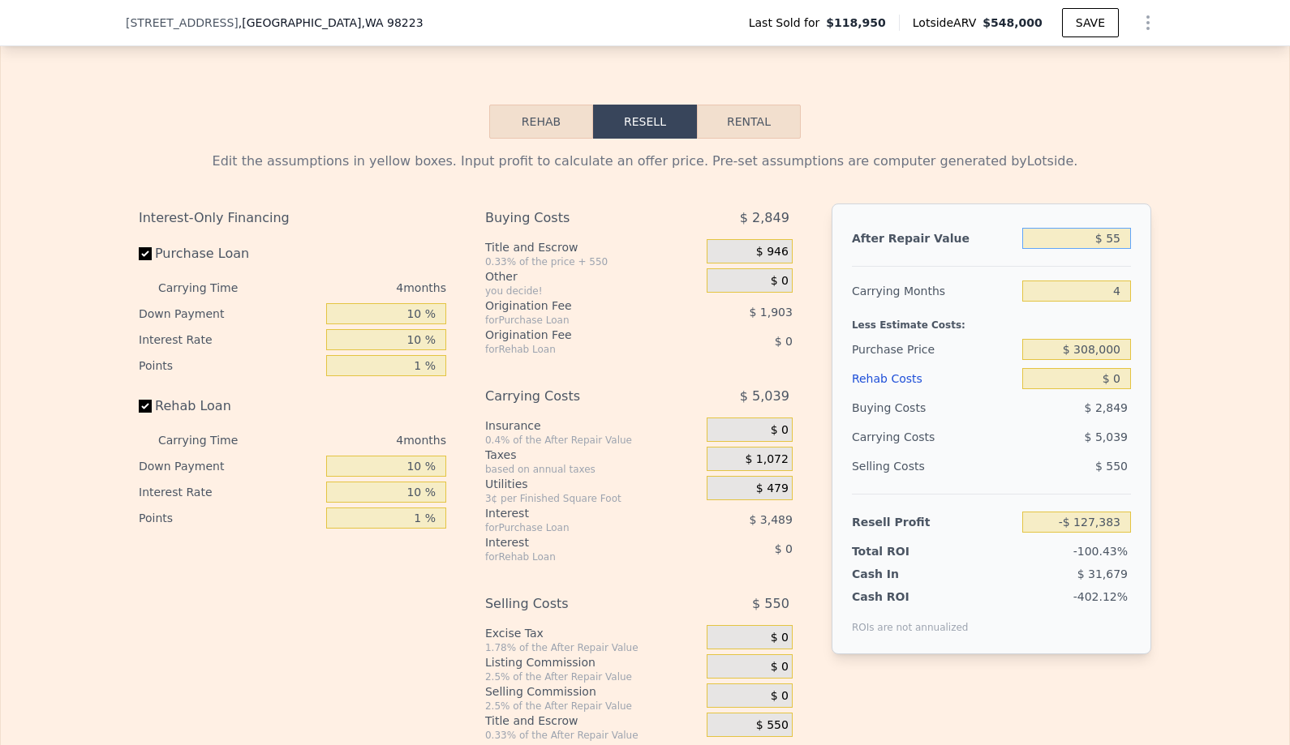
type input "-$ 127,336"
type input "$ 550"
type input "-$ 126,879"
type input "$ 5,500"
type input "-$ 122,287"
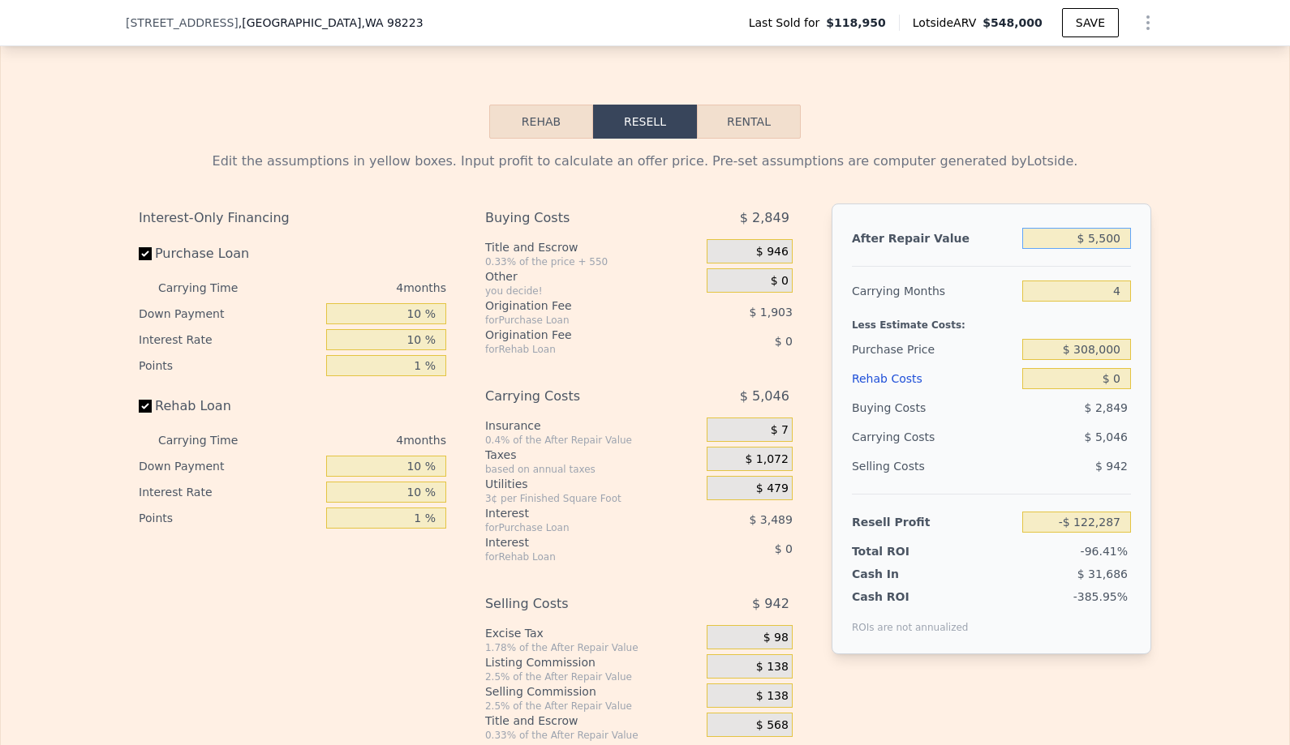
type input "$ 55,000"
type input "-$ 76,373"
type input "$ 550,000"
type input "$ 382,757"
click at [1099, 374] on input "$ 0" at bounding box center [1076, 378] width 109 height 21
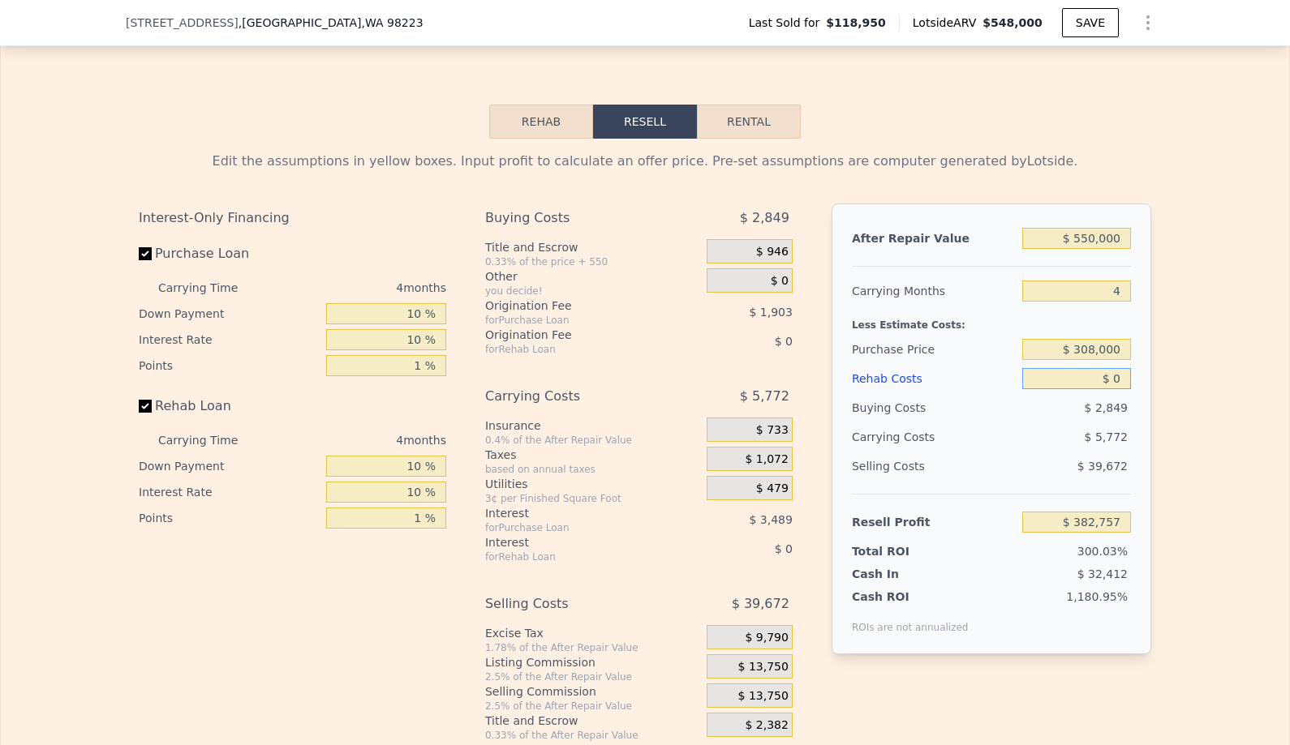
click at [1099, 374] on input "$ 0" at bounding box center [1076, 378] width 109 height 21
type input "$ 7"
type input "$ 382,750"
type input "$ 75"
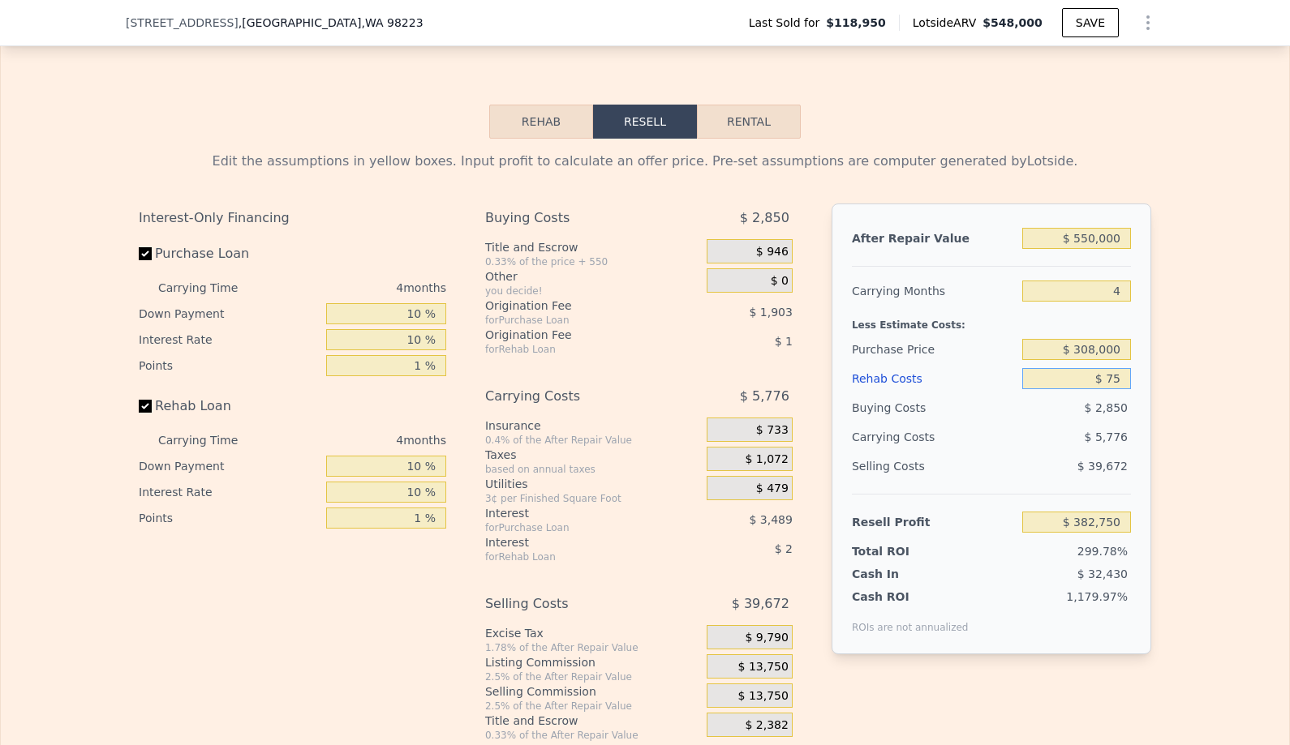
type input "$ 382,677"
type input "$ 750"
type input "$ 381,971"
type input "$ 7,500"
type input "$ 374,917"
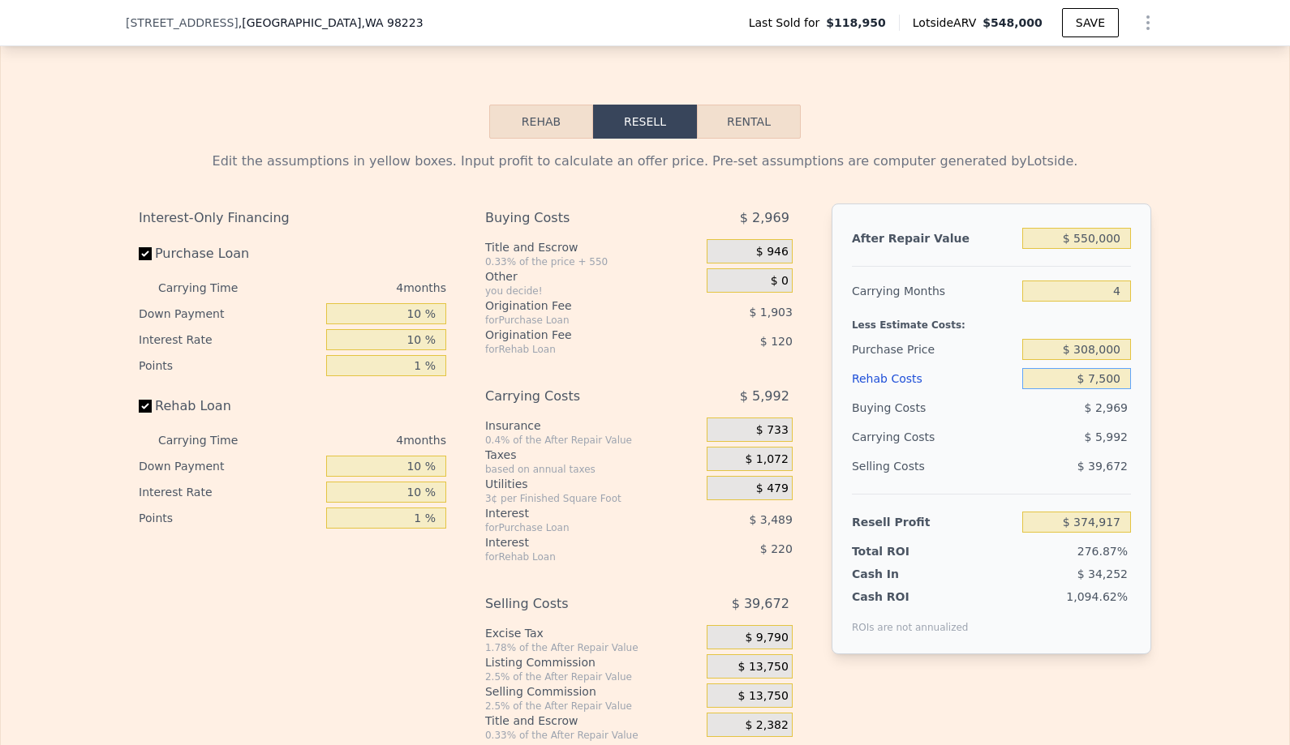
type input "$ 75,000"
type input "$ 304,357"
click at [773, 672] on span "$ 13,750" at bounding box center [763, 667] width 50 height 15
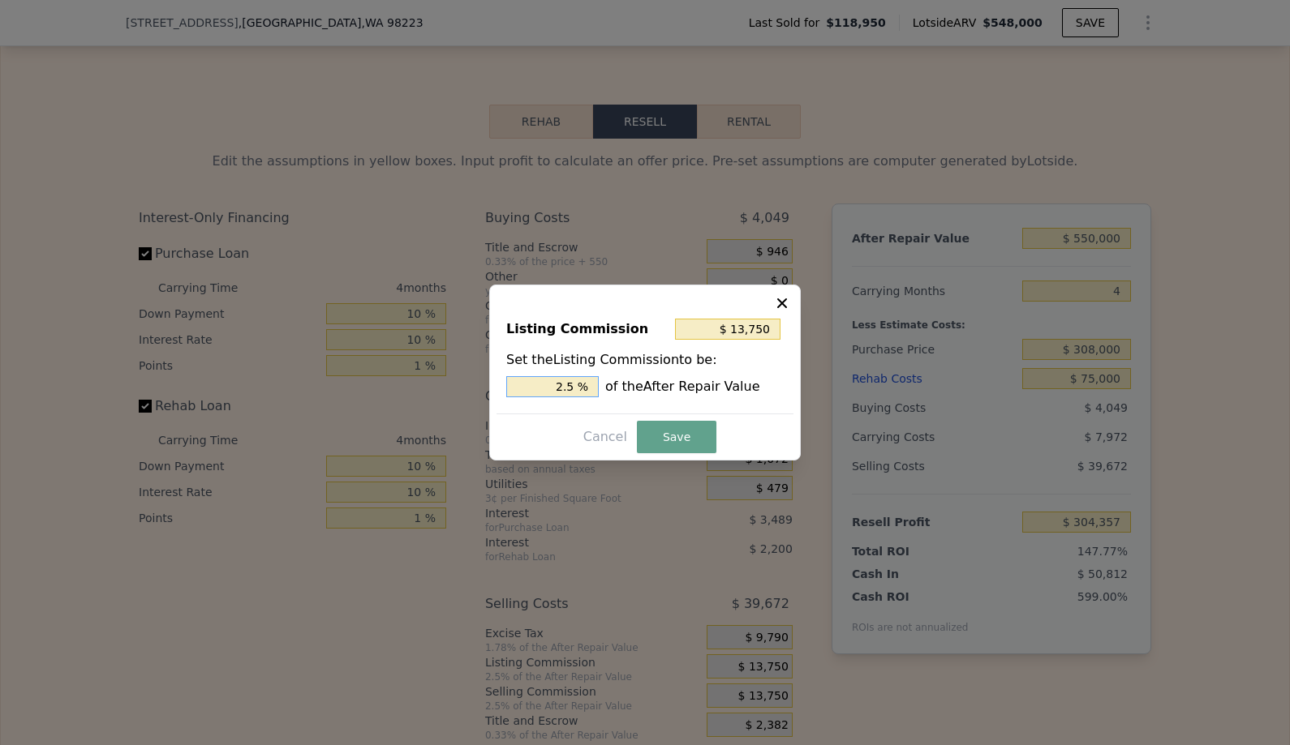
drag, startPoint x: 507, startPoint y: 379, endPoint x: 696, endPoint y: 398, distance: 190.0
click at [700, 401] on div "Listing Commission $ 13,750 Set the Listing Commission to be: 2.5 % of the Afte…" at bounding box center [644, 359] width 297 height 109
type input "$ 0"
type input "0 %"
click at [668, 427] on button "Save" at bounding box center [676, 437] width 79 height 32
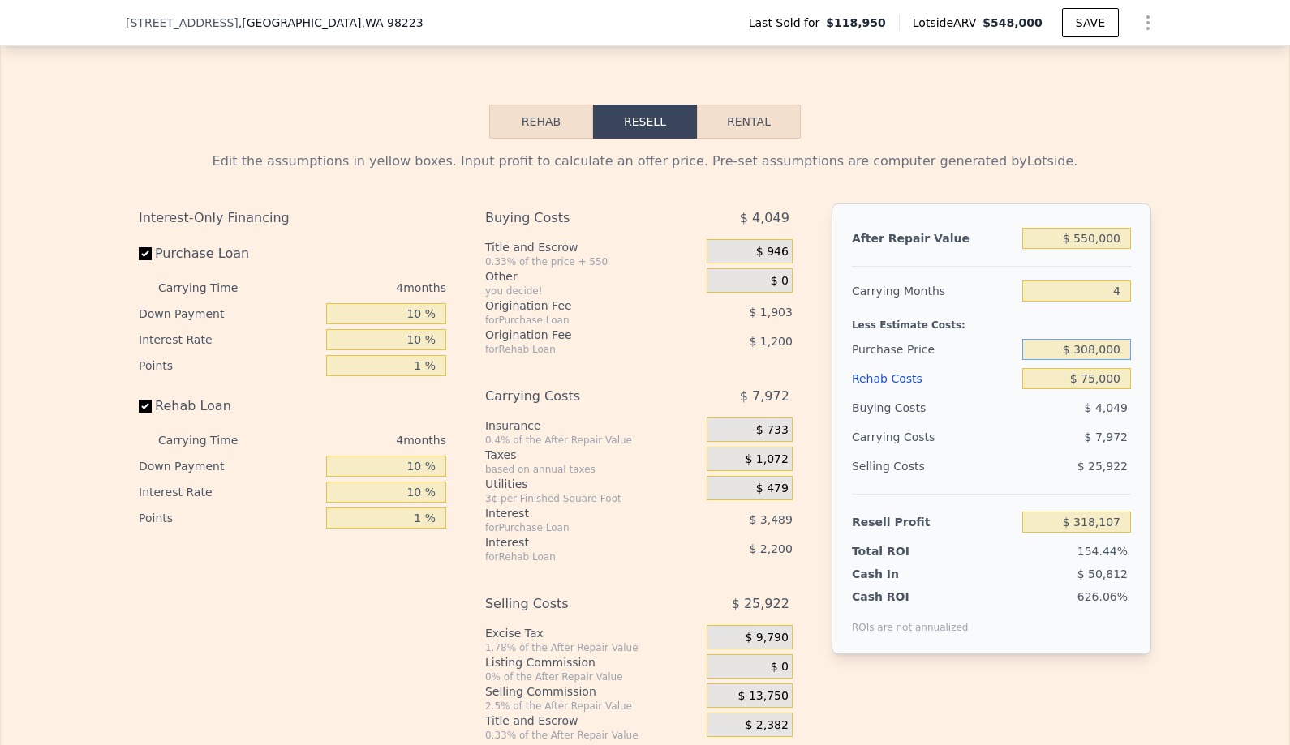
click at [1120, 354] on input "$ 308,000" at bounding box center [1076, 349] width 109 height 21
click at [1098, 470] on span "$ 25,922" at bounding box center [1102, 466] width 50 height 13
type input "$ 119,854"
type input "$ 548,000"
type input "5"
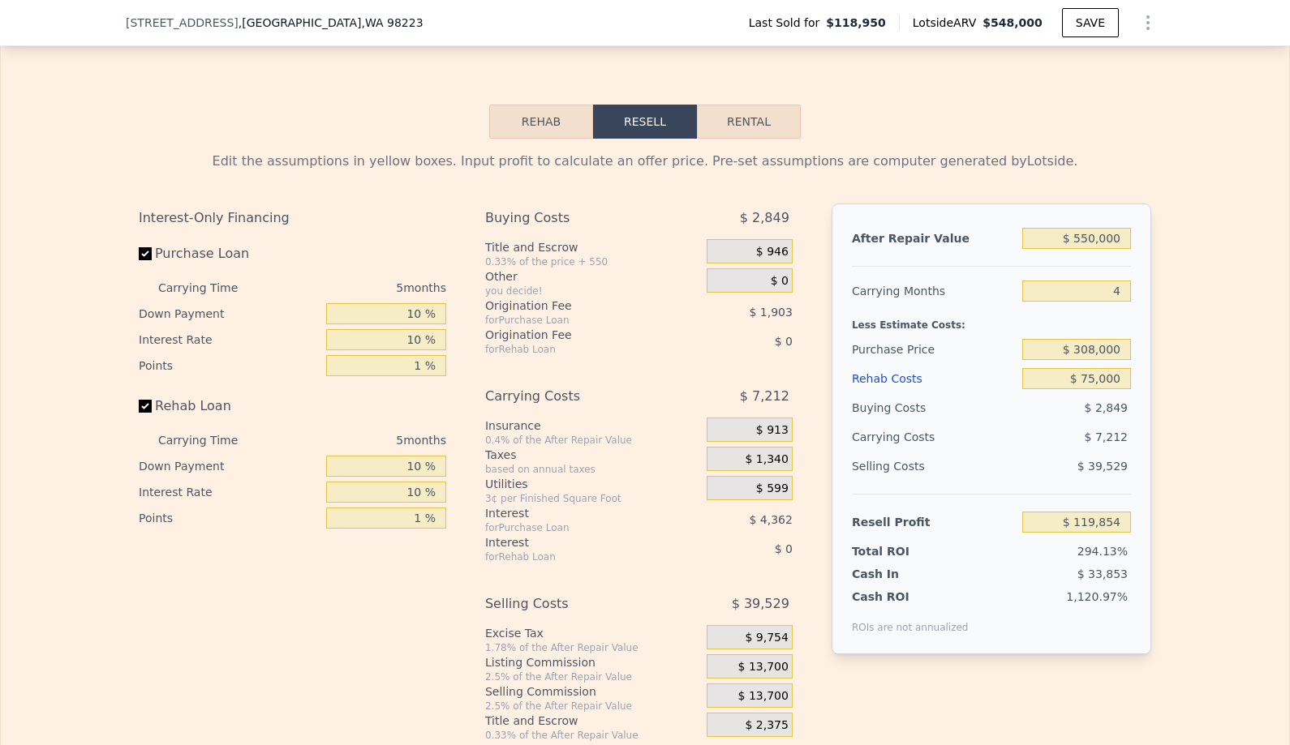
type input "$ 0"
type input "$ 379,460"
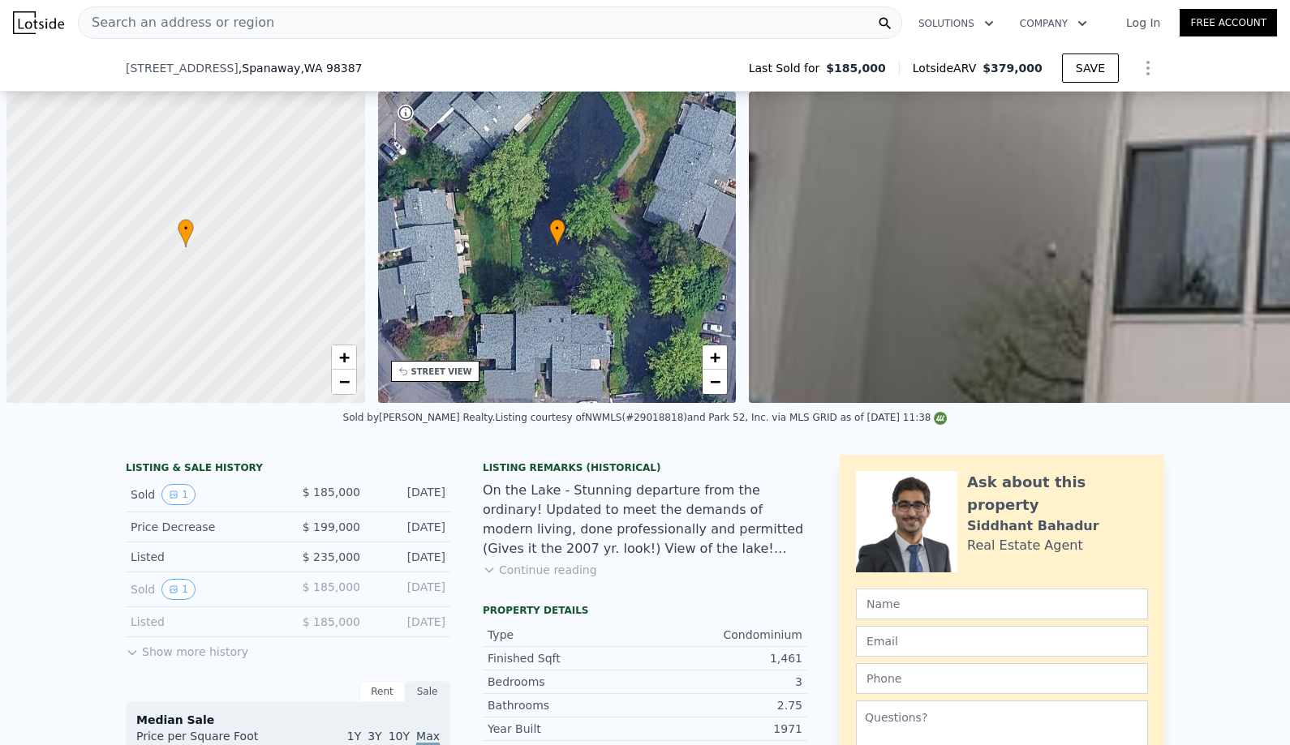
scroll to position [0, 624]
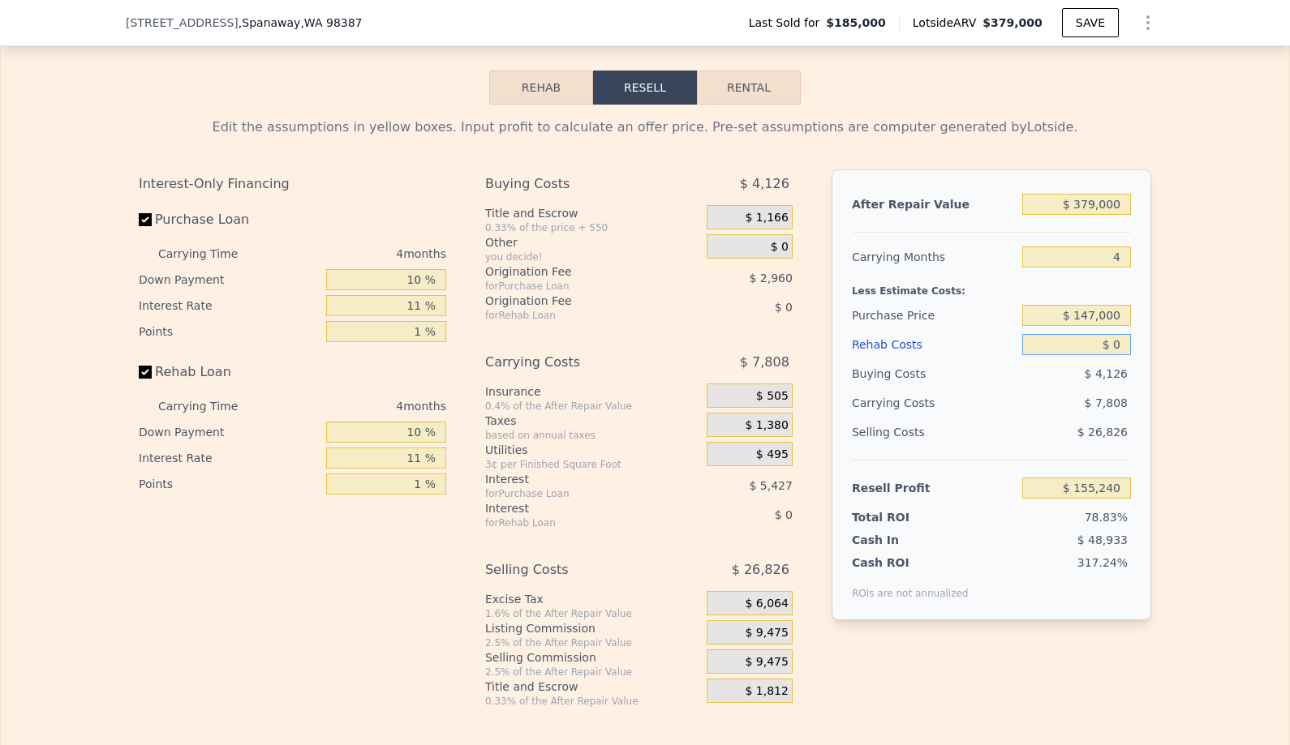
click at [1113, 344] on input "$ 0" at bounding box center [1076, 344] width 109 height 21
type input "$ 3"
type input "$ 155,237"
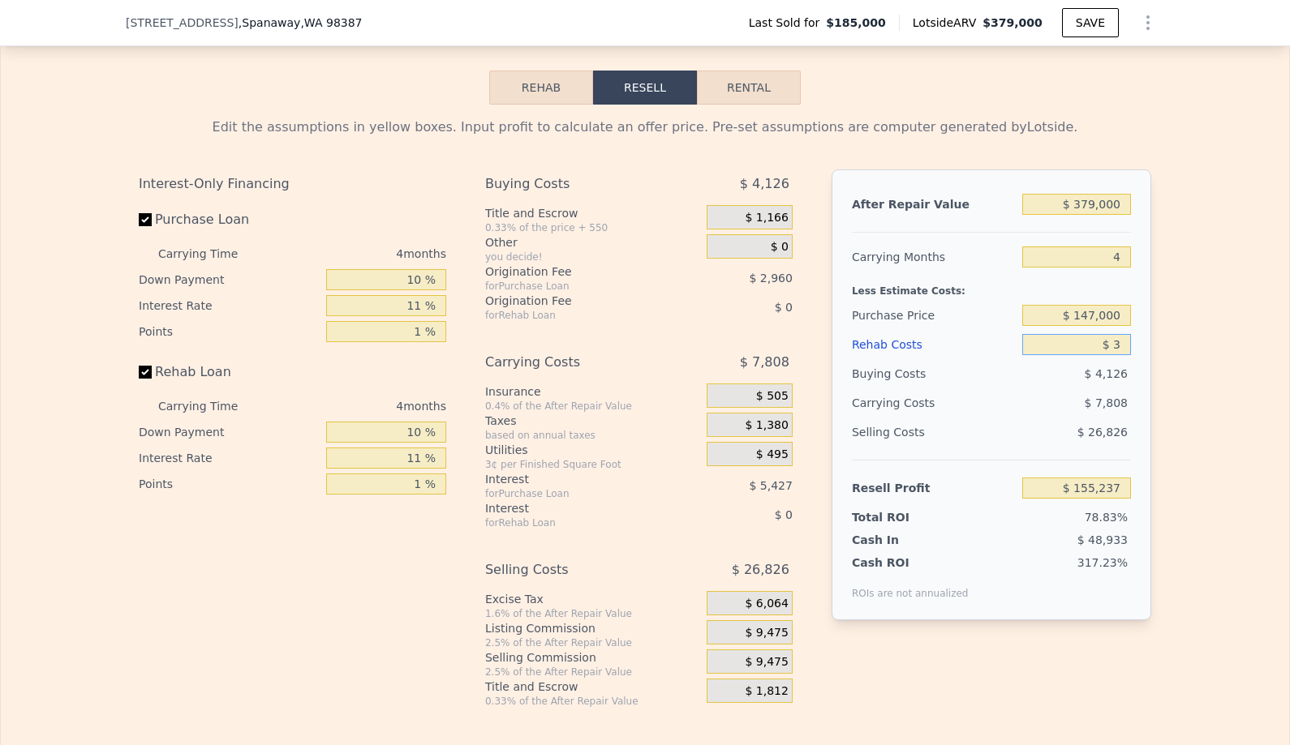
type input "$ 35"
type input "$ 155,204"
type input "$ 3,500"
type input "$ 151,580"
type input "$ 35,000"
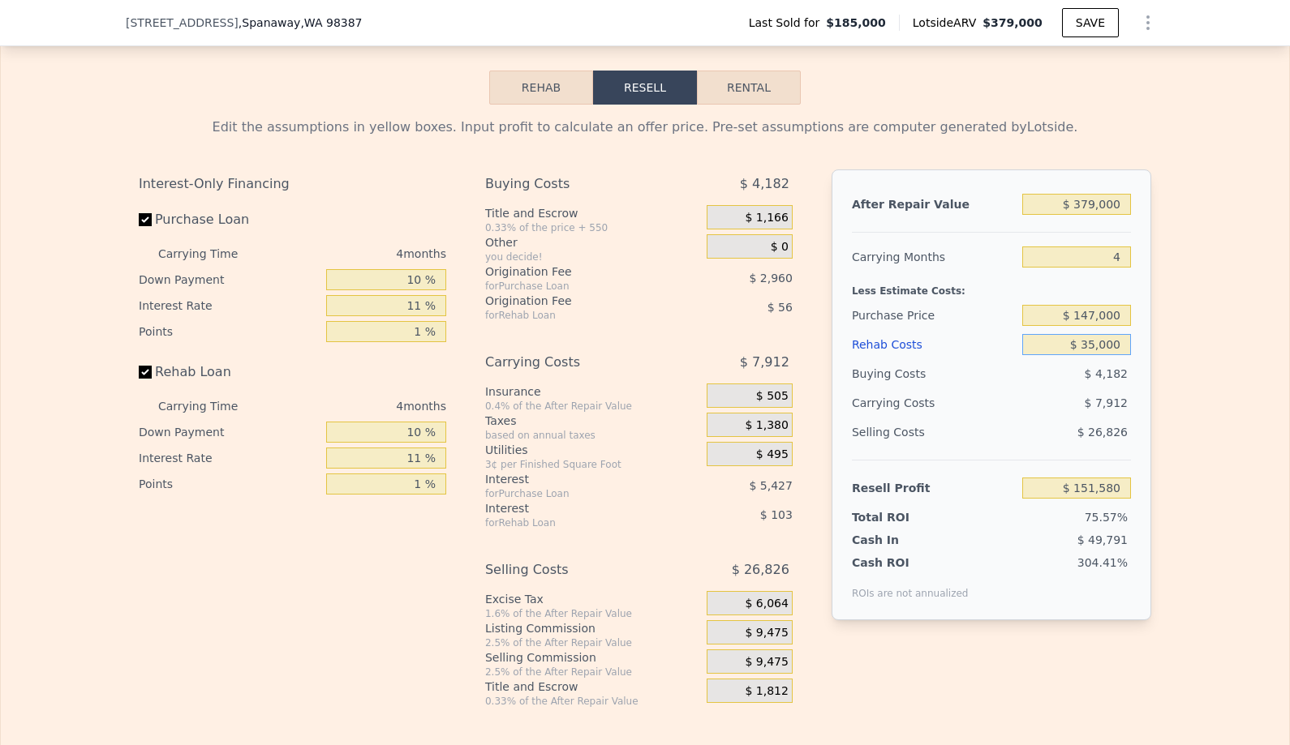
type input "$ 118,652"
click at [783, 642] on div "$ 9,475" at bounding box center [749, 632] width 86 height 24
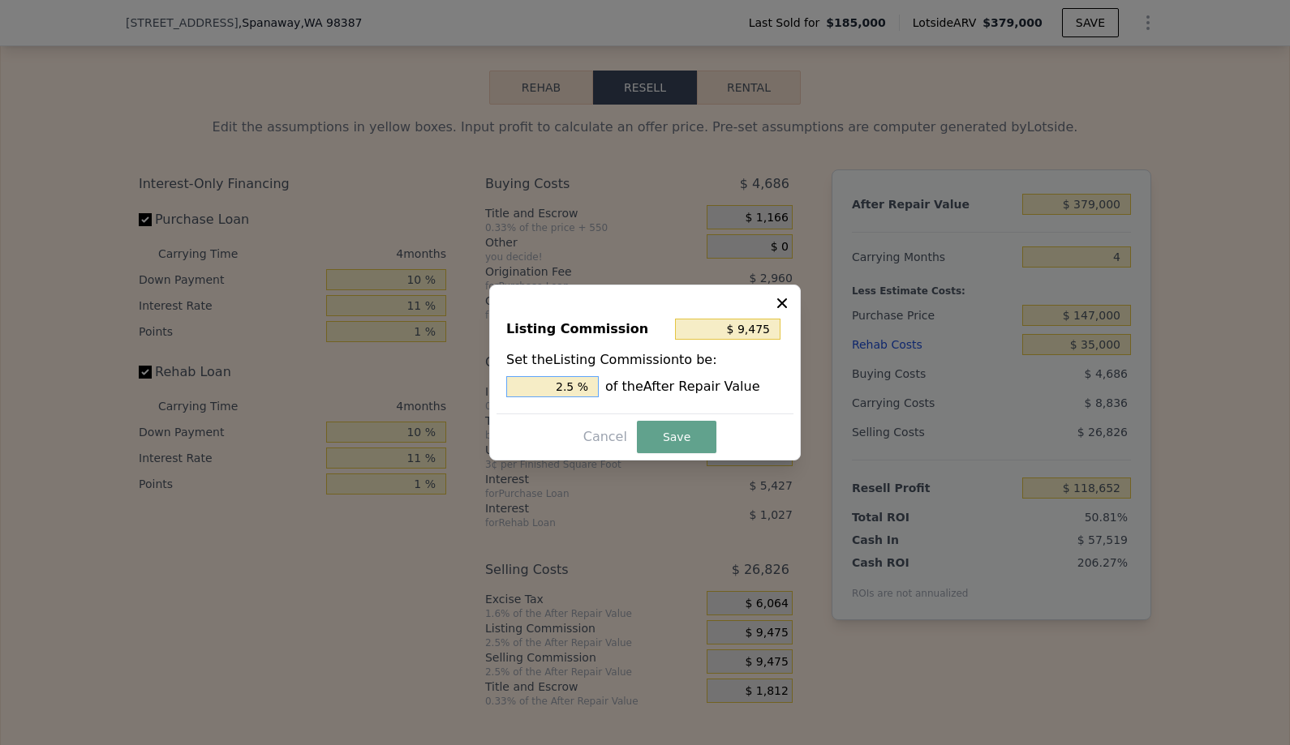
drag, startPoint x: 561, startPoint y: 388, endPoint x: 679, endPoint y: 386, distance: 117.6
click at [677, 386] on div "2.5 % of the After Repair Value" at bounding box center [644, 386] width 277 height 21
type input "$ 0"
type input "0 %"
click at [653, 437] on button "Save" at bounding box center [676, 437] width 79 height 32
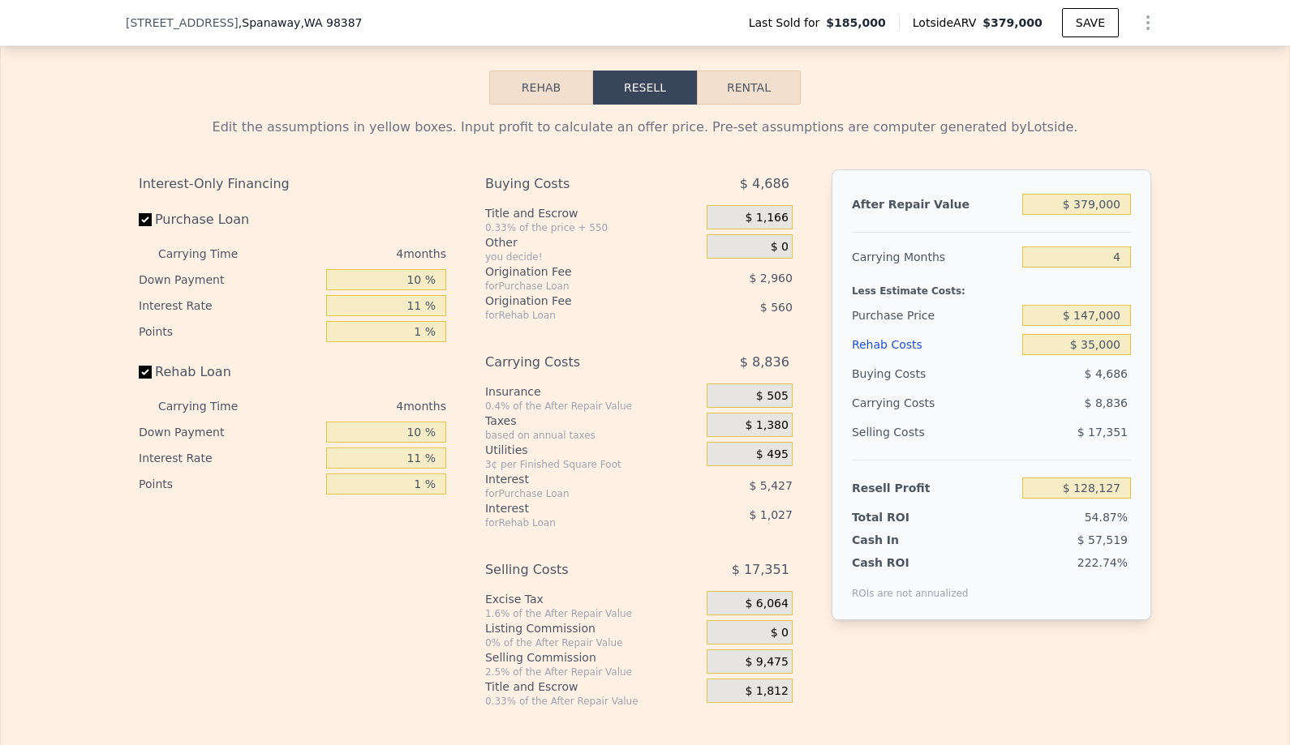
click at [1256, 376] on div "Edit the assumptions in yellow boxes. Input profit to calculate an offer price.…" at bounding box center [645, 406] width 1288 height 603
click at [1122, 315] on input "$ 147,000" at bounding box center [1076, 315] width 109 height 21
type input "$ 167,977"
click at [1189, 338] on div "Edit the assumptions in yellow boxes. Input profit to calculate an offer price.…" at bounding box center [645, 406] width 1288 height 603
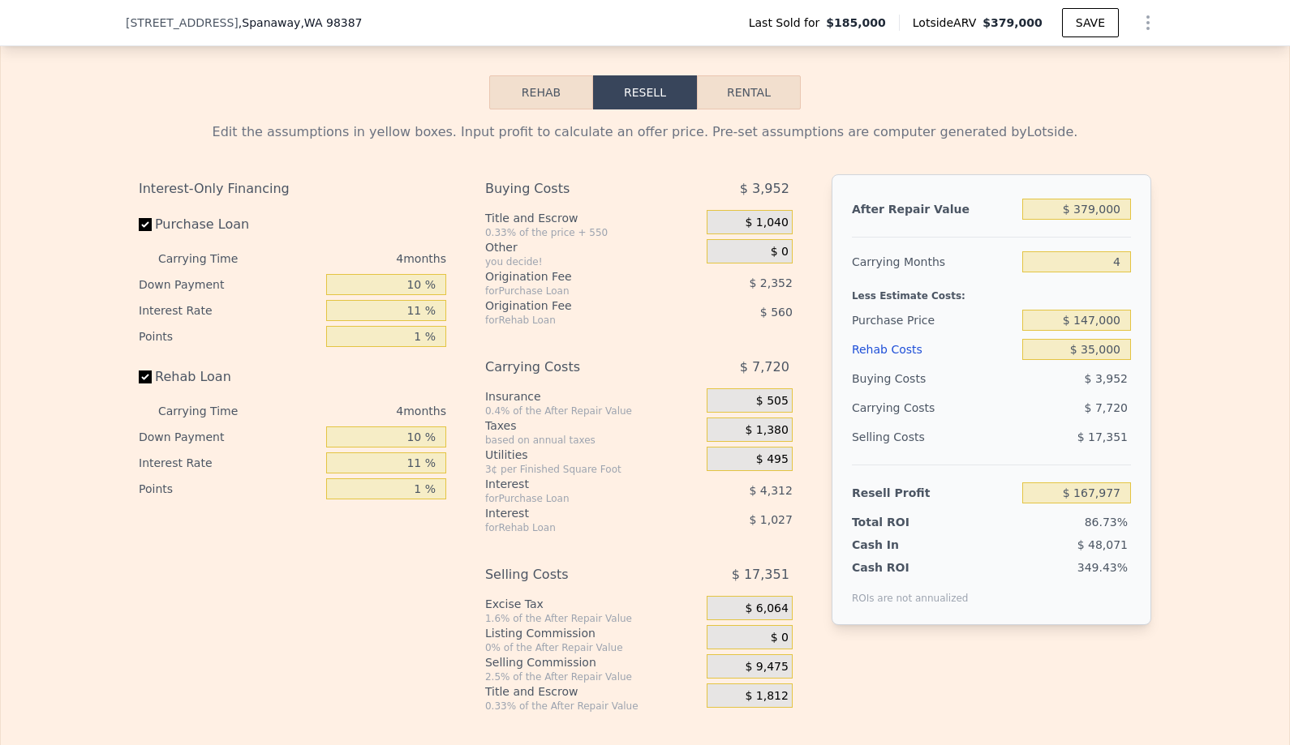
scroll to position [2444, 0]
type input "$ 0"
type input "$ 155,240"
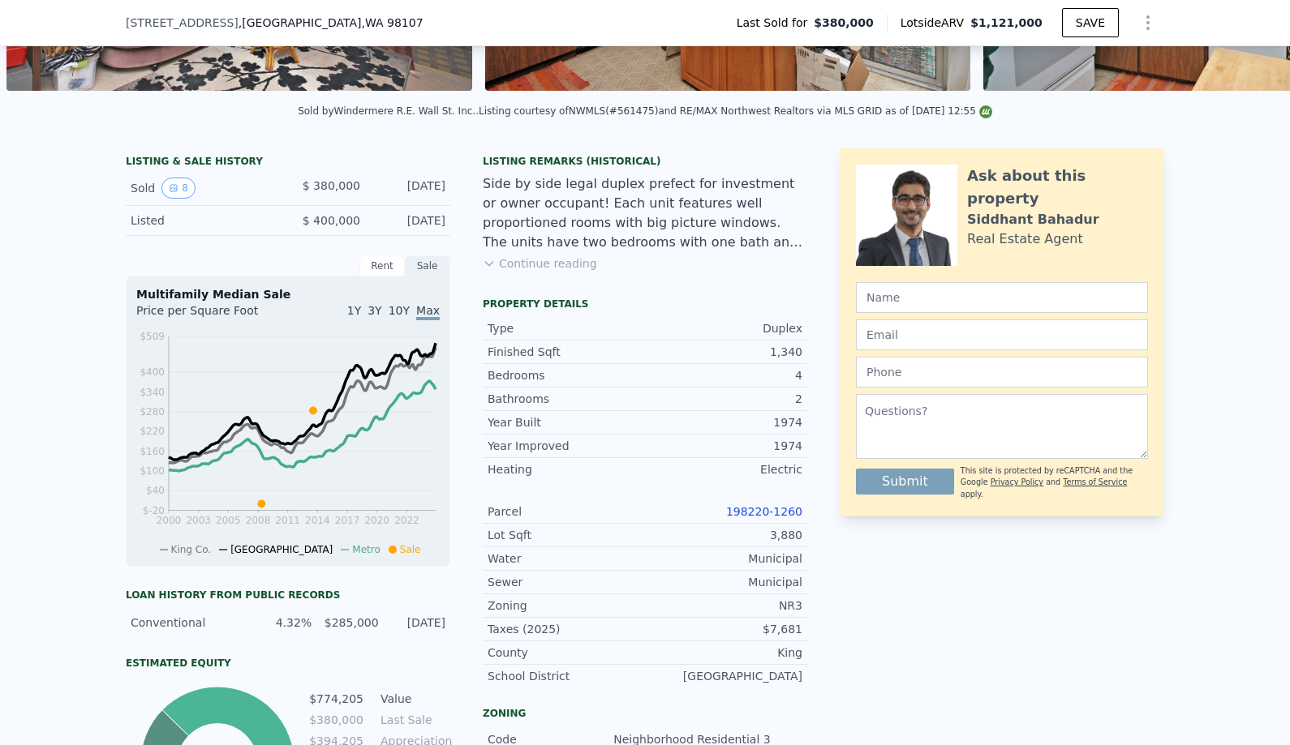
scroll to position [314, 0]
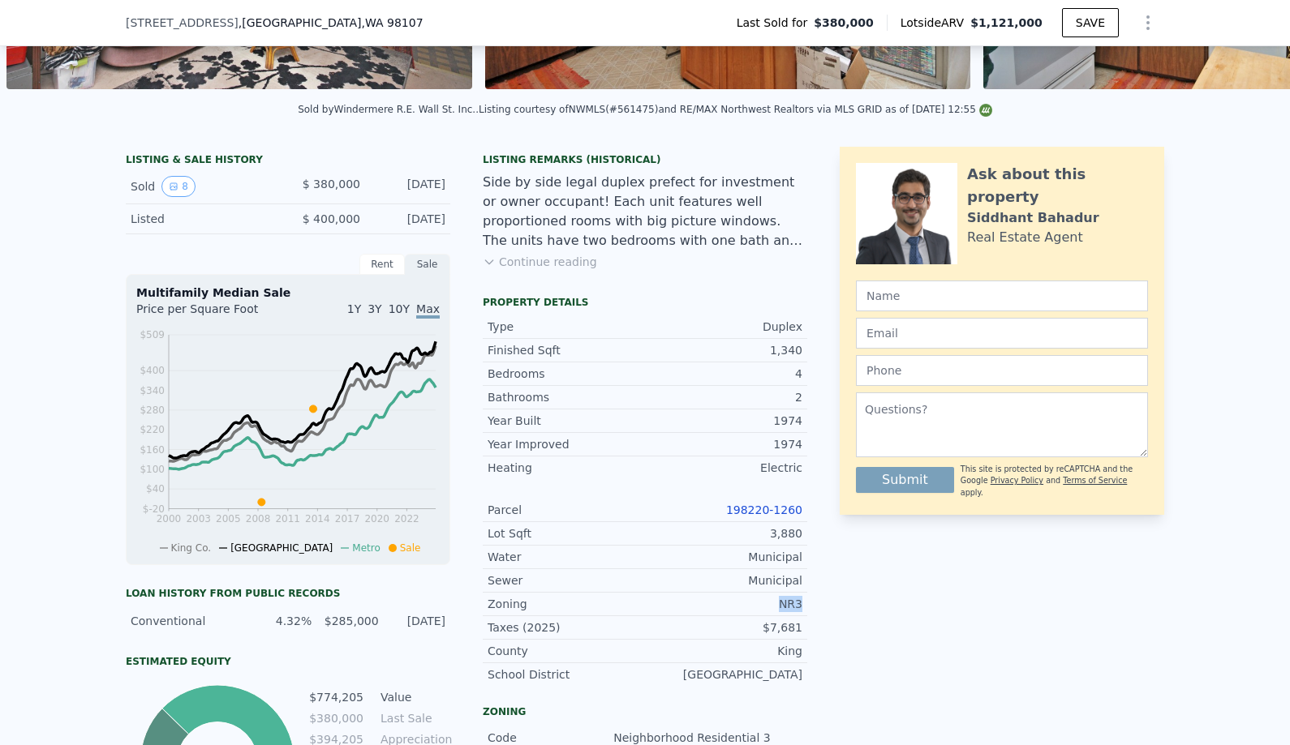
drag, startPoint x: 764, startPoint y: 607, endPoint x: 814, endPoint y: 607, distance: 50.3
click at [814, 607] on div "LISTING & SALE HISTORY Sold 8 $ 380,000 Dec 29, 2013 Listed $ 400,000 Oct 30, 2…" at bounding box center [645, 583] width 1038 height 872
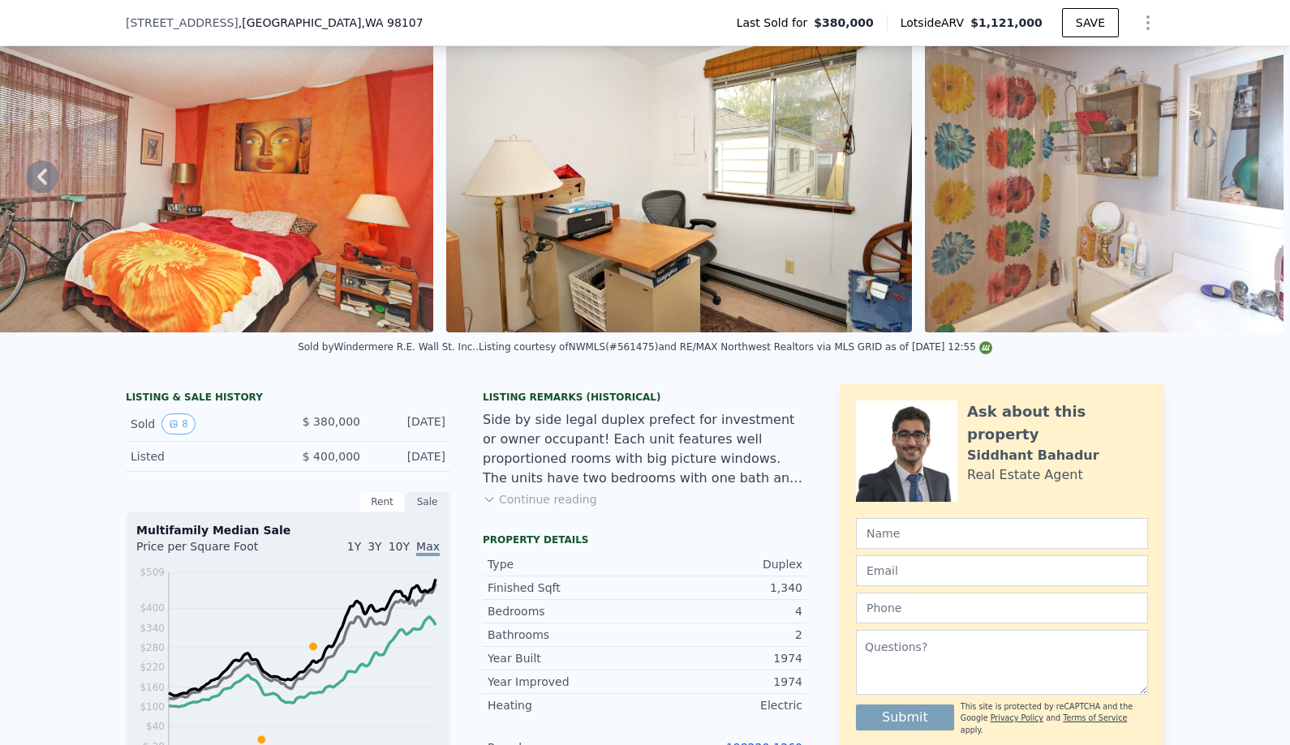
scroll to position [177, 0]
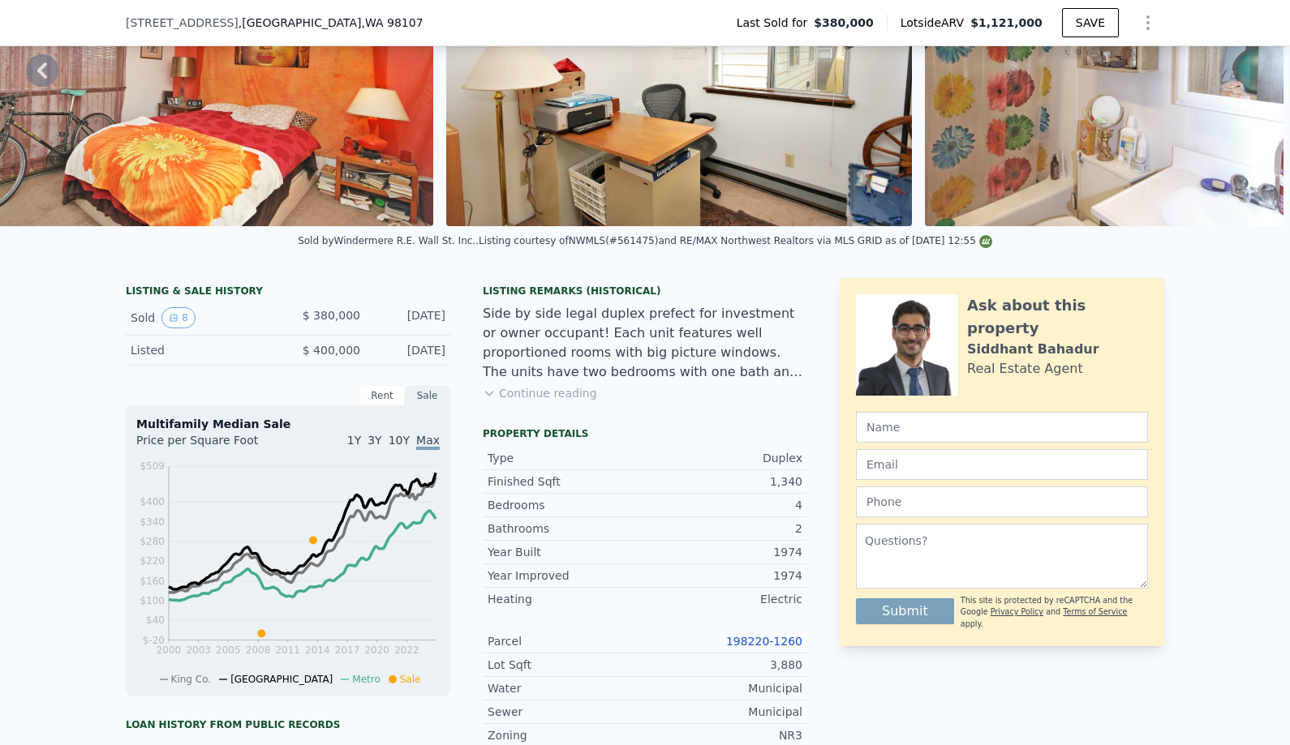
click at [841, 672] on div "Ask about this property Siddhant Bahadur Real Estate Agent Submit This site is …" at bounding box center [1001, 714] width 324 height 872
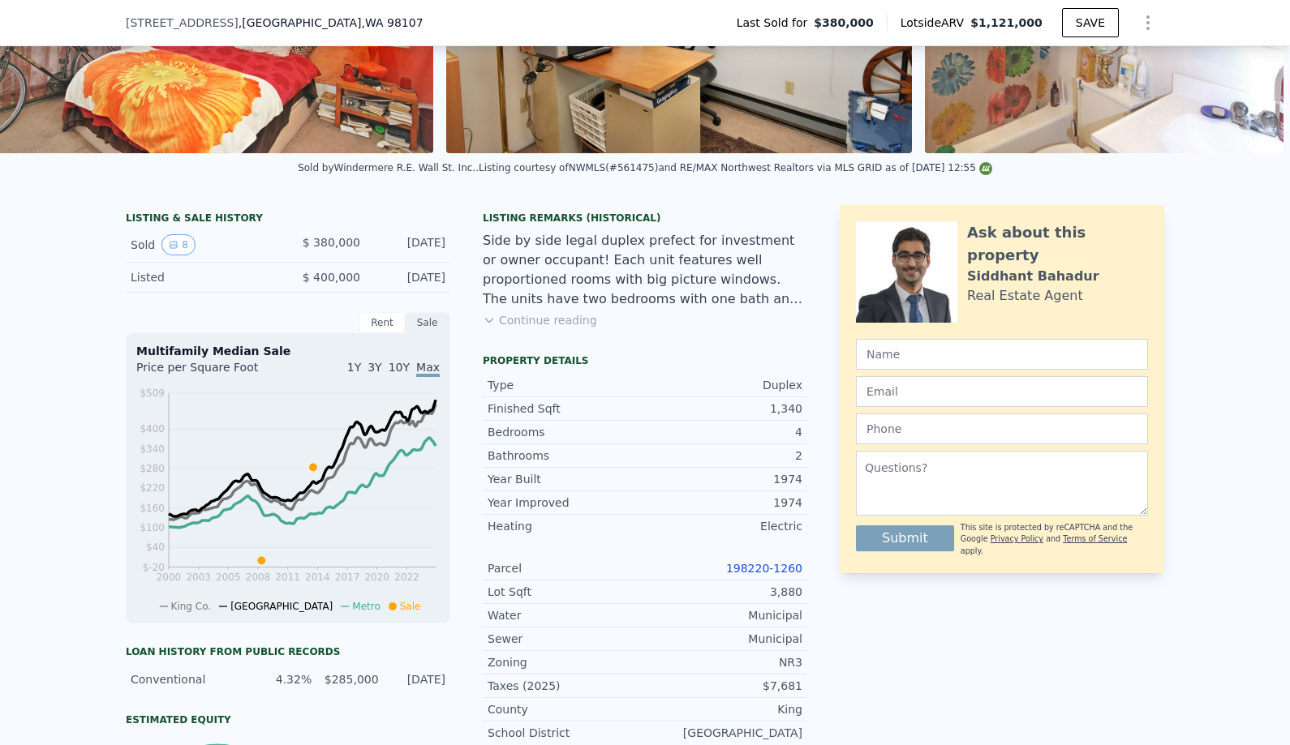
scroll to position [256, 0]
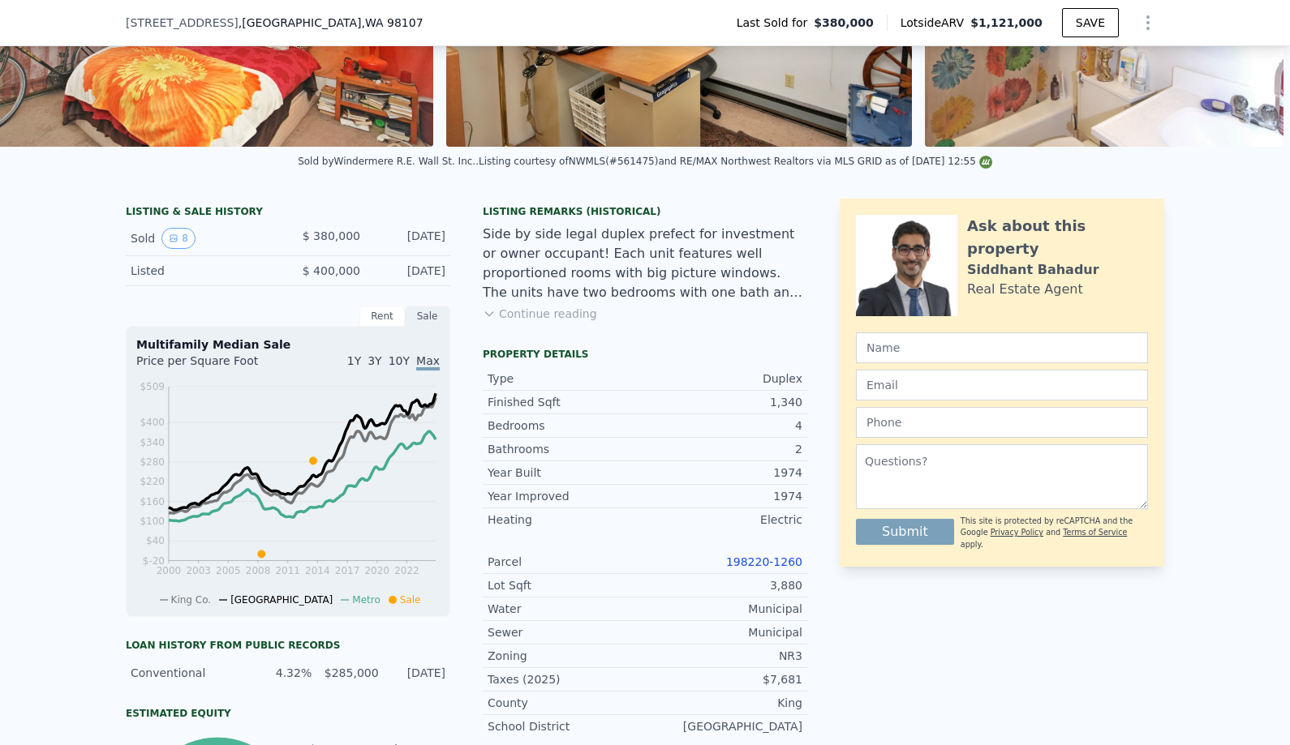
click at [521, 312] on button "Continue reading" at bounding box center [540, 314] width 114 height 16
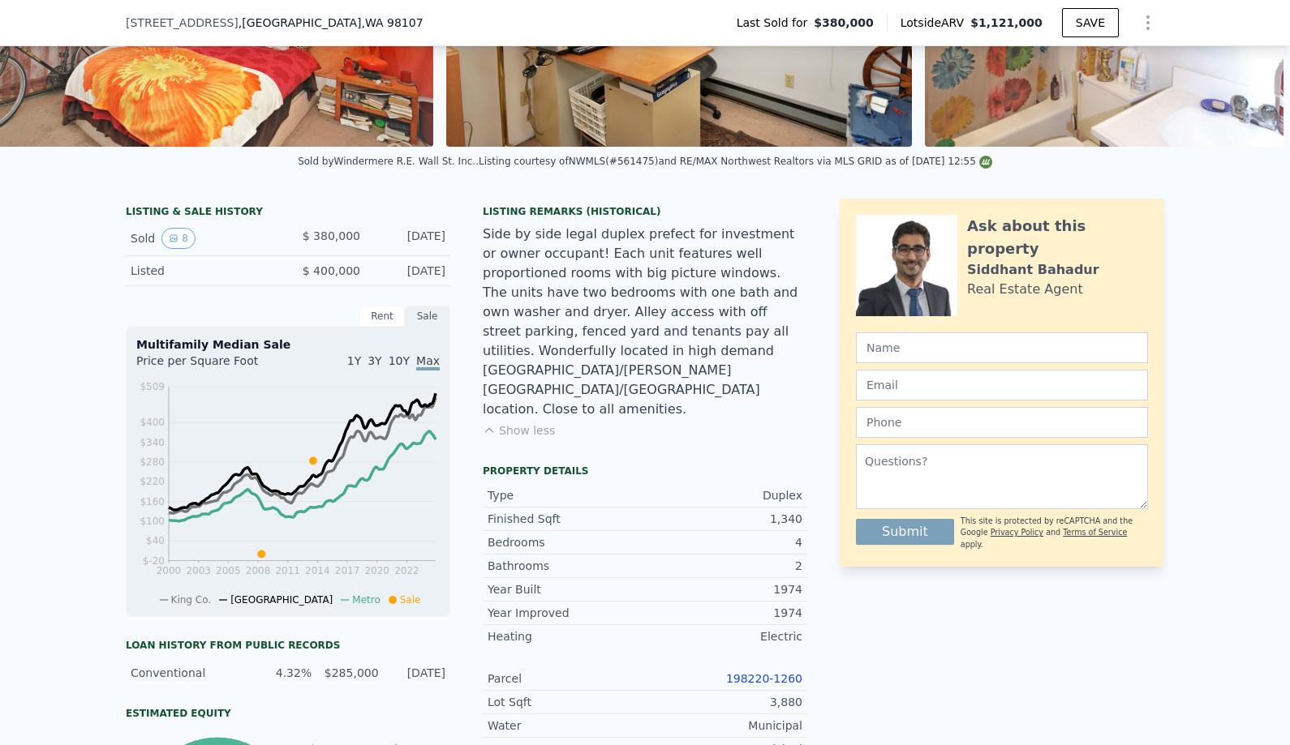
click at [626, 344] on div "Side by side legal duplex prefect for investment or owner occupant! Each unit f…" at bounding box center [645, 322] width 324 height 195
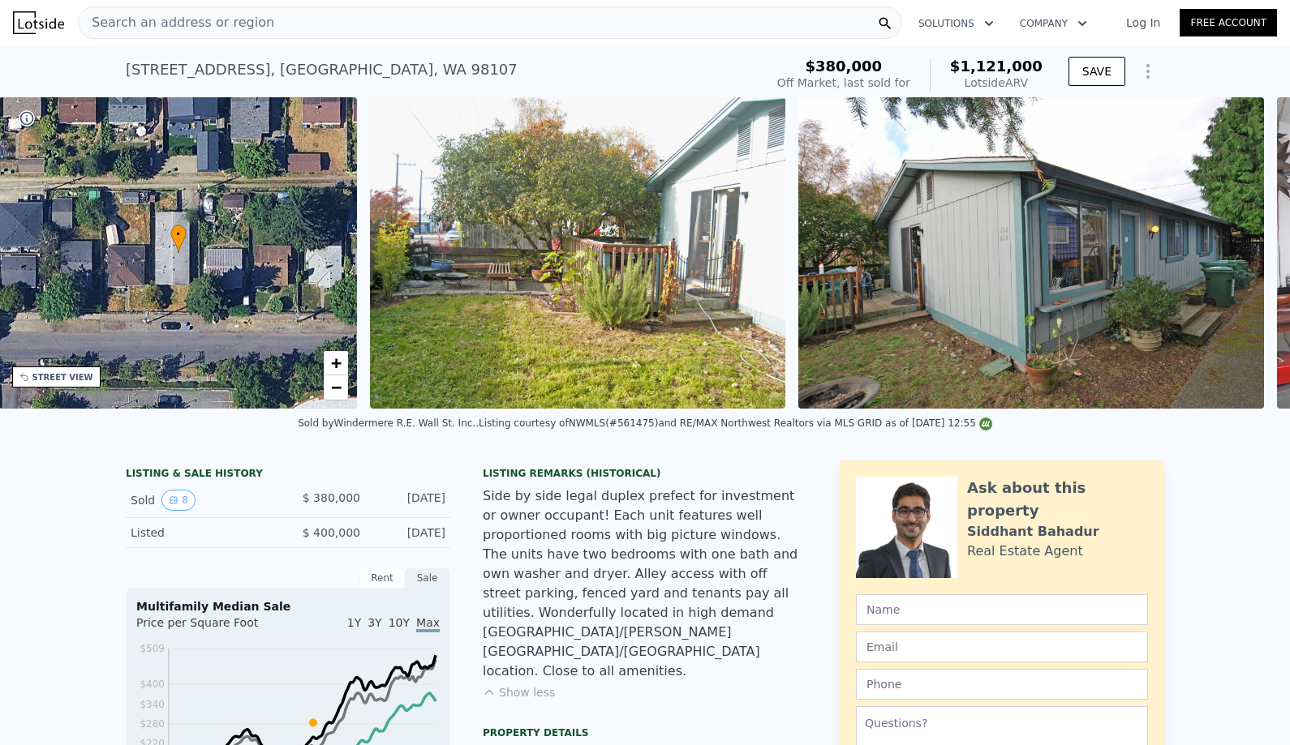
scroll to position [0, 378]
click at [340, 362] on span "+" at bounding box center [337, 363] width 11 height 20
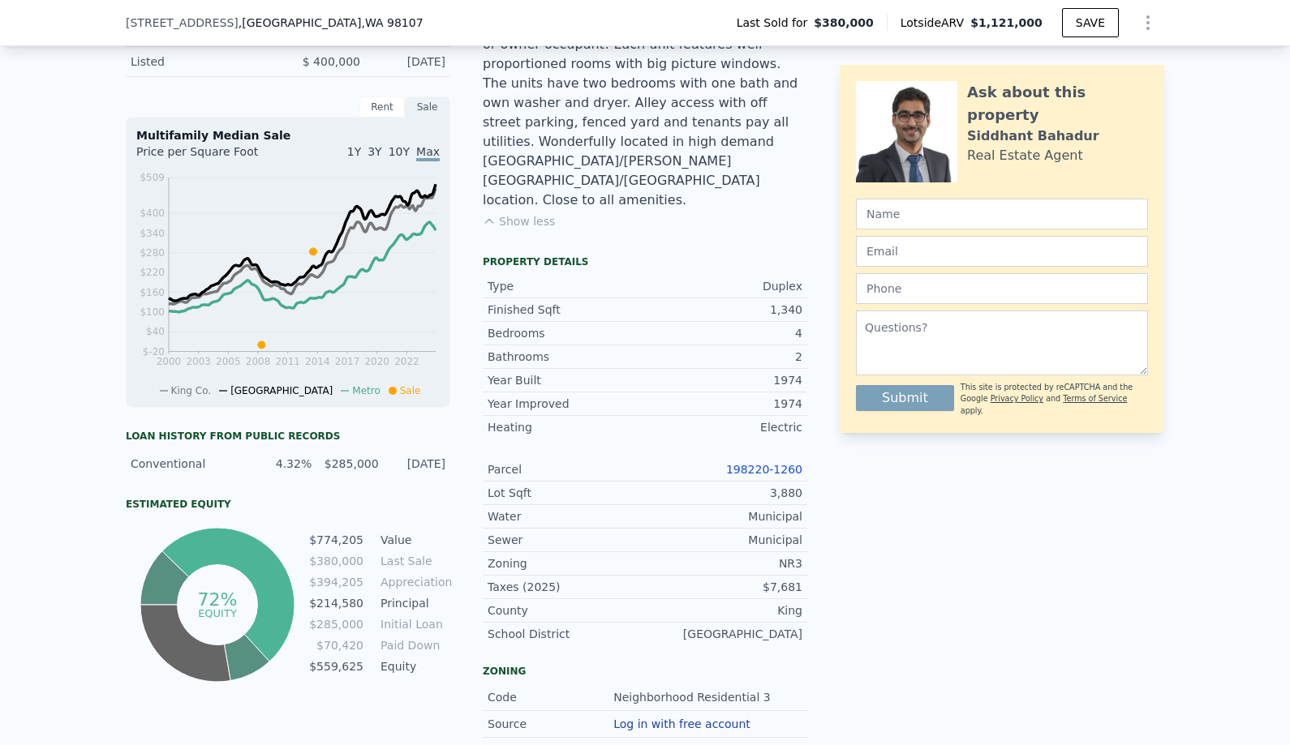
scroll to position [469, 0]
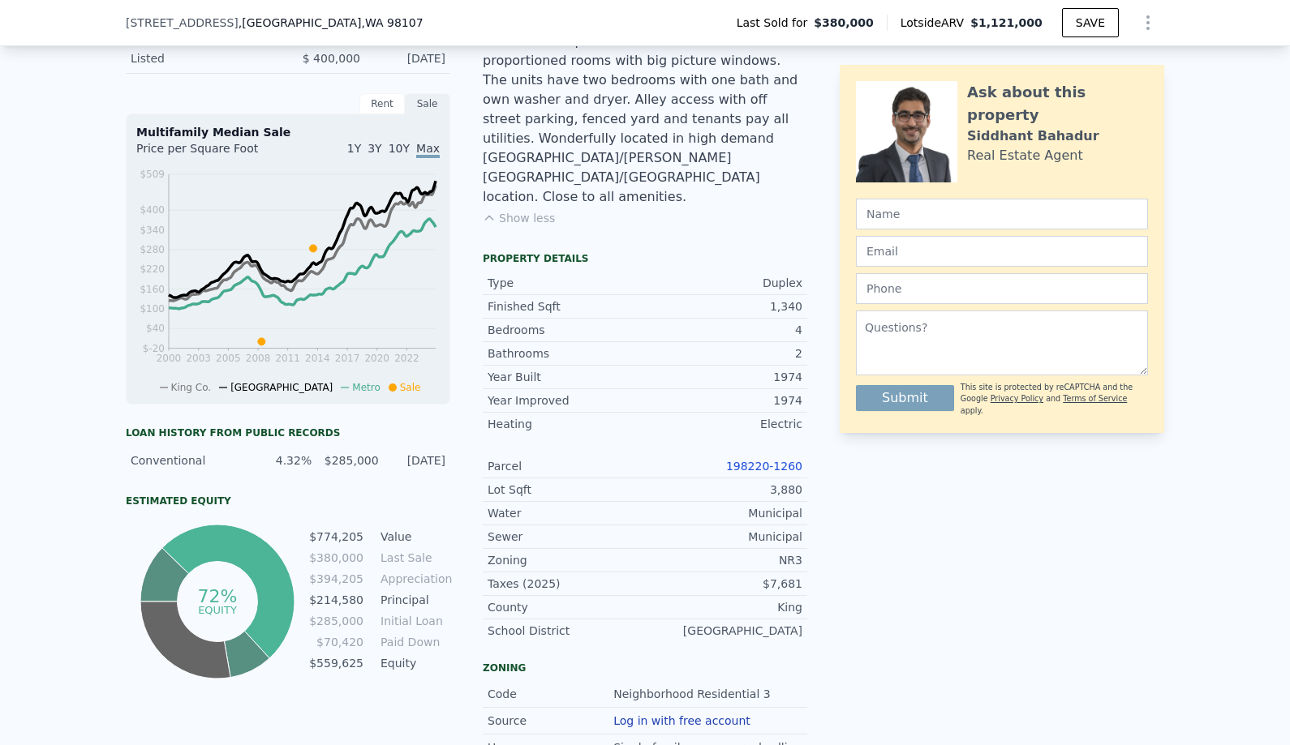
click at [759, 460] on link "198220-1260" at bounding box center [764, 466] width 76 height 13
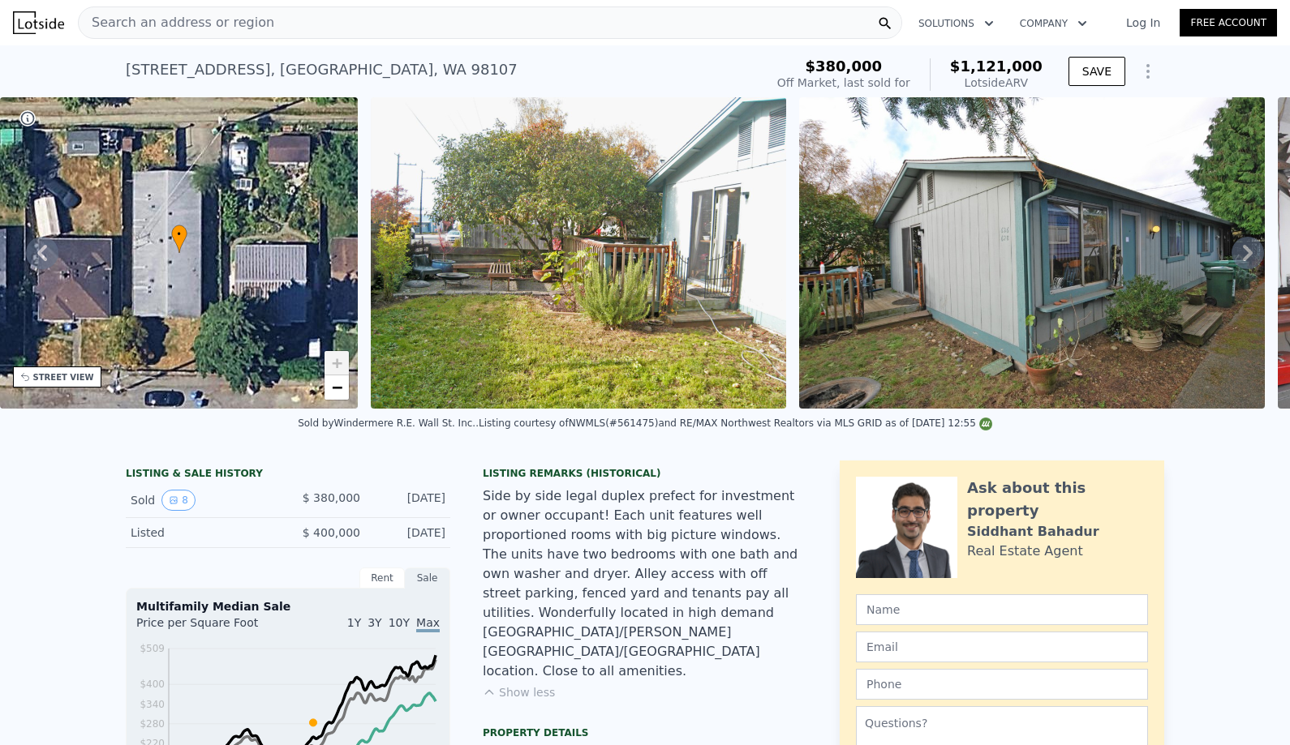
scroll to position [0, 0]
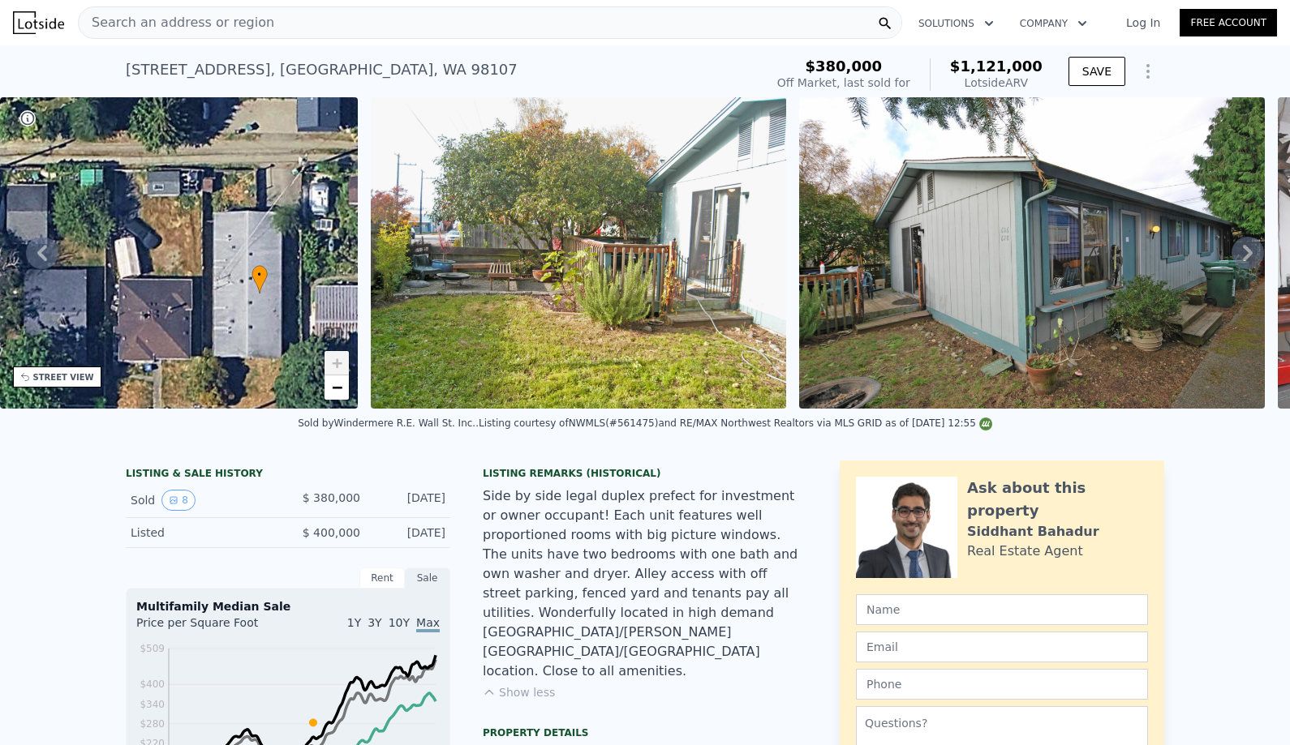
drag, startPoint x: 230, startPoint y: 258, endPoint x: 383, endPoint y: 268, distance: 152.8
click at [376, 268] on div "• + − • + − STREET VIEW Loading... SATELLITE VIEW" at bounding box center [645, 252] width 1290 height 311
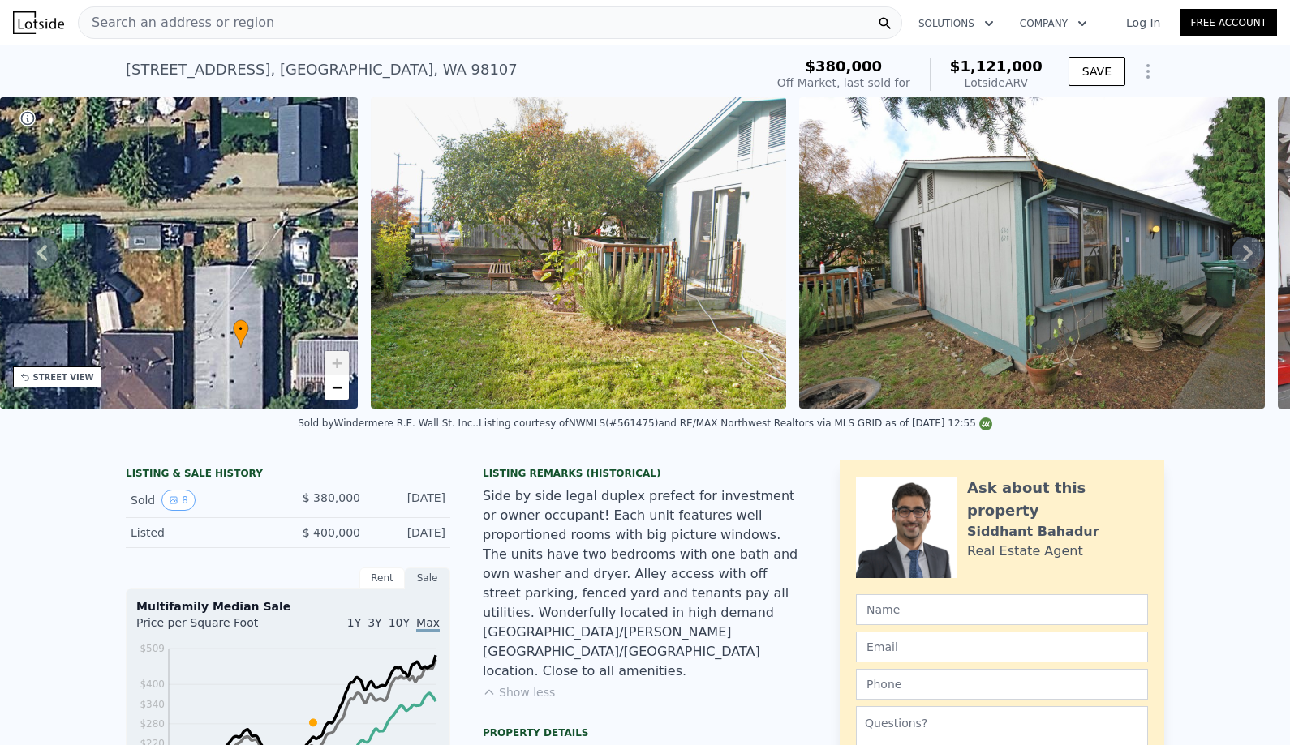
drag, startPoint x: 241, startPoint y: 230, endPoint x: 147, endPoint y: 317, distance: 128.0
click at [147, 317] on div "• + −" at bounding box center [179, 252] width 358 height 311
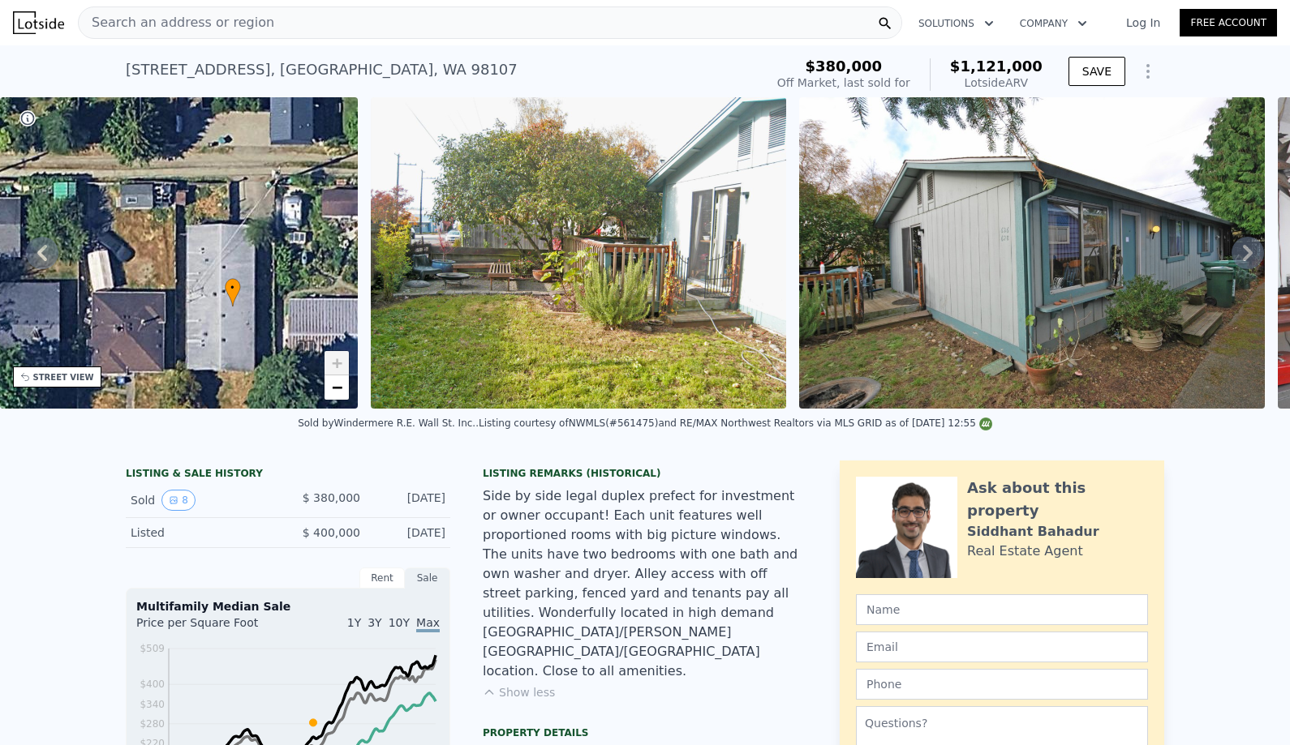
drag, startPoint x: 293, startPoint y: 380, endPoint x: 285, endPoint y: 339, distance: 42.2
click at [285, 339] on div "• + −" at bounding box center [179, 252] width 358 height 311
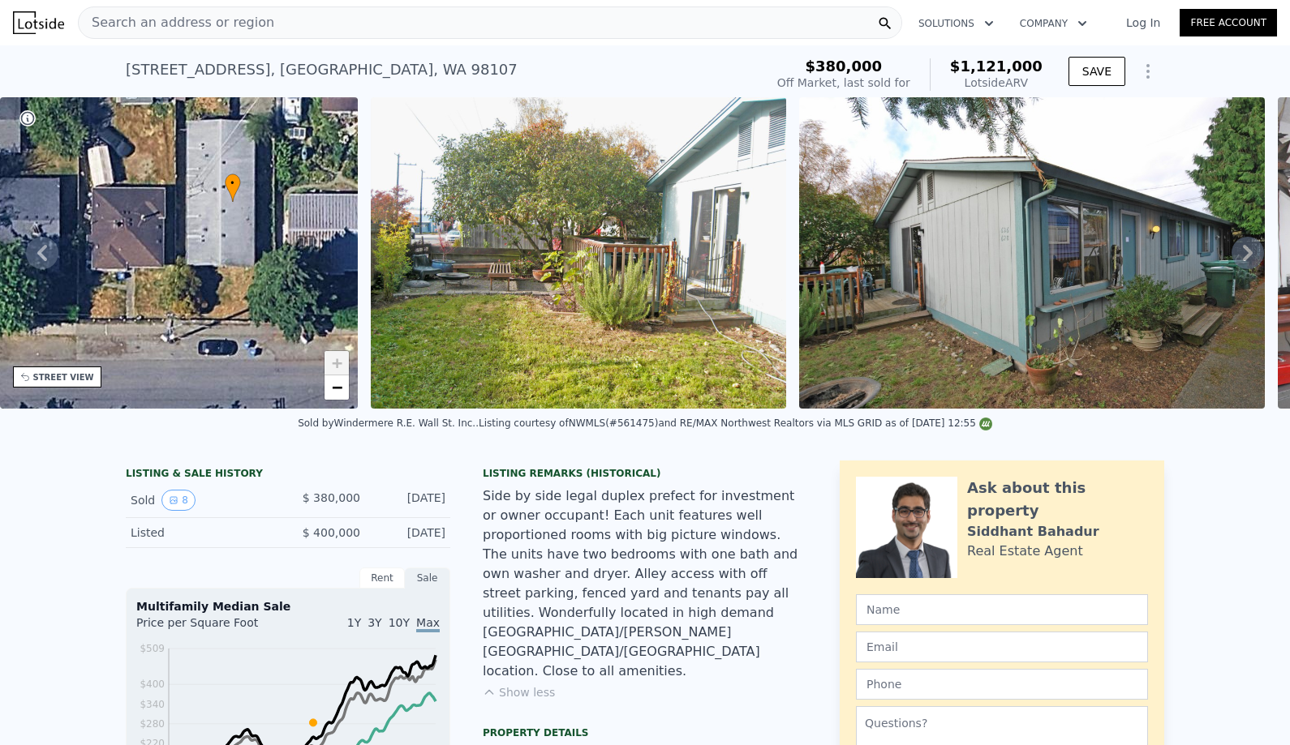
drag, startPoint x: 221, startPoint y: 356, endPoint x: 221, endPoint y: 251, distance: 104.6
click at [221, 251] on div "• + −" at bounding box center [179, 252] width 358 height 311
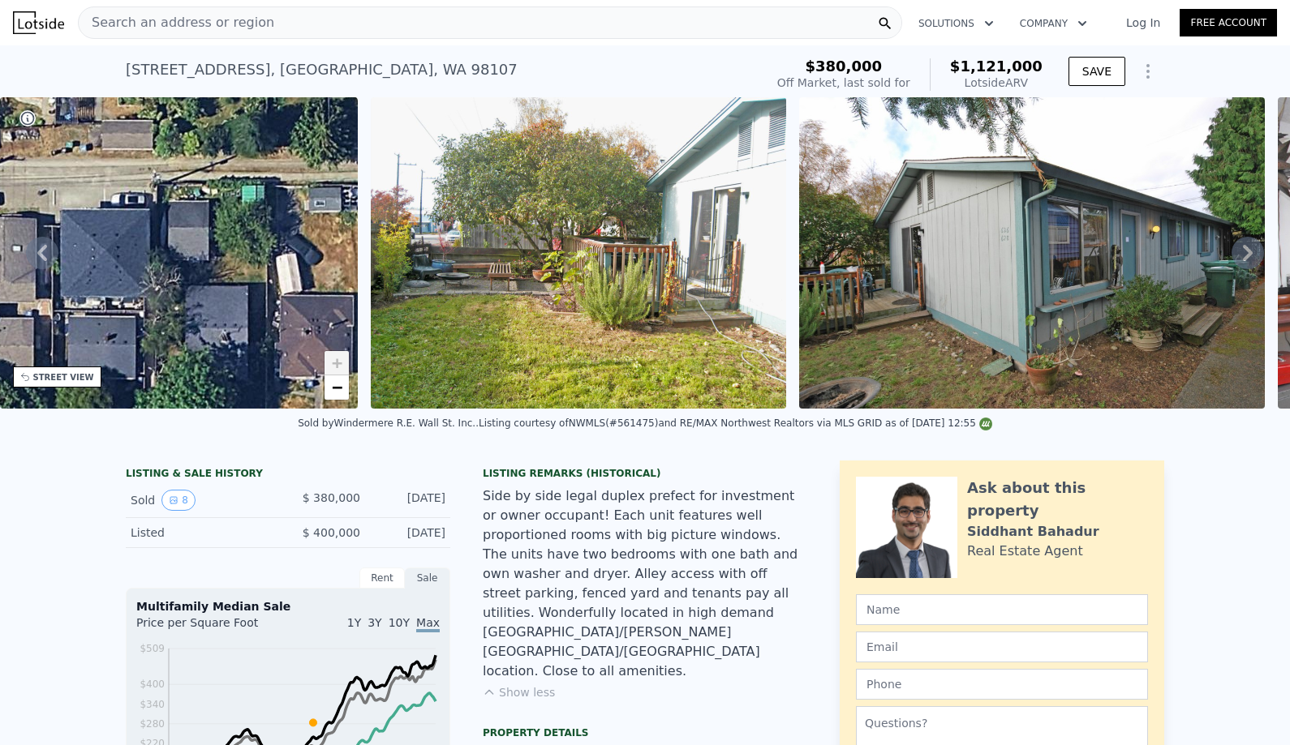
drag, startPoint x: 273, startPoint y: 235, endPoint x: 461, endPoint y: 343, distance: 216.9
click at [461, 343] on div "• + − • + − STREET VIEW Loading... SATELLITE VIEW" at bounding box center [645, 252] width 1290 height 311
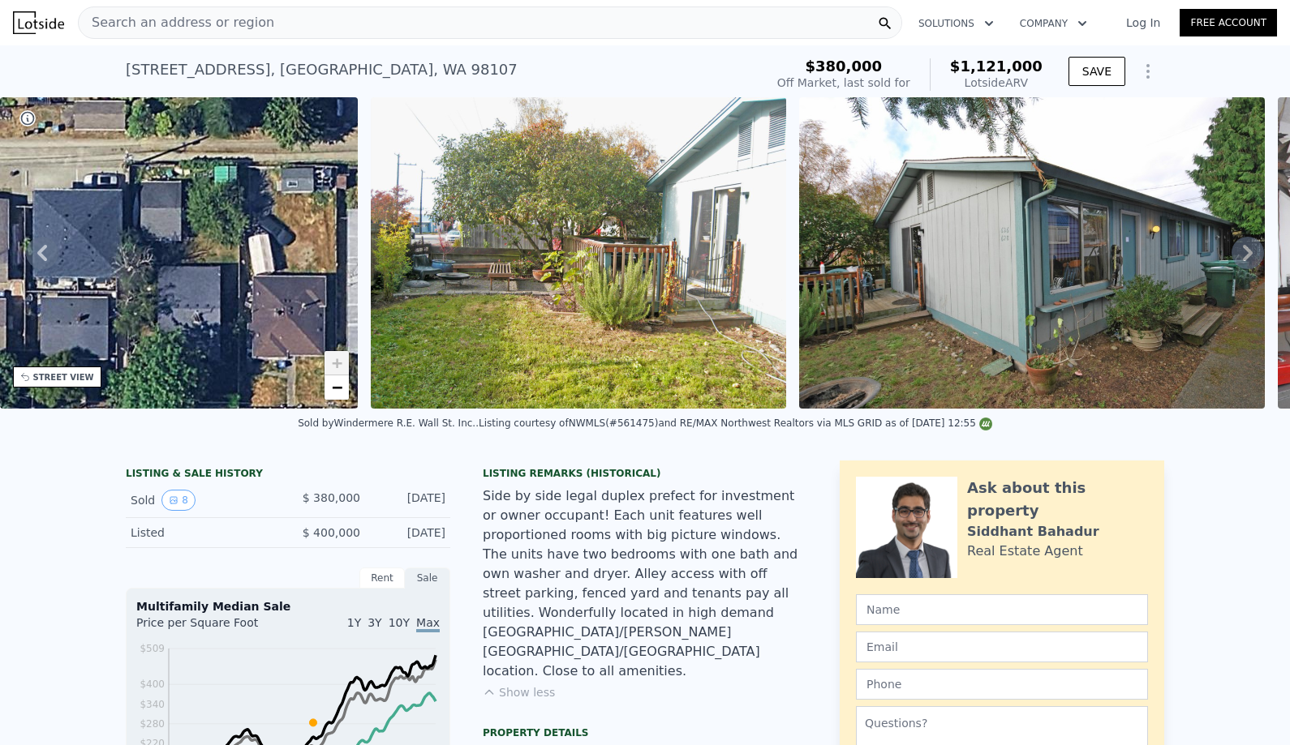
drag, startPoint x: 233, startPoint y: 298, endPoint x: 156, endPoint y: 281, distance: 79.1
click at [157, 281] on div "• + −" at bounding box center [179, 252] width 358 height 311
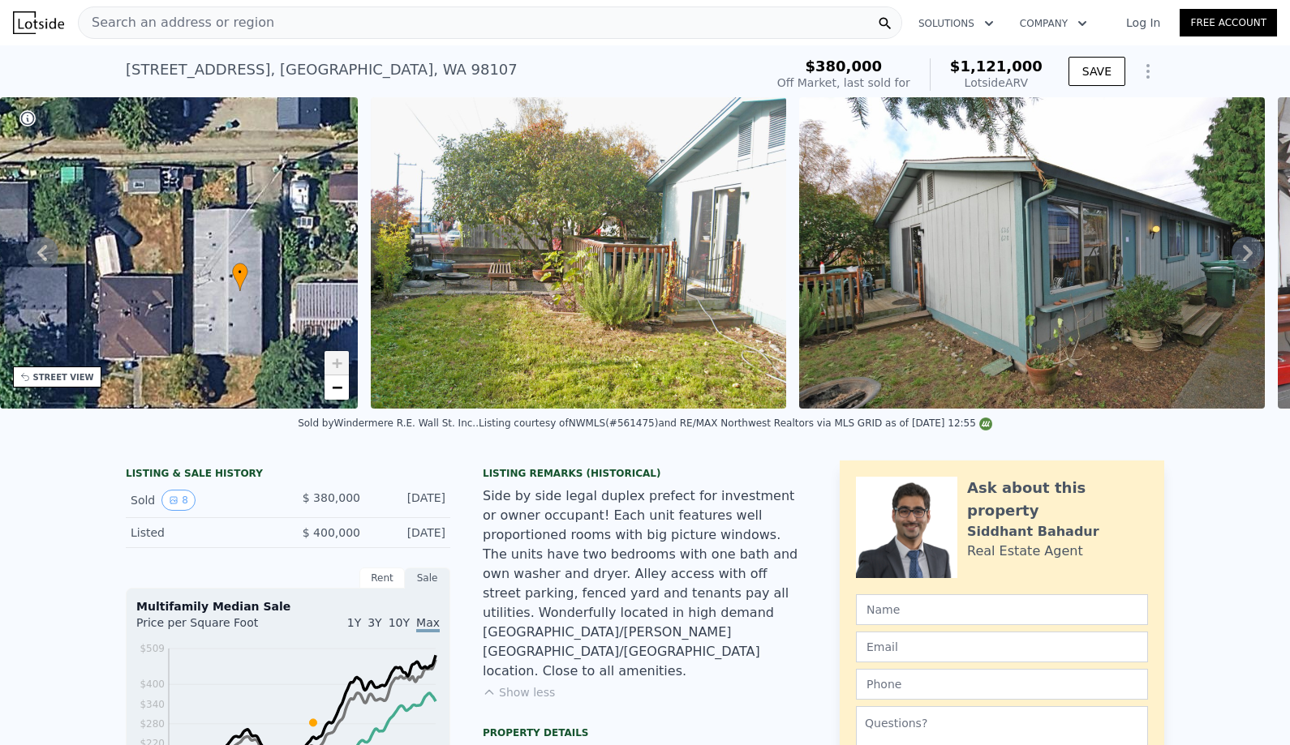
drag, startPoint x: 290, startPoint y: 302, endPoint x: 163, endPoint y: 298, distance: 127.4
click at [163, 298] on div "• + −" at bounding box center [179, 252] width 358 height 311
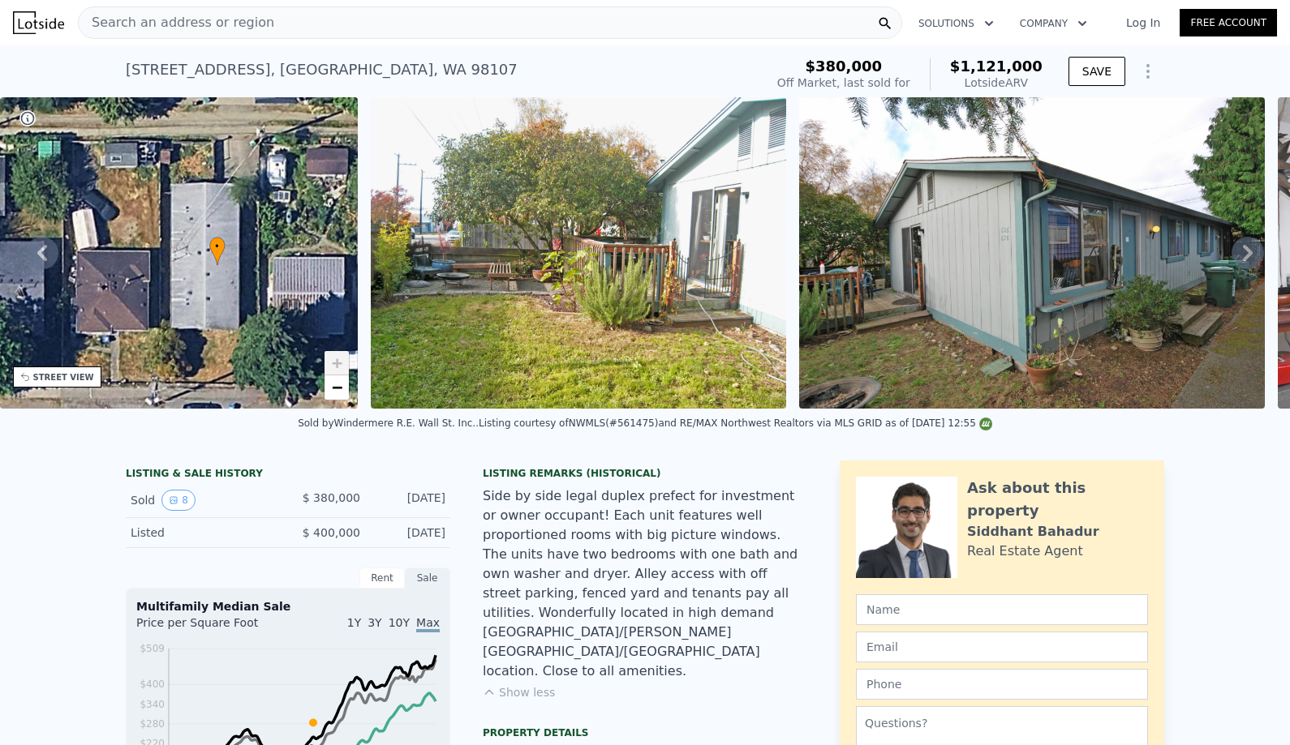
drag, startPoint x: 238, startPoint y: 331, endPoint x: 238, endPoint y: 309, distance: 21.9
click at [238, 309] on div "• + −" at bounding box center [179, 252] width 358 height 311
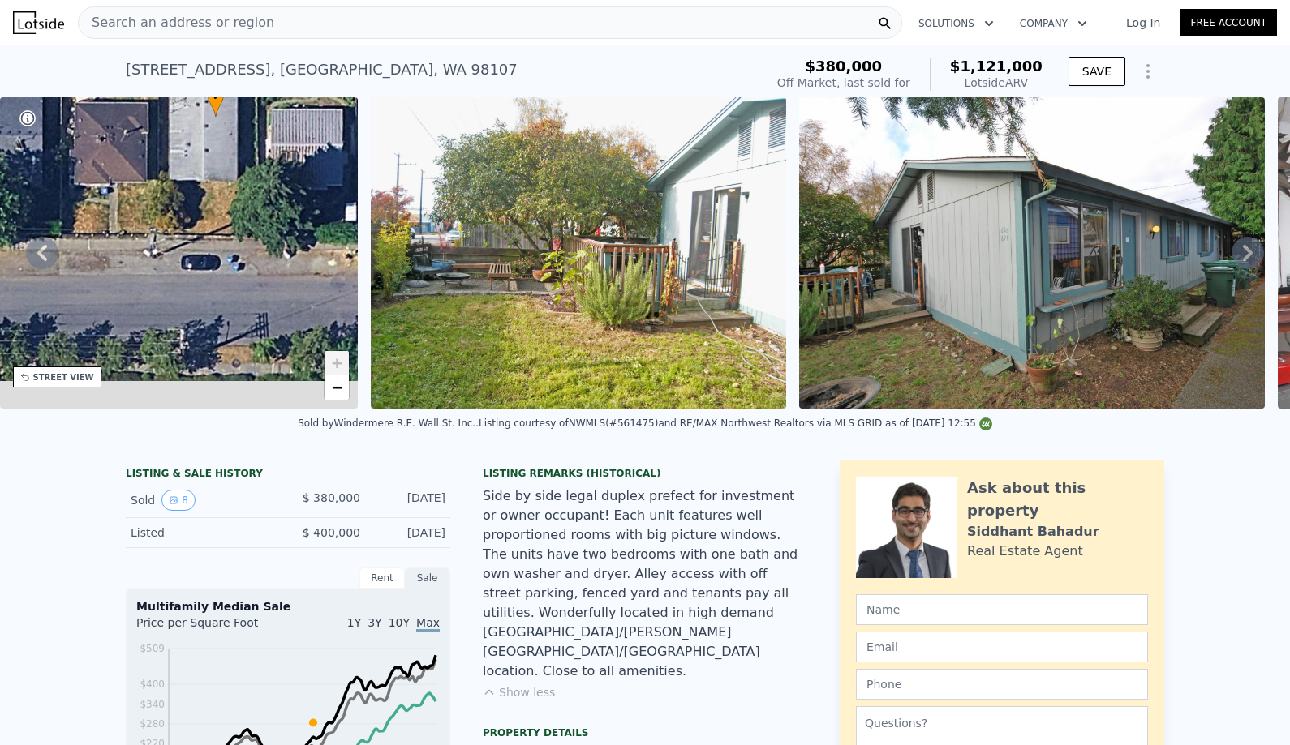
drag, startPoint x: 268, startPoint y: 334, endPoint x: 267, endPoint y: 186, distance: 148.4
click at [267, 186] on div "• + −" at bounding box center [179, 252] width 358 height 311
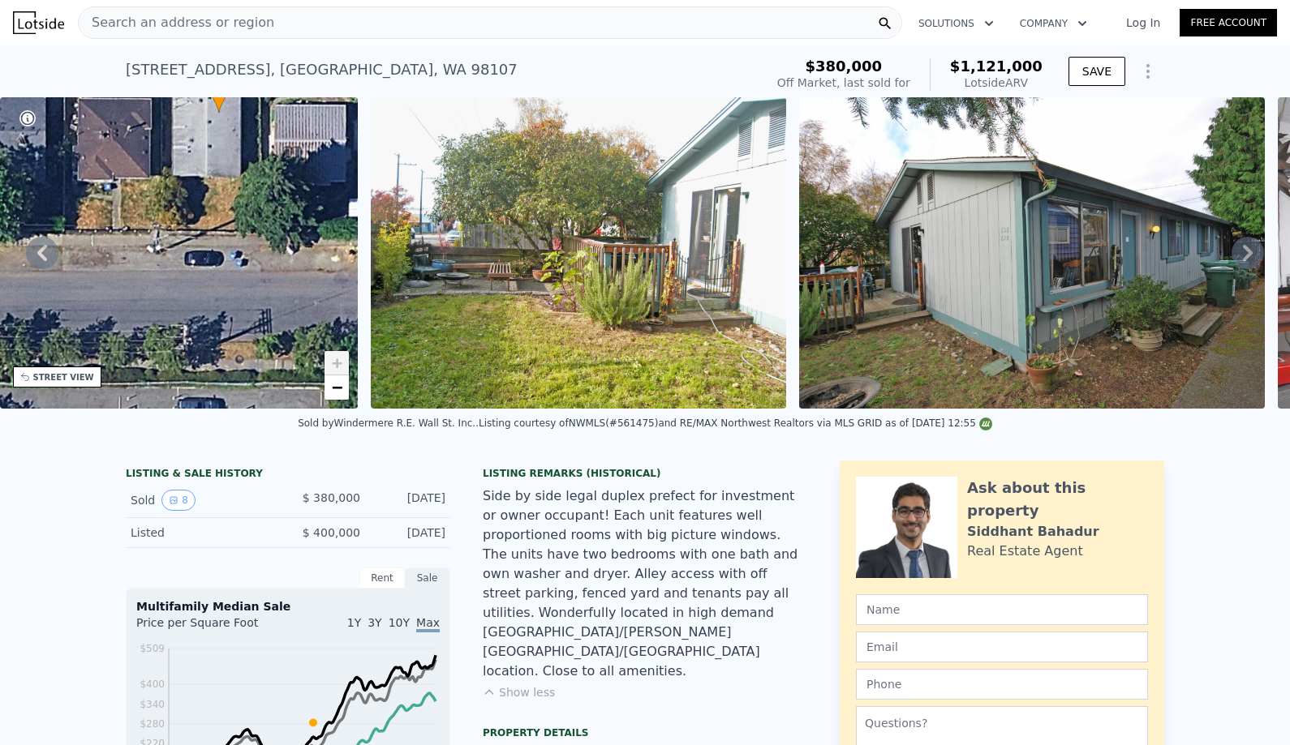
click at [271, 287] on div "• + −" at bounding box center [179, 252] width 358 height 311
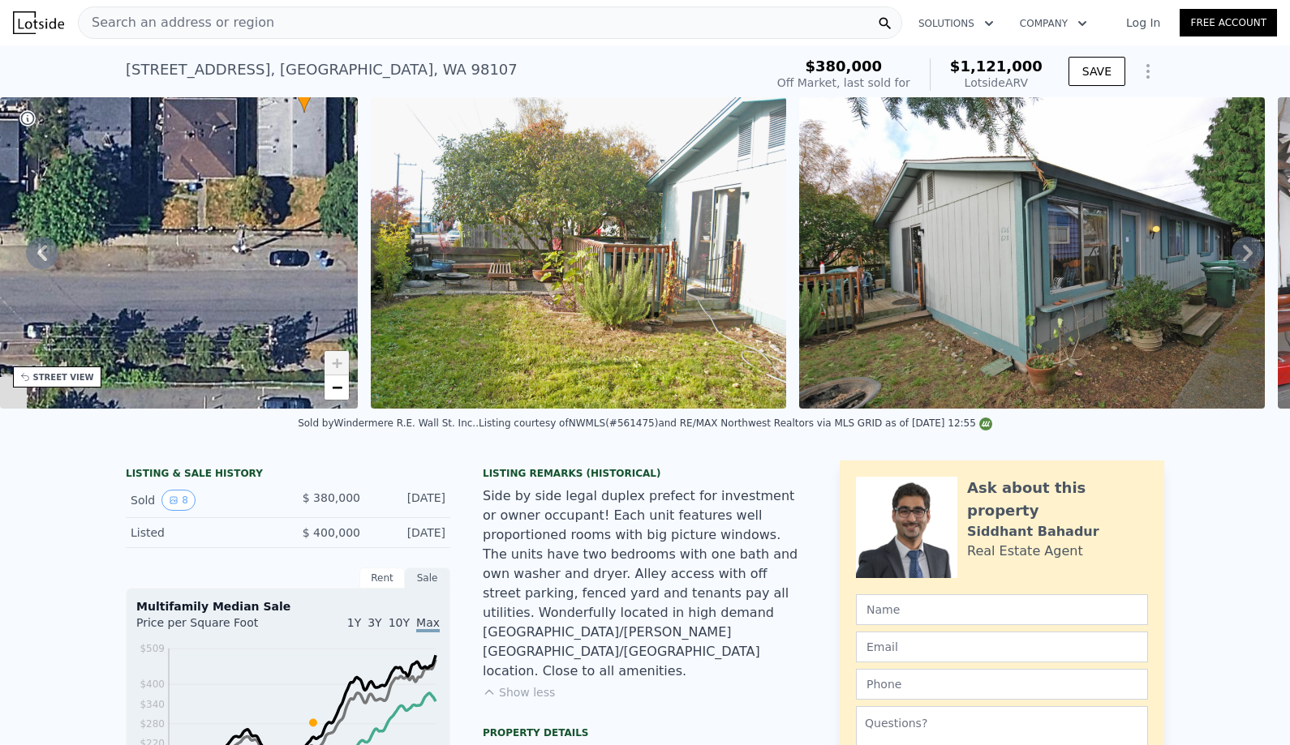
drag, startPoint x: 213, startPoint y: 287, endPoint x: 446, endPoint y: 287, distance: 232.8
click at [442, 287] on div "• + − • + − STREET VIEW Loading... SATELLITE VIEW" at bounding box center [645, 252] width 1290 height 311
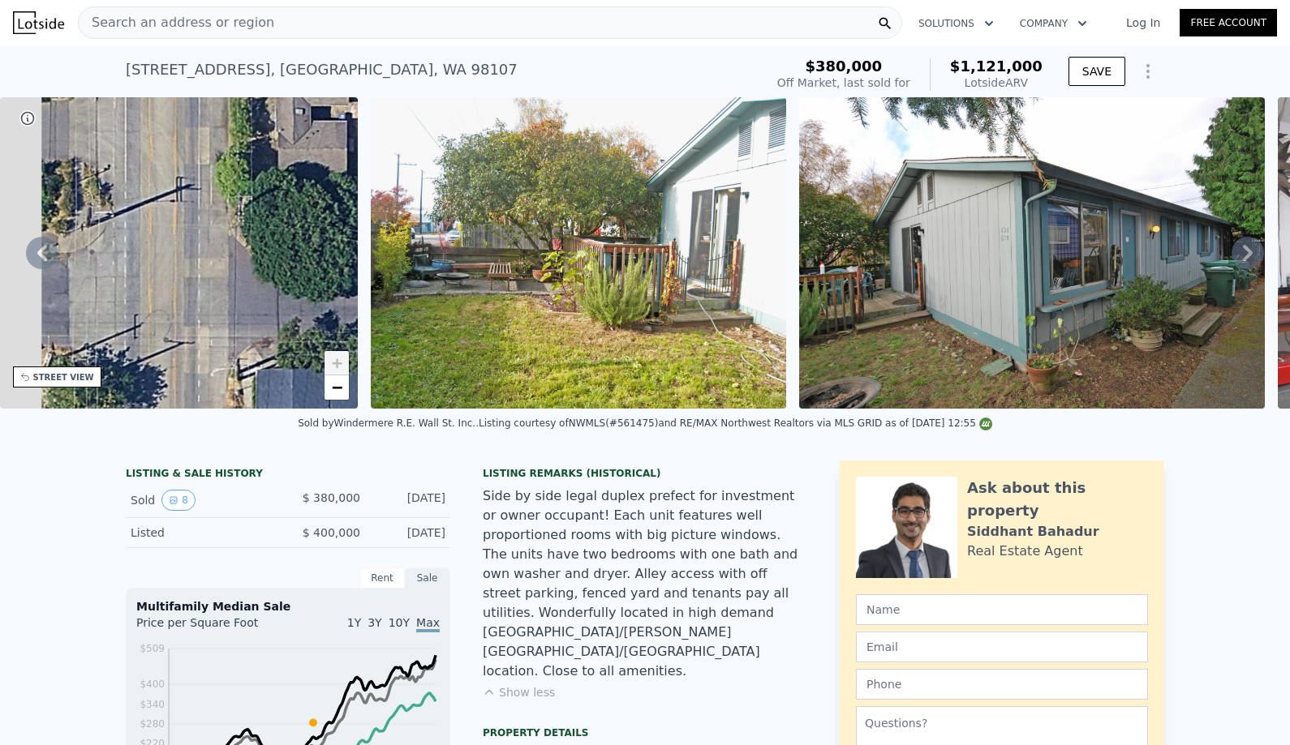
drag, startPoint x: 203, startPoint y: 270, endPoint x: 440, endPoint y: 268, distance: 236.8
click at [441, 269] on div "• + − • + − STREET VIEW Loading... SATELLITE VIEW" at bounding box center [645, 252] width 1290 height 311
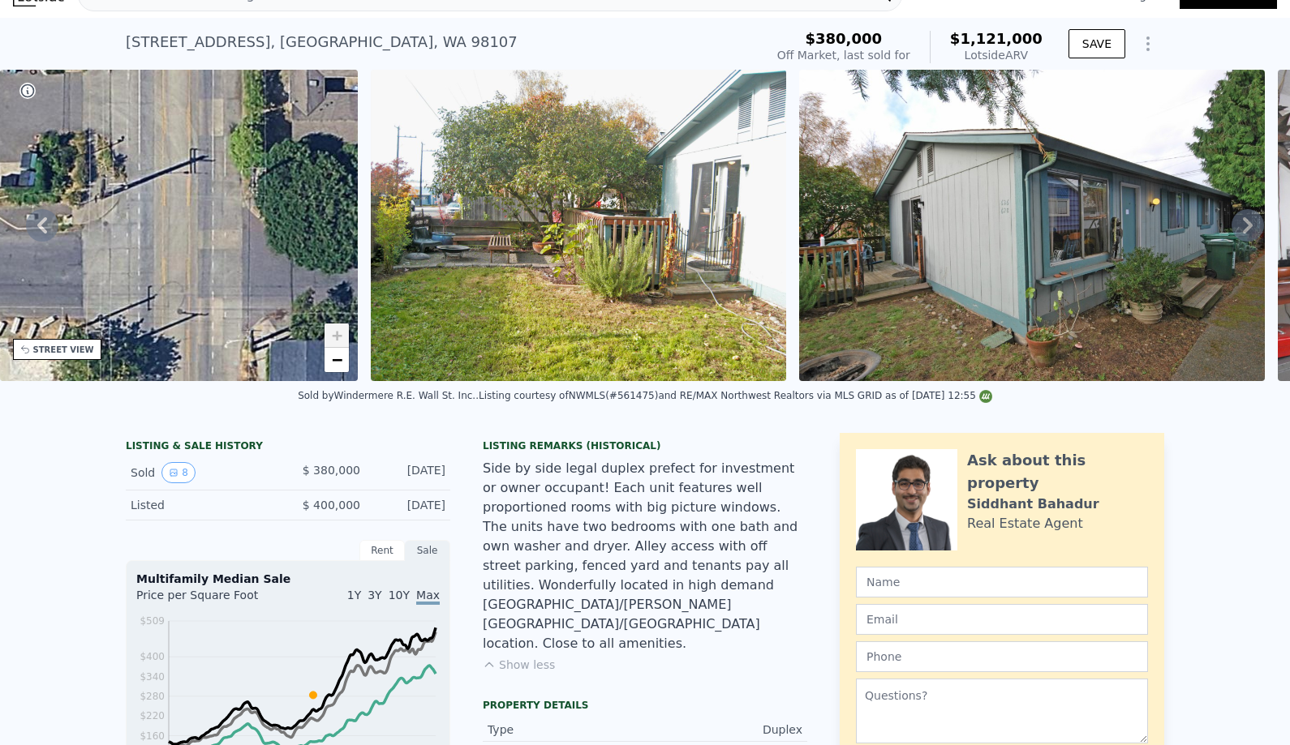
scroll to position [36, 0]
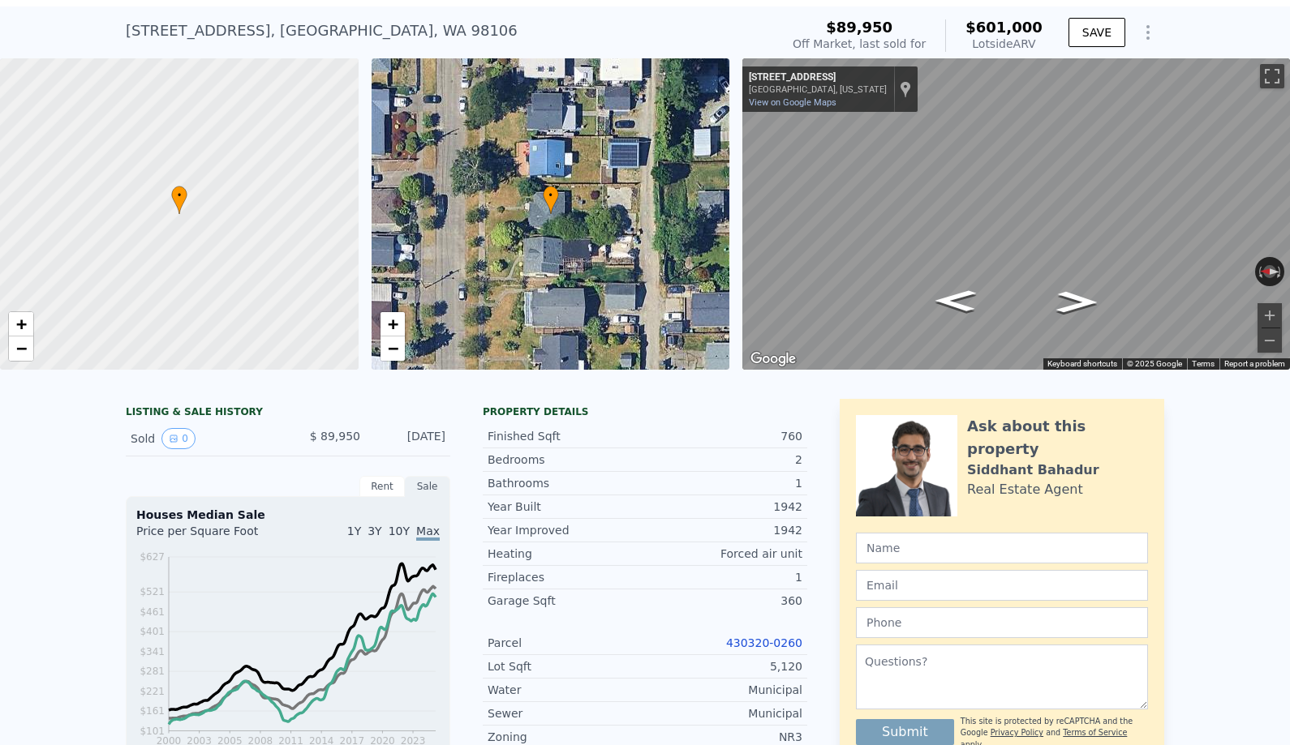
scroll to position [41, 0]
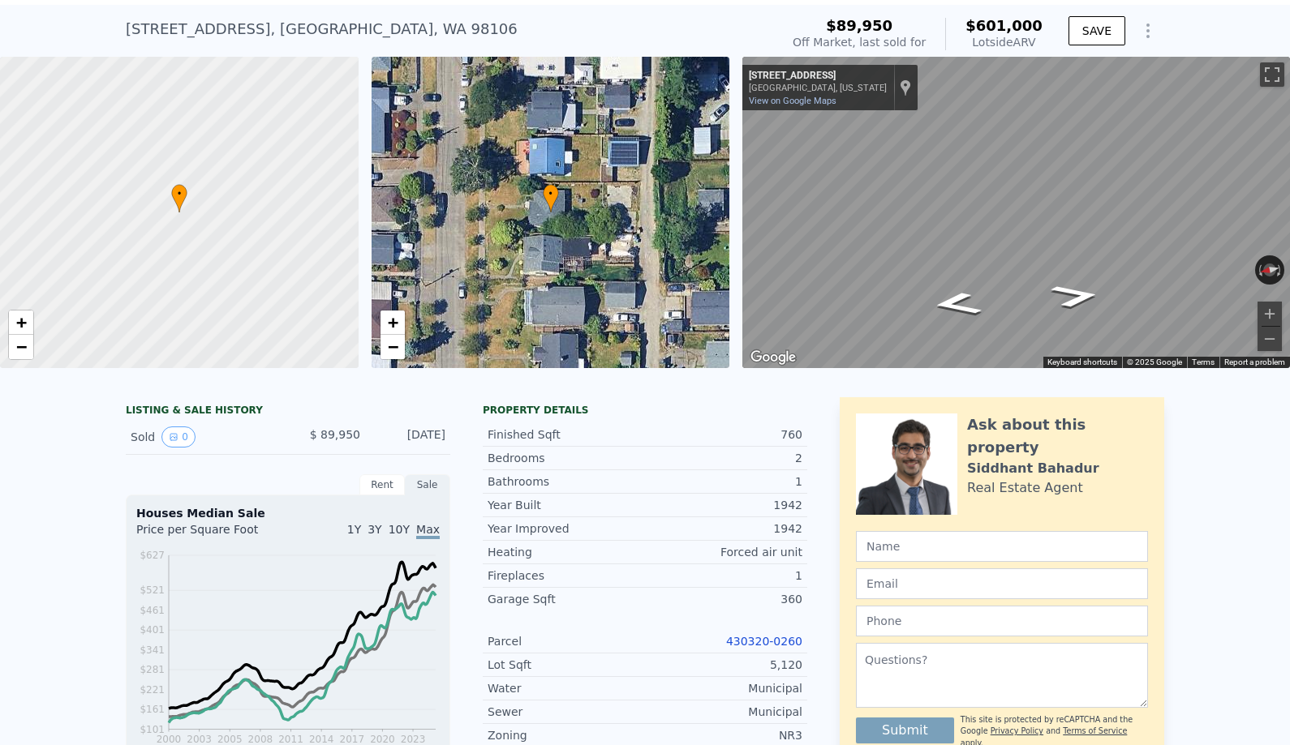
click at [717, 234] on div "• + − • + − ← Move left → Move right ↑ Move up ↓ Move down + Zoom in - Zoom out…" at bounding box center [645, 212] width 1290 height 311
click at [701, 191] on div "• + − • + − ← Move left → Move right ↑ Move up ↓ Move down + Zoom in - Zoom out…" at bounding box center [645, 212] width 1290 height 311
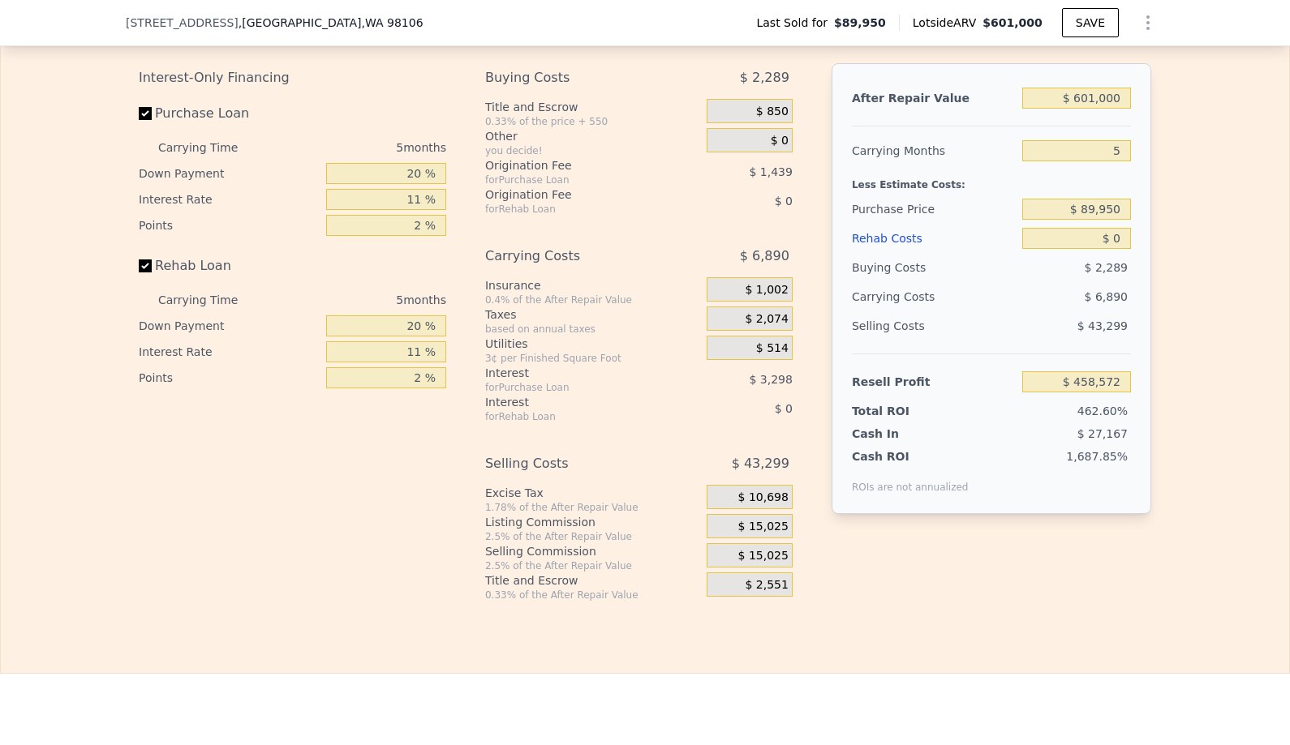
scroll to position [2418, 0]
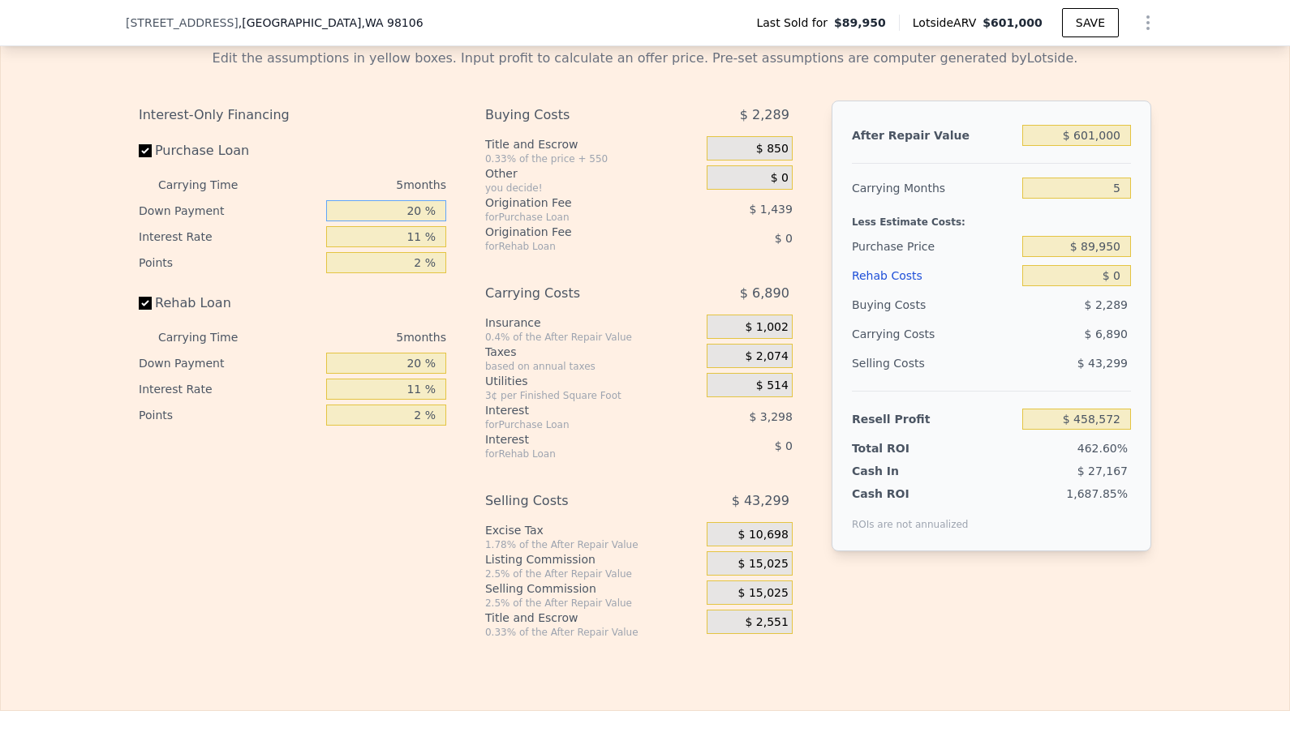
click at [417, 218] on input "20 %" at bounding box center [386, 210] width 120 height 21
type input "1 %"
type input "$ 457,450"
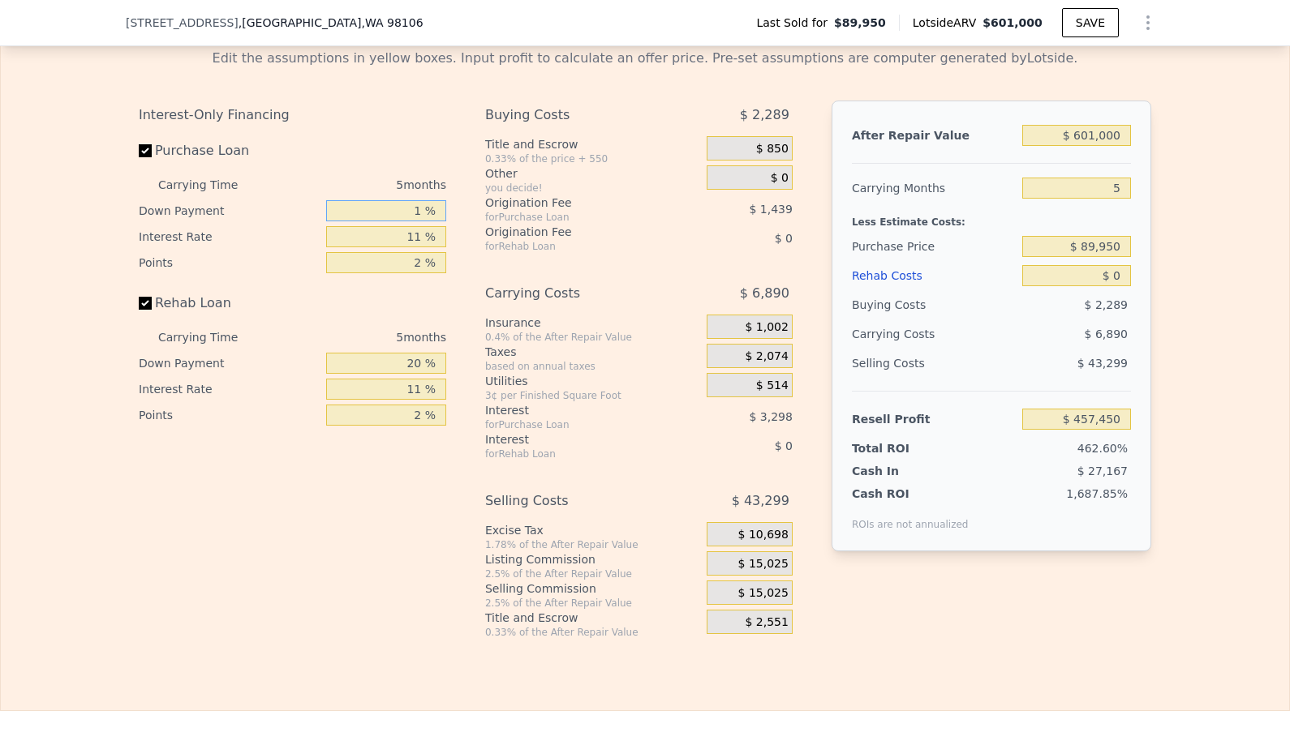
type input "10 %"
type input "$ 457,982"
type input "10 %"
type input "1 %"
type input "$ 461,357"
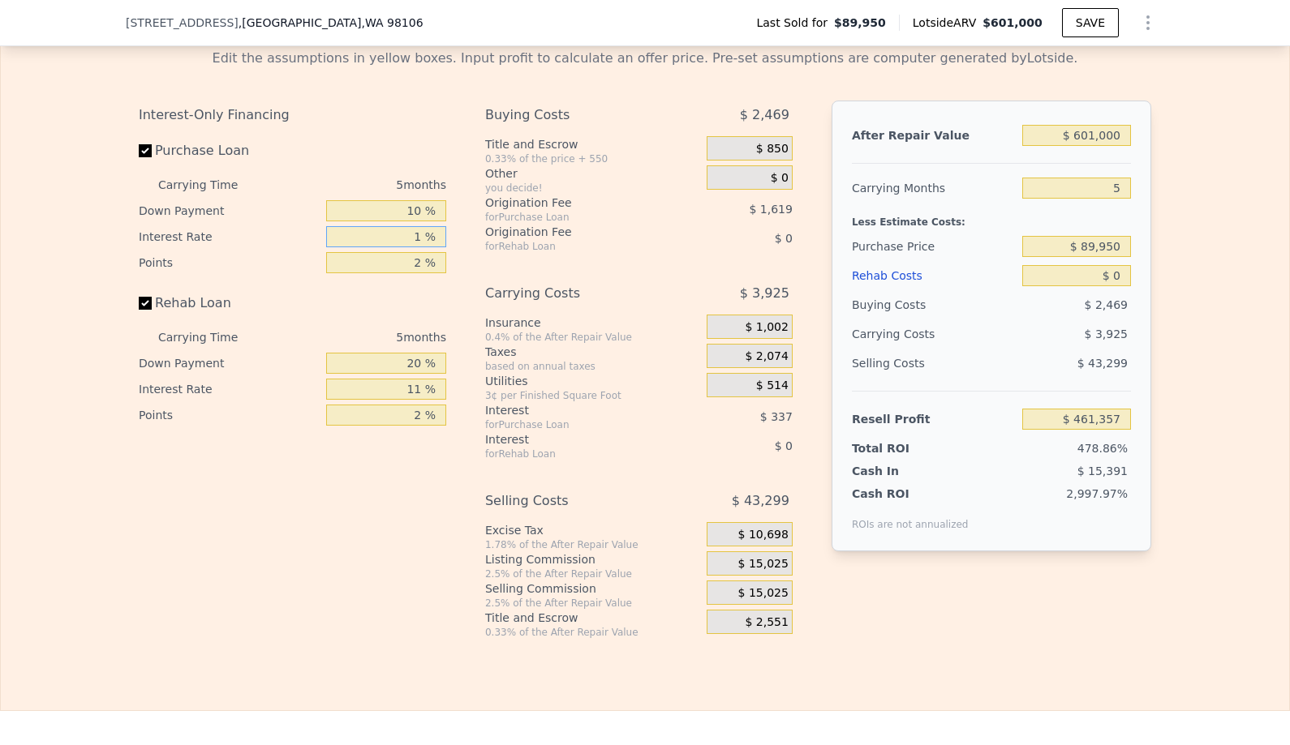
type input "10 %"
type input "$ 458,317"
type input "10 %"
type input "1 %"
type input "$ 459,126"
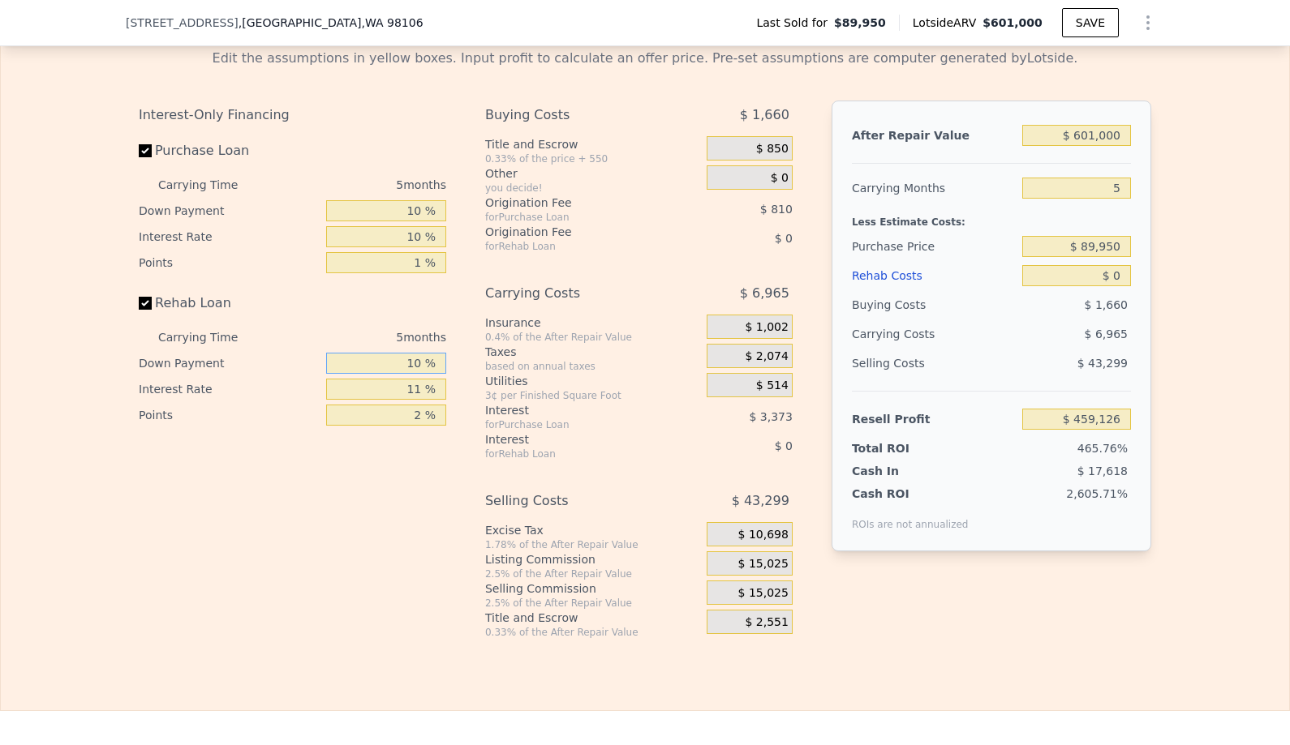
type input "10 %"
type input "1 %"
click at [1107, 135] on input "$ 601,000" at bounding box center [1076, 135] width 109 height 21
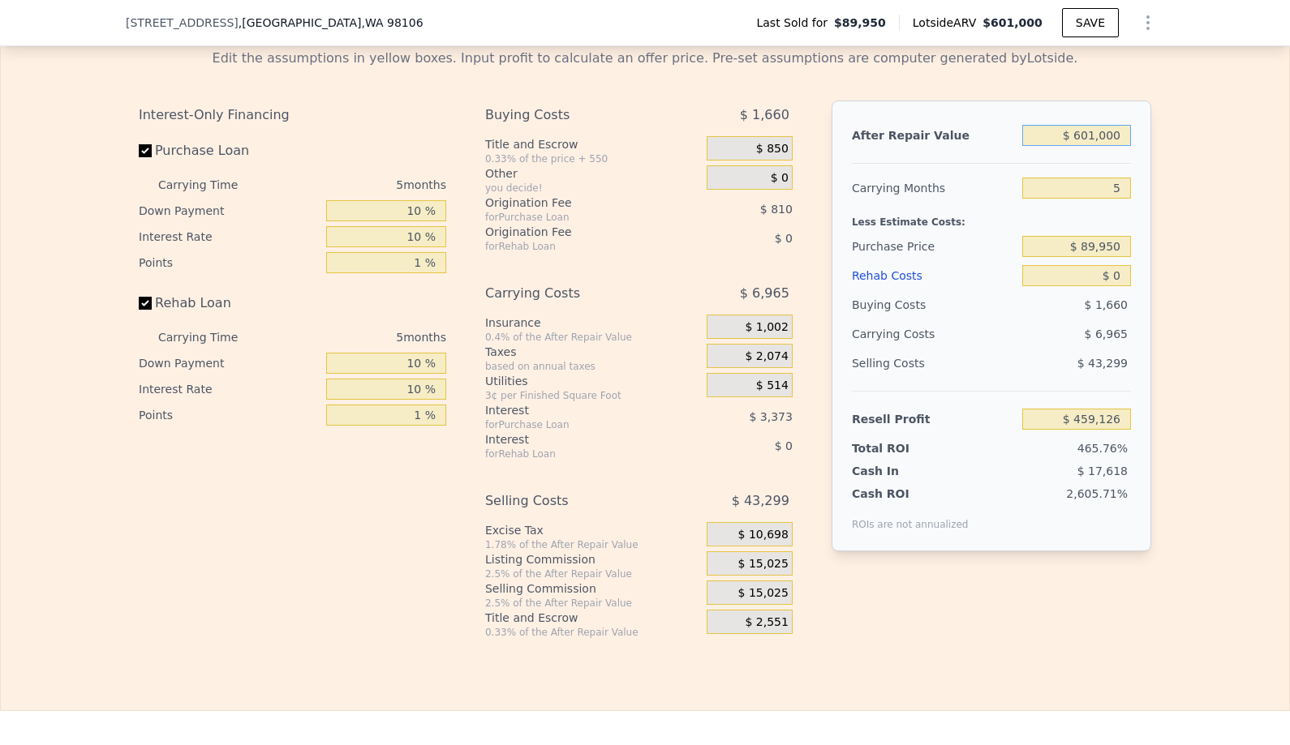
type input "$ 5"
type input "-$ 98,118"
type input "$ 575"
type input "-$ 97,589"
type input "$ 5,750"
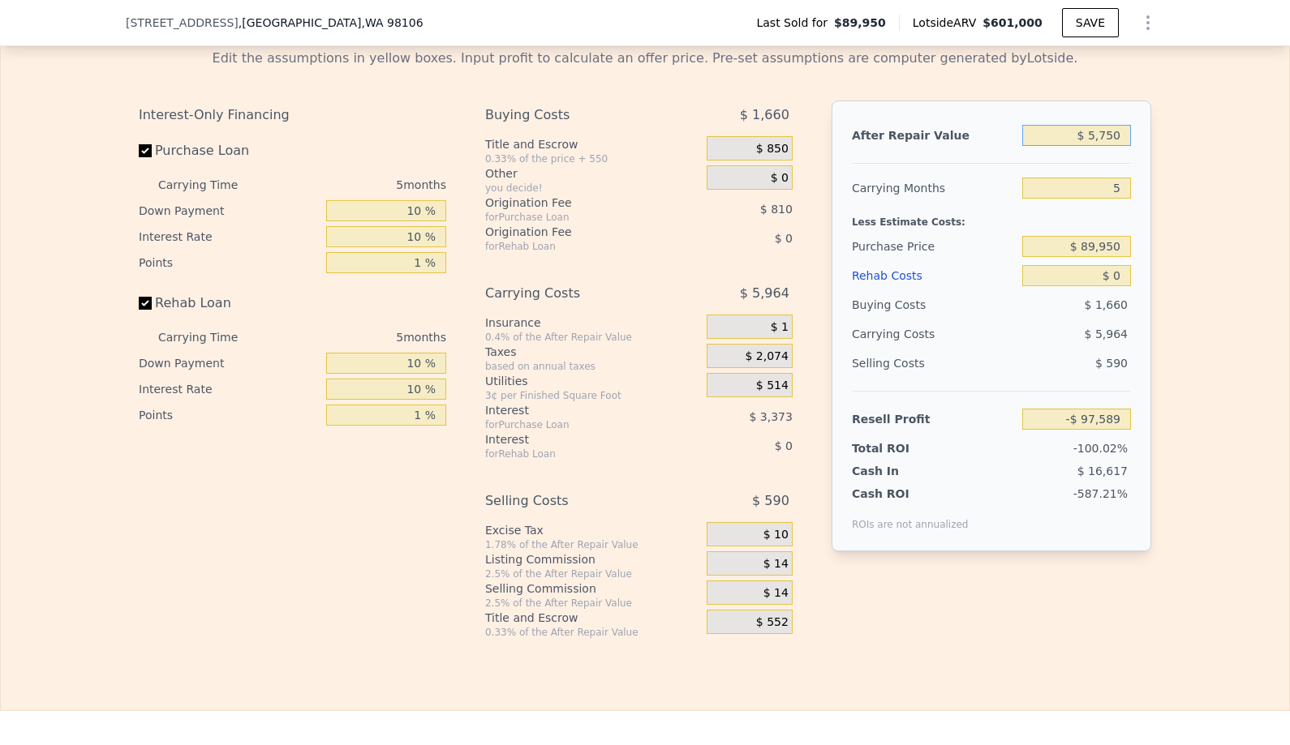
type input "-$ 92,792"
type input "$ 57,500"
type input "-$ 44,810"
type input "$ 575,000"
type input "$ 435,019"
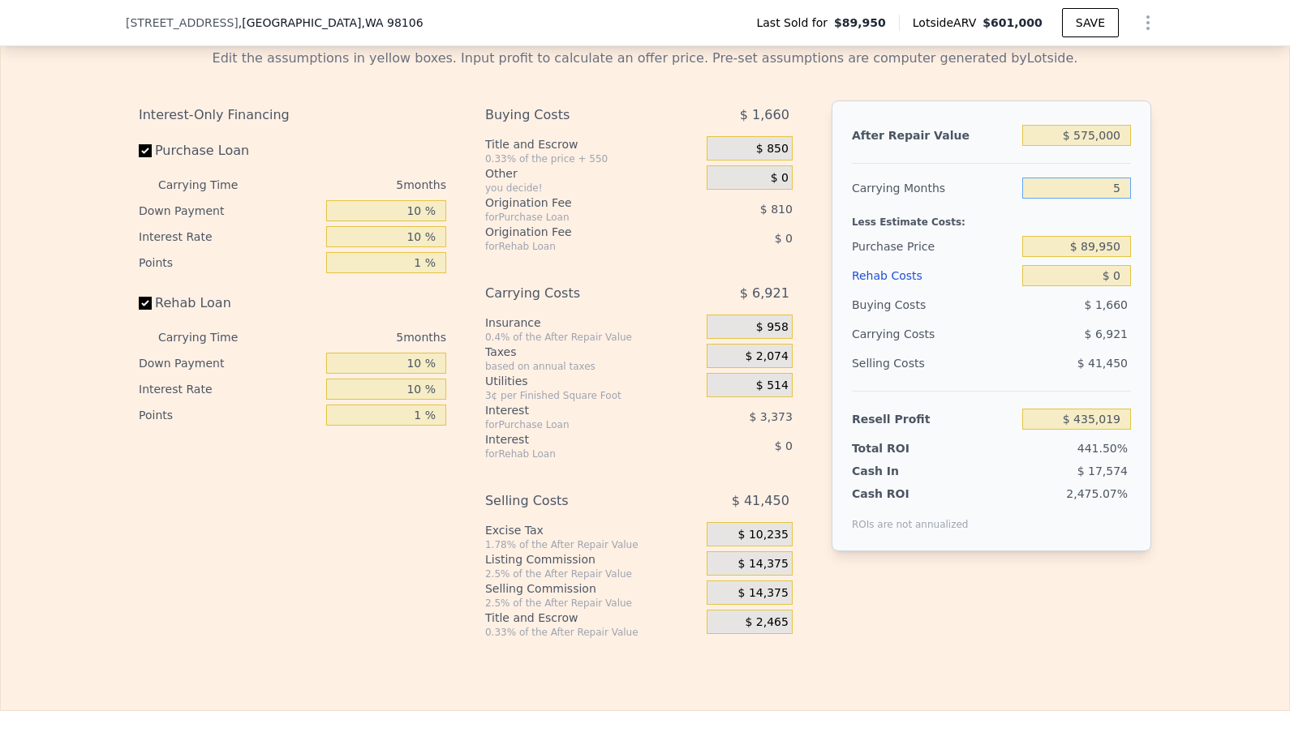
type input "3"
type input "$ 437,788"
type input "3"
click at [1116, 249] on input "$ 89,950" at bounding box center [1076, 246] width 109 height 21
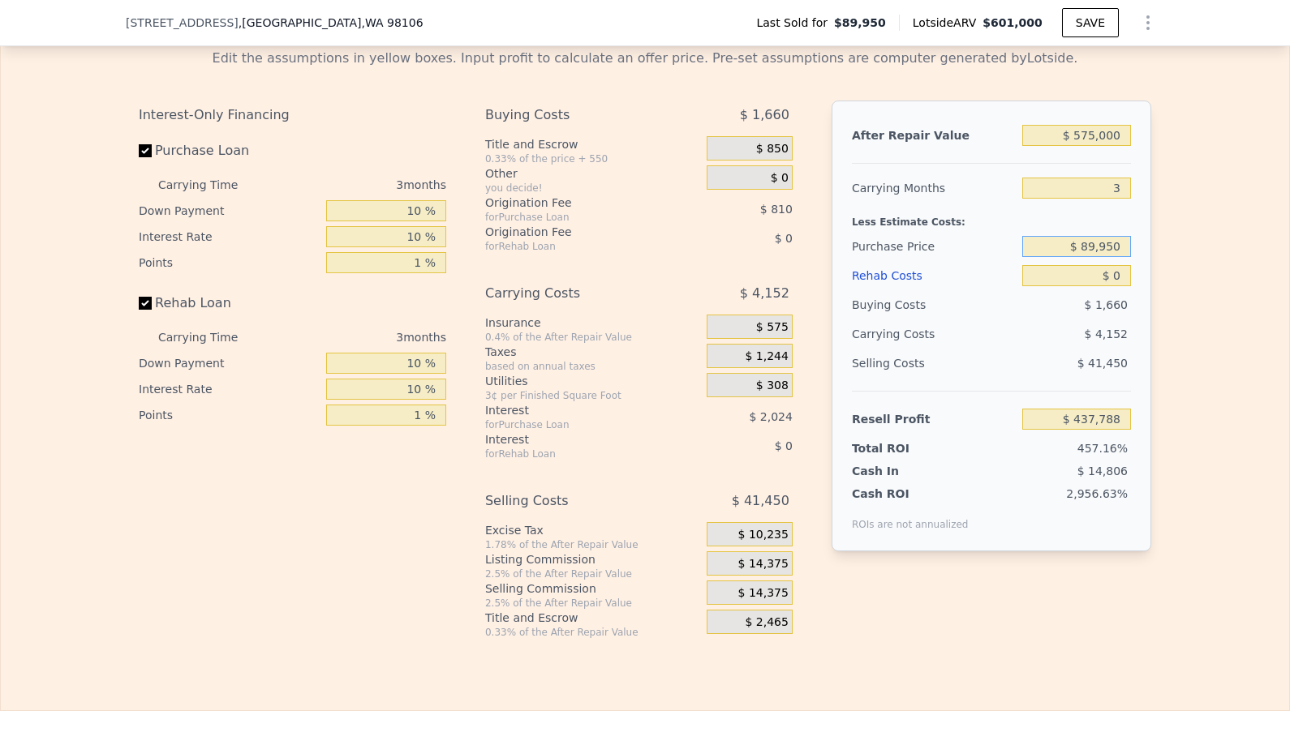
click at [1116, 249] on input "$ 89,950" at bounding box center [1076, 246] width 109 height 21
type input "$ 450,000"
click at [1120, 281] on input "$ 0" at bounding box center [1076, 275] width 109 height 21
type input "$ 65,199"
click at [1120, 281] on input "$ 0" at bounding box center [1076, 275] width 109 height 21
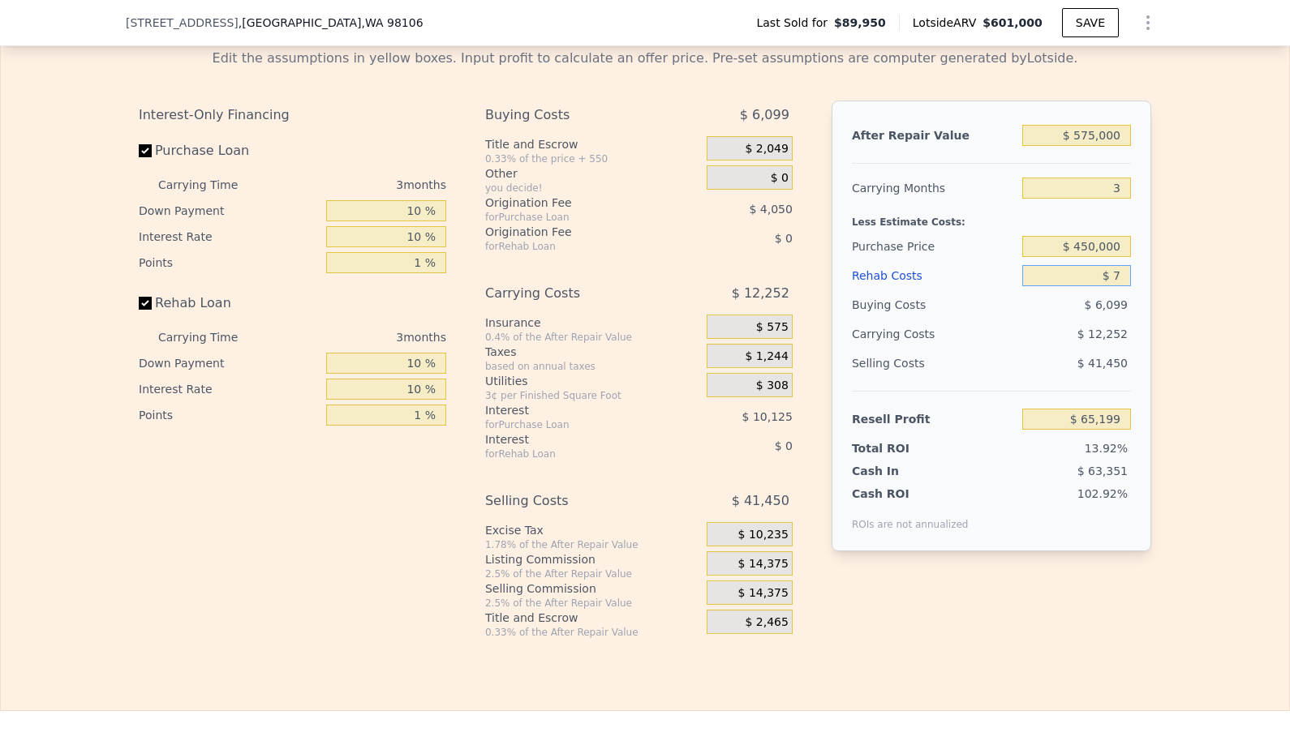
type input "$ 70"
type input "$ 65,192"
type input "$ 700"
type input "$ 64,478"
type input "$ 7,000"
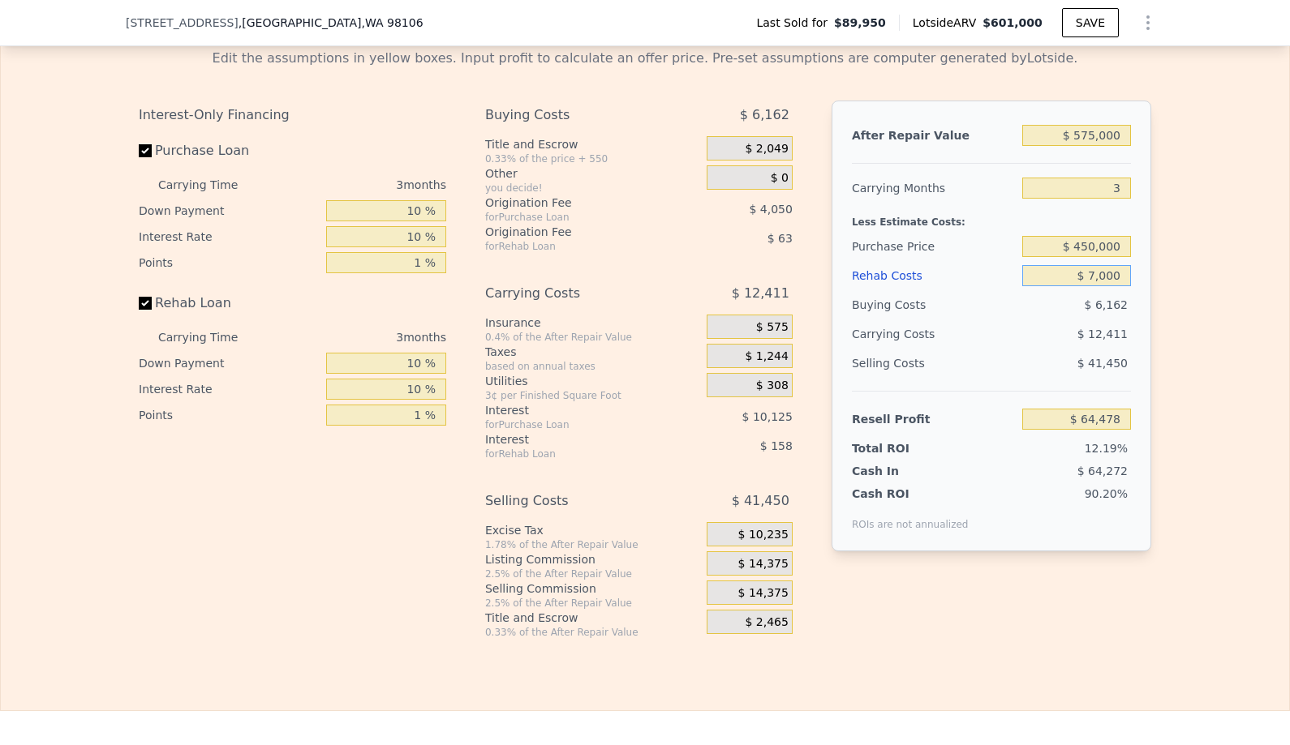
type input "$ 57,977"
type input "$ 70"
type input "$ 65,125"
type input "$ 7"
type input "$ 65,192"
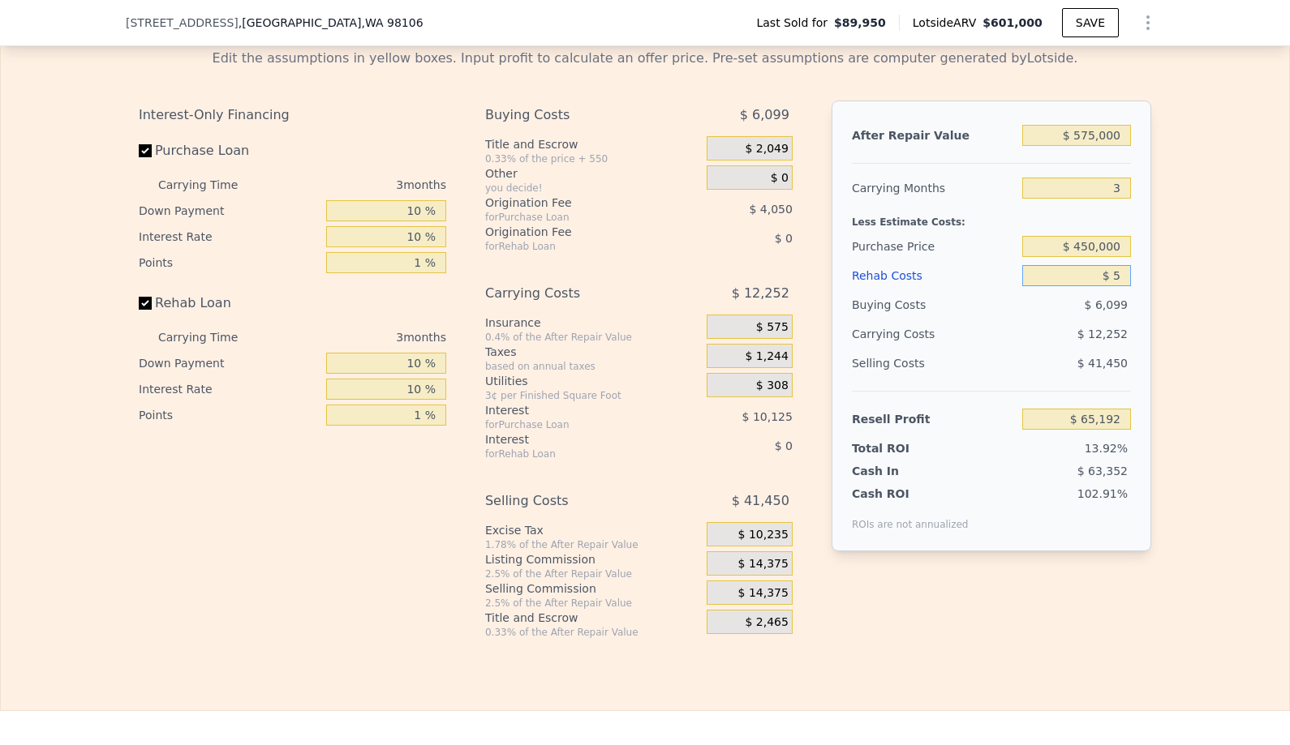
type input "$ 50"
type input "$ 65,149"
type input "$ 500"
type input "$ 64,682"
type input "$ 5,000"
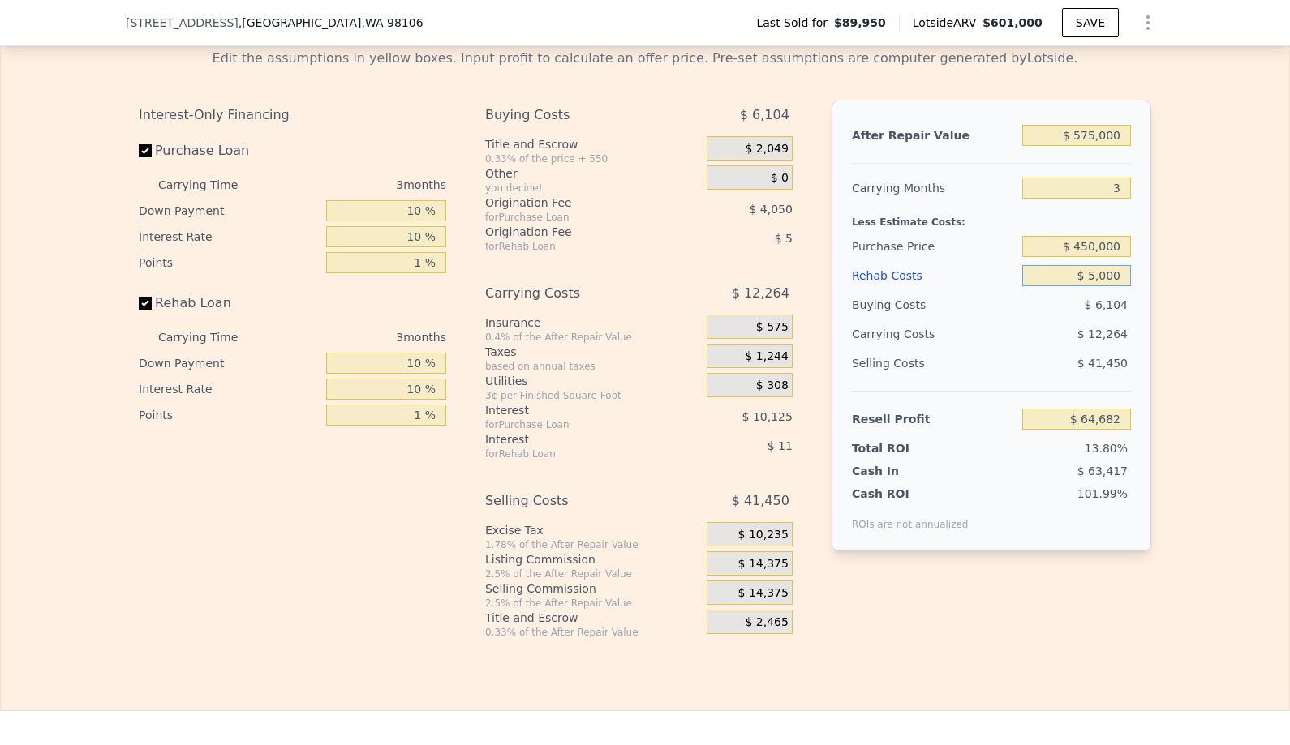
type input "$ 60,040"
type input "$ 50,000"
type input "$ 13,624"
click at [779, 557] on span "$ 14,375" at bounding box center [763, 564] width 50 height 15
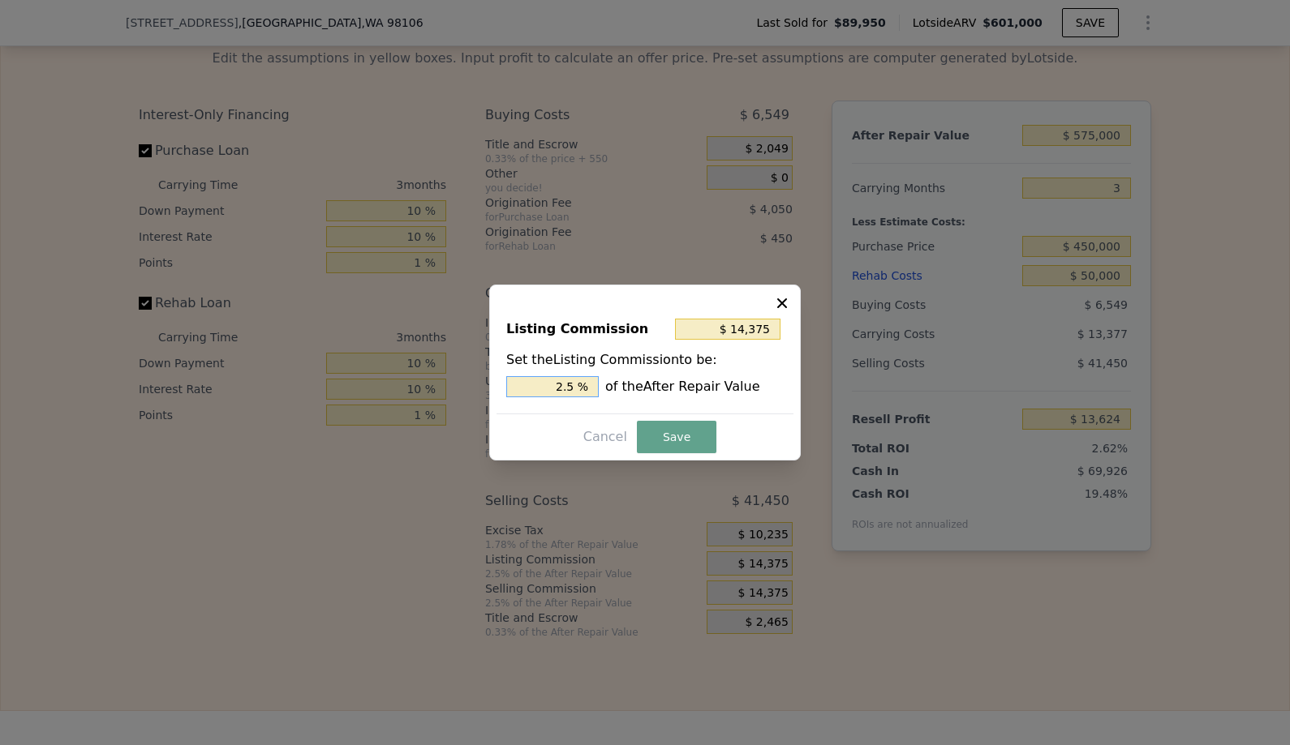
drag, startPoint x: 530, startPoint y: 388, endPoint x: 676, endPoint y: 392, distance: 146.0
click at [676, 392] on div "2.5 % of the After Repair Value" at bounding box center [644, 386] width 277 height 21
type input "$ 0"
type input "0 %"
click at [674, 429] on button "Save" at bounding box center [676, 437] width 79 height 32
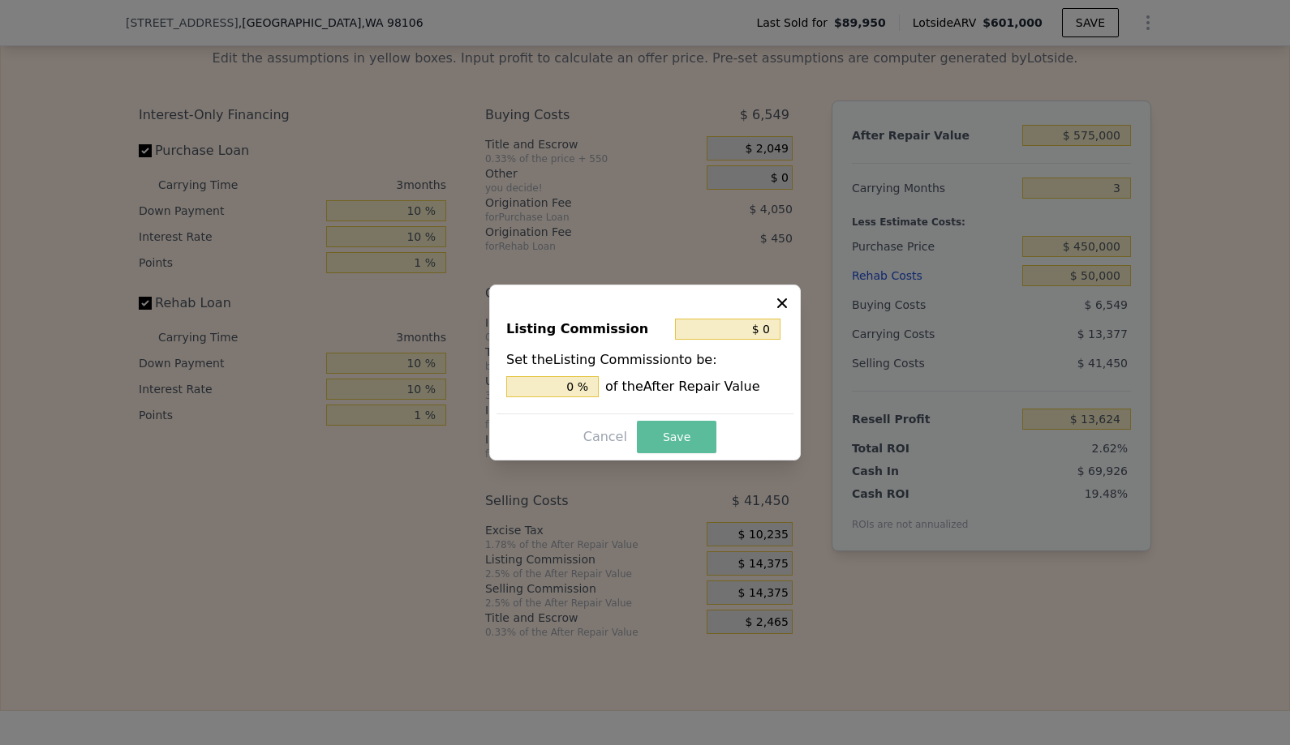
type input "$ 27,999"
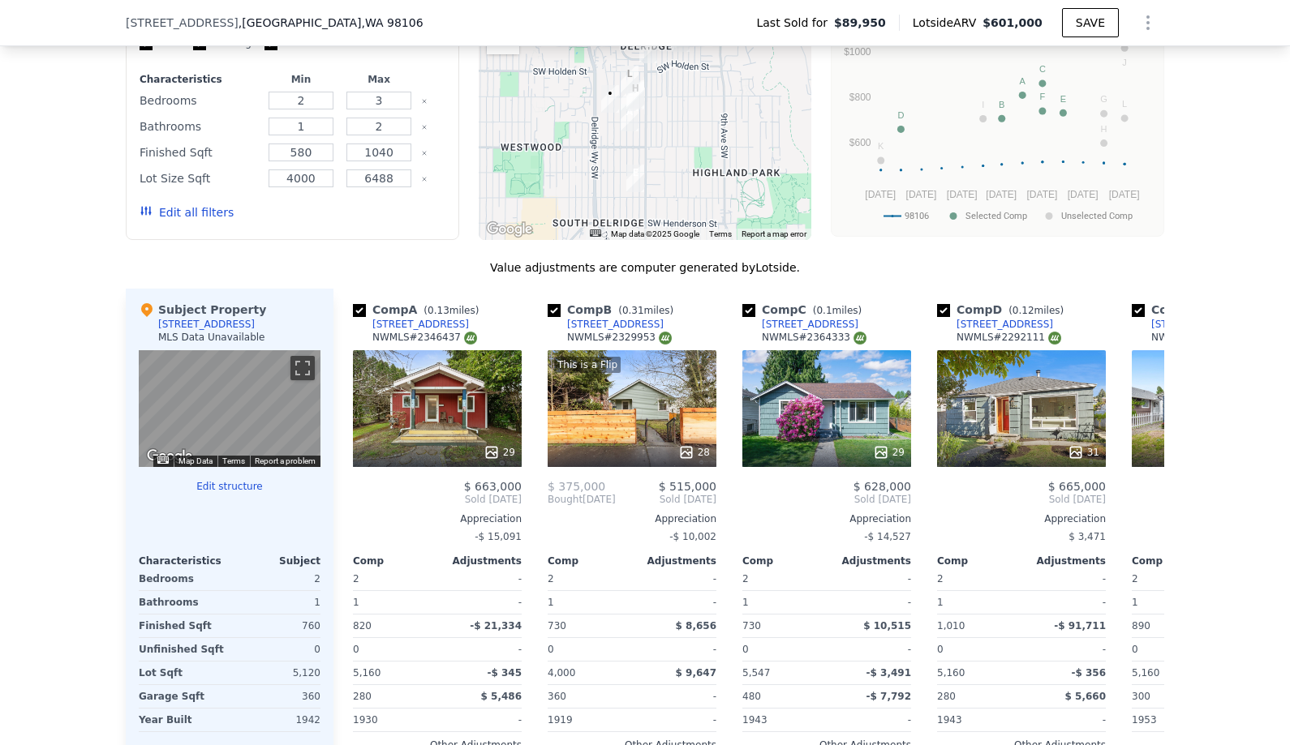
scroll to position [0, 0]
click at [582, 406] on div "This is a Flip 28" at bounding box center [631, 408] width 169 height 117
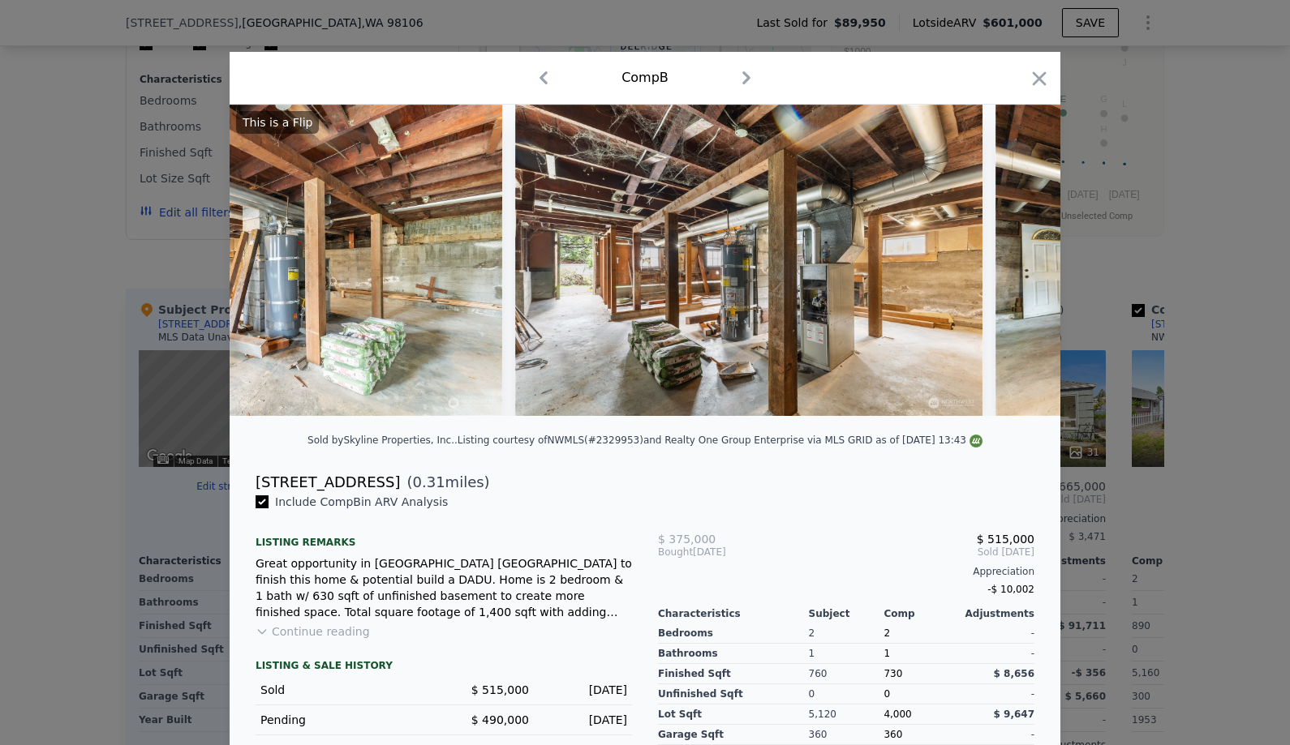
scroll to position [0, 10507]
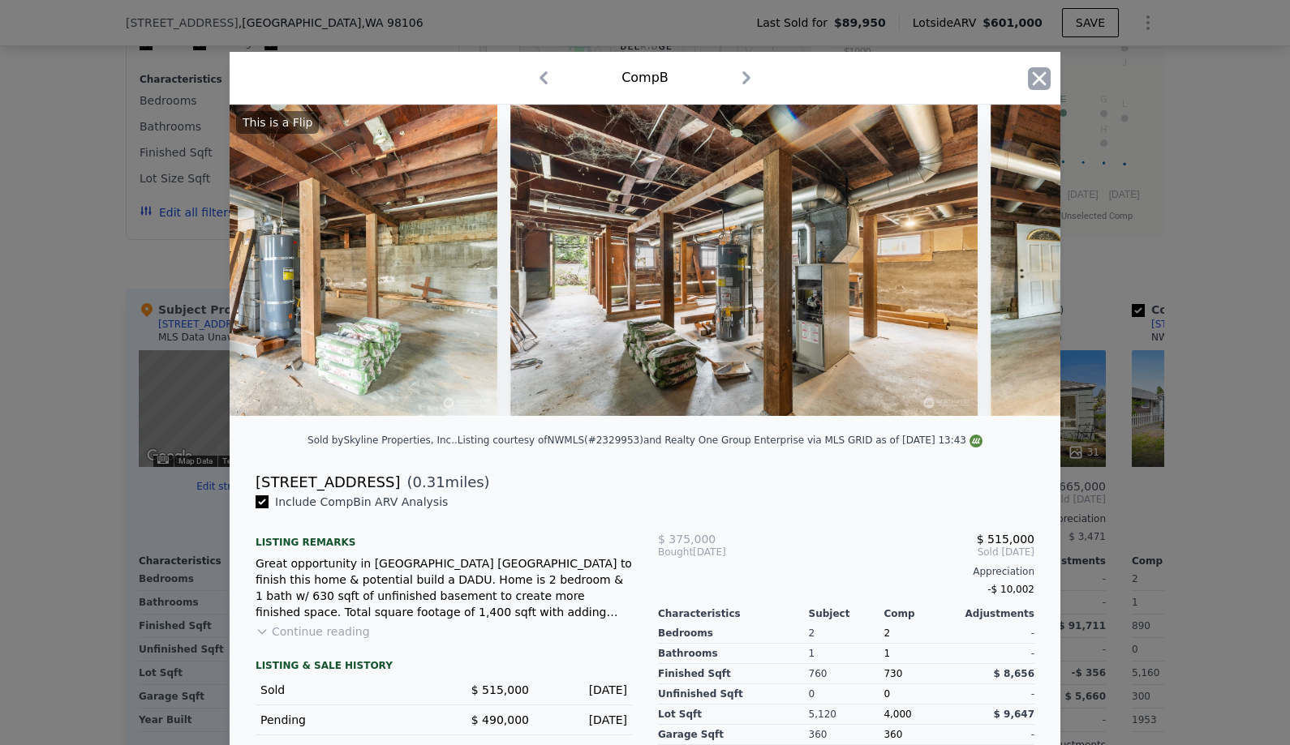
click at [1048, 79] on icon "button" at bounding box center [1039, 78] width 23 height 23
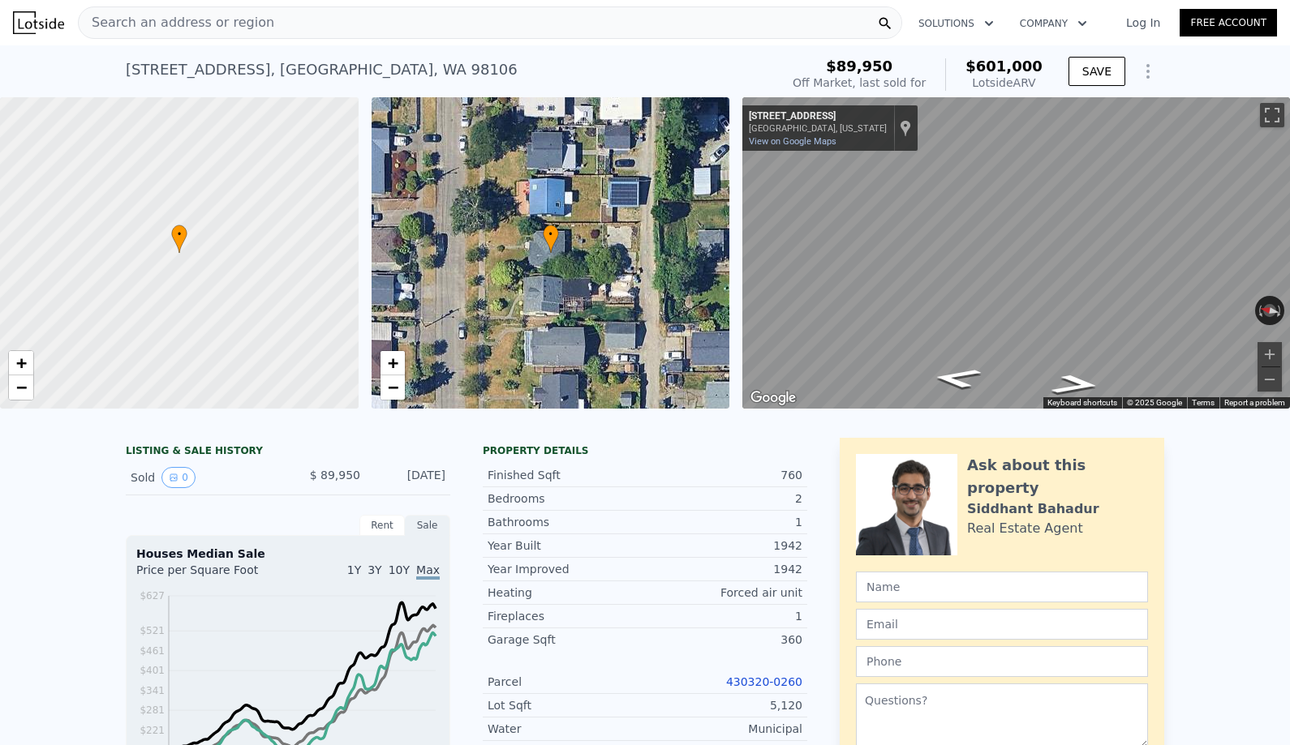
click at [1289, 301] on html "Search an address or region Solutions Company Open main menu Log In Free Accoun…" at bounding box center [645, 372] width 1290 height 745
click at [1289, 361] on html "Search an address or region Solutions Company Open main menu Log In Free Accoun…" at bounding box center [645, 372] width 1290 height 745
click at [1289, 254] on html "Search an address or region Solutions Company Open main menu Log In Free Accoun…" at bounding box center [645, 372] width 1290 height 745
click at [1289, 283] on html "Search an address or region Solutions Company Open main menu Log In Free Accoun…" at bounding box center [645, 372] width 1290 height 745
